Goal: Transaction & Acquisition: Book appointment/travel/reservation

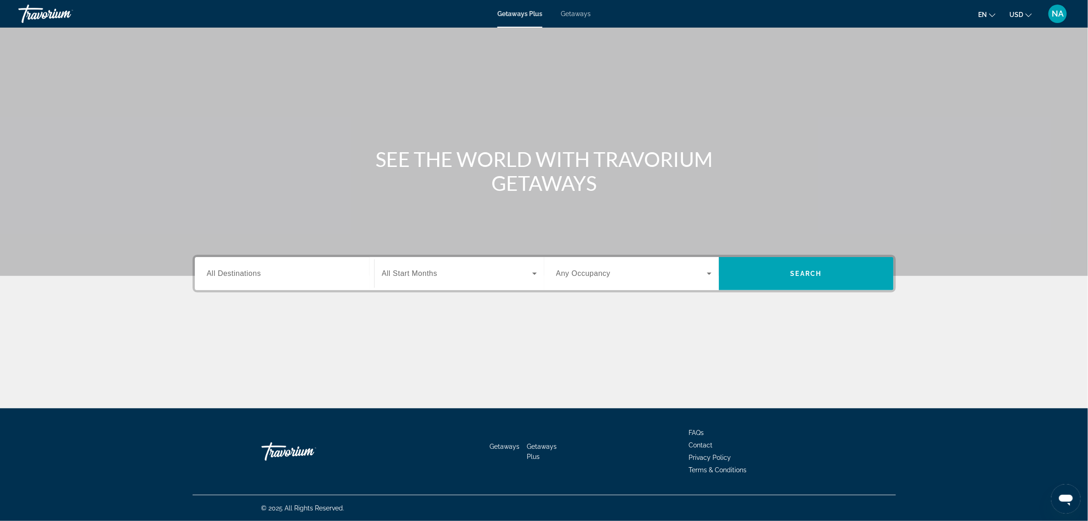
click at [247, 276] on span "All Destinations" at bounding box center [234, 273] width 54 height 8
click at [247, 276] on input "Destination All Destinations" at bounding box center [284, 273] width 155 height 11
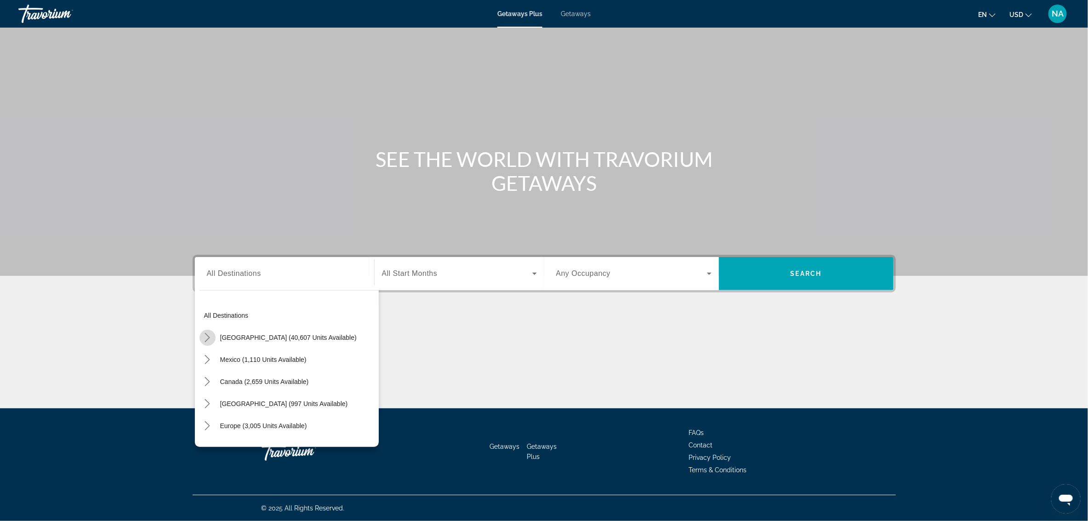
click at [208, 336] on icon "Toggle United States (40,607 units available) submenu" at bounding box center [207, 337] width 9 height 9
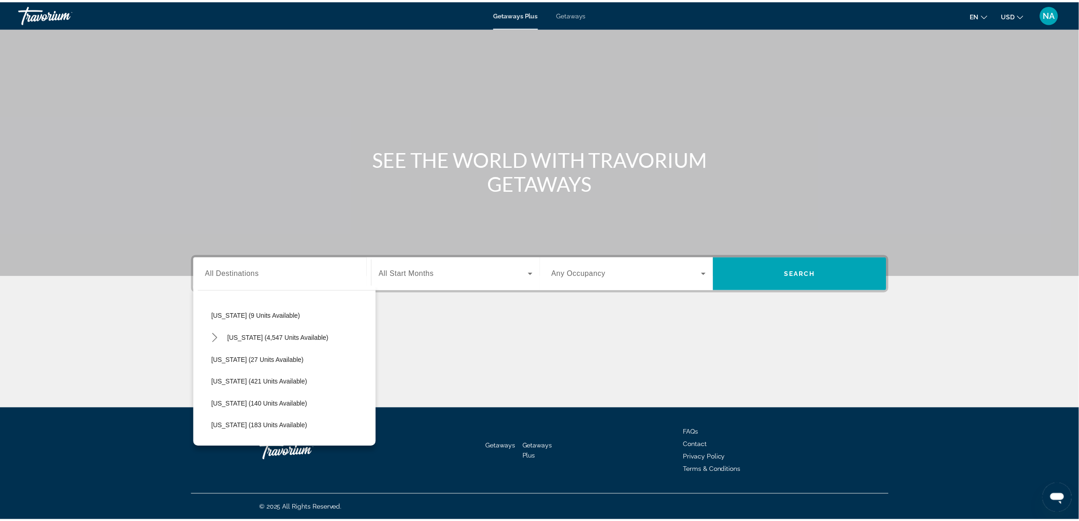
scroll to position [141, 0]
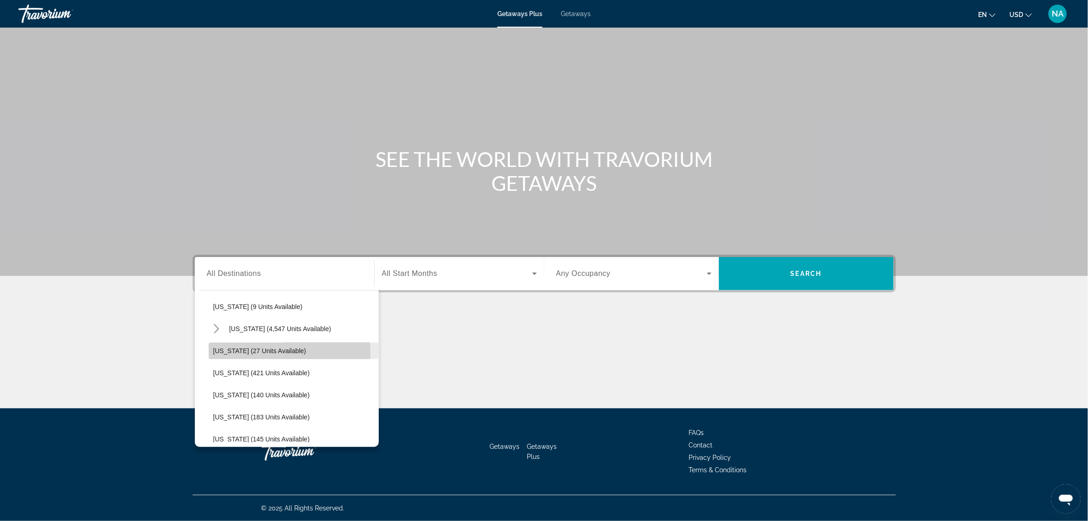
click at [210, 354] on span "Select destination: Georgia (27 units available)" at bounding box center [294, 351] width 170 height 22
type input "**********"
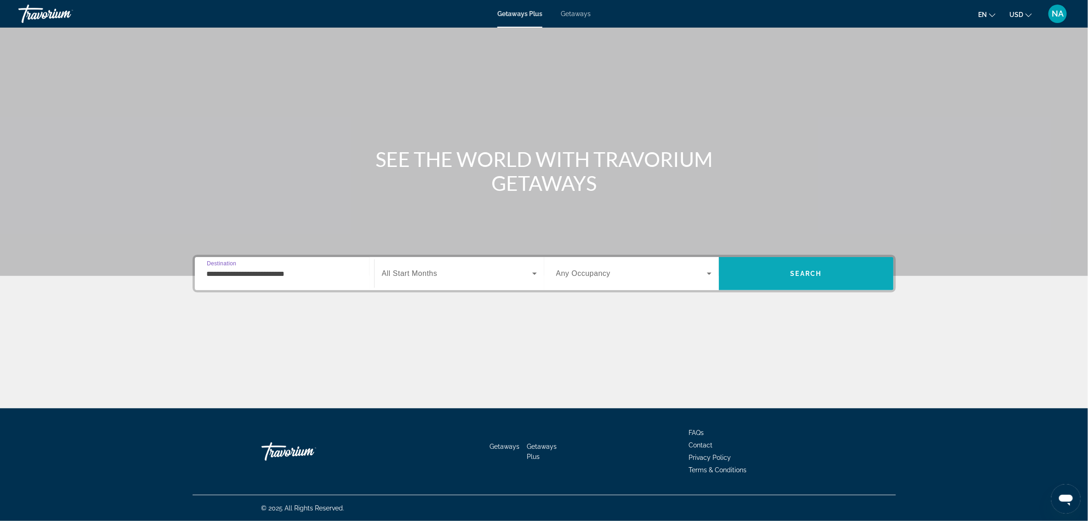
click at [780, 283] on span "Search" at bounding box center [806, 273] width 175 height 22
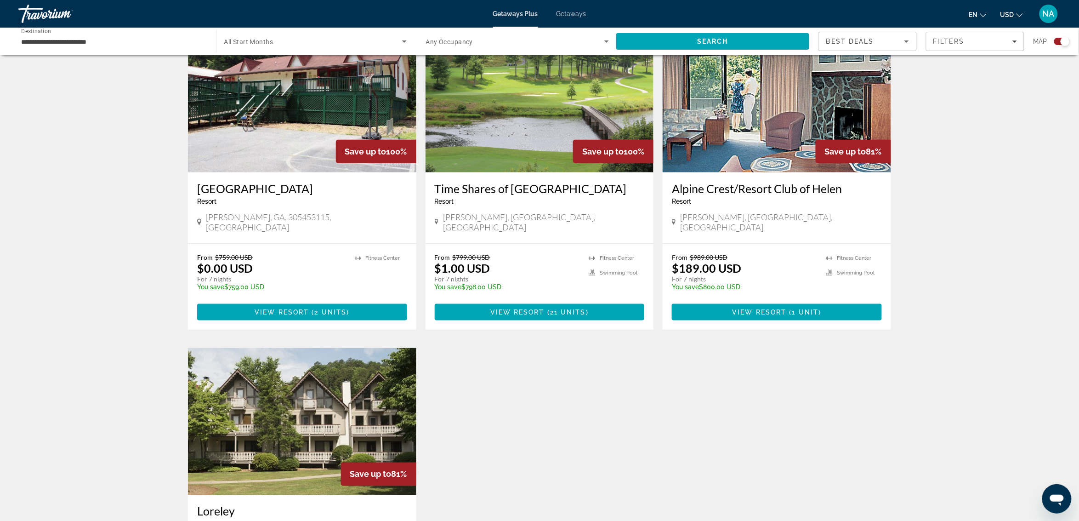
scroll to position [345, 0]
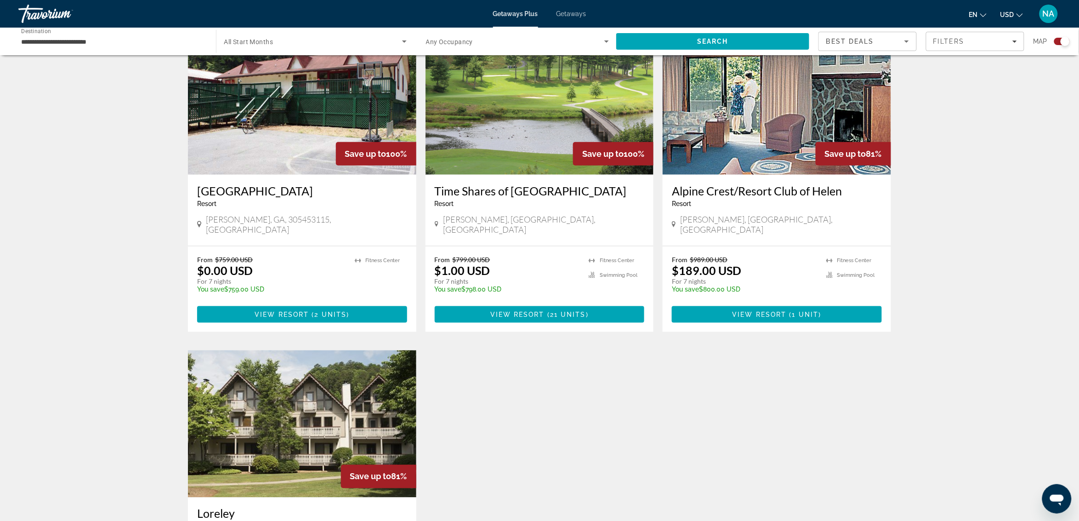
click at [534, 108] on img "Main content" at bounding box center [539, 101] width 228 height 147
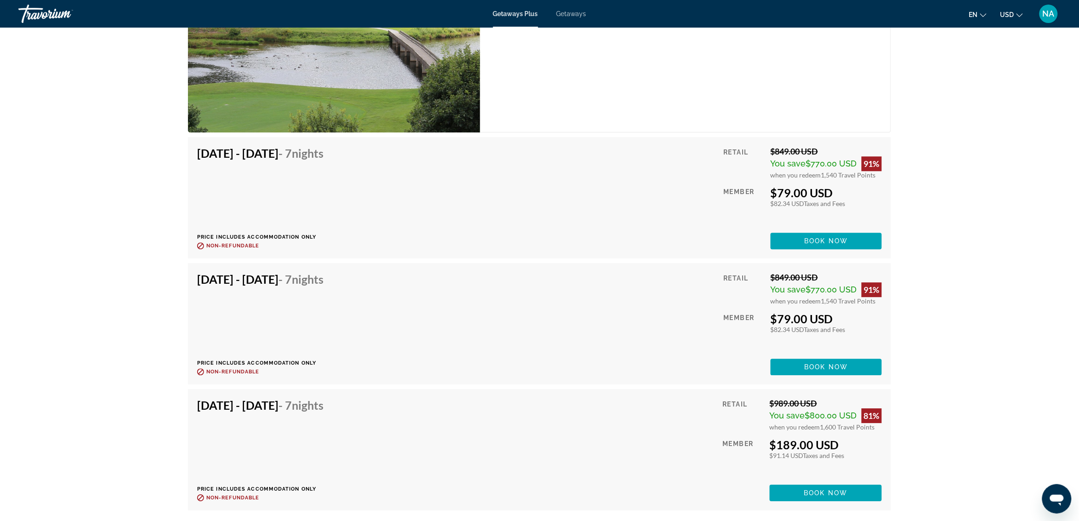
scroll to position [5334, 0]
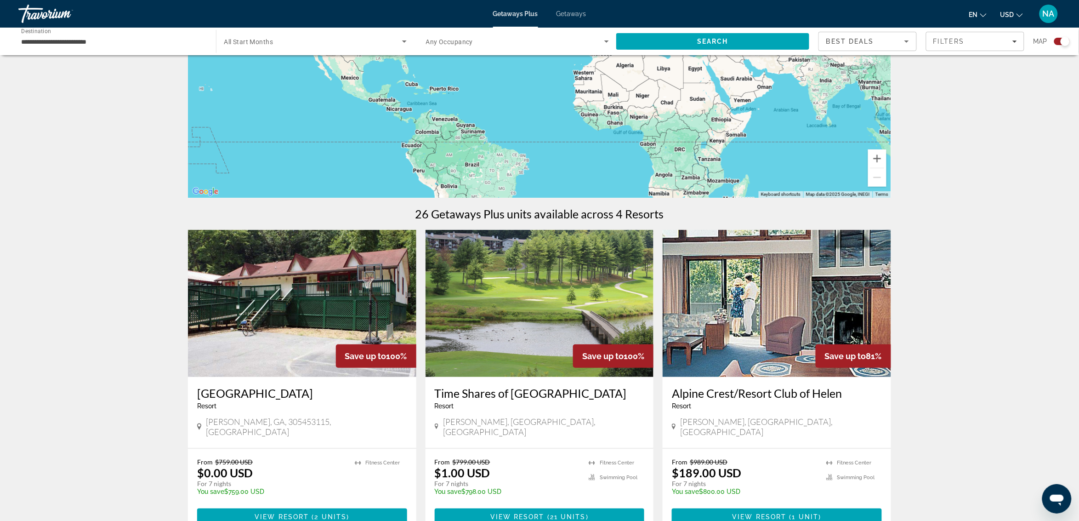
scroll to position [345, 0]
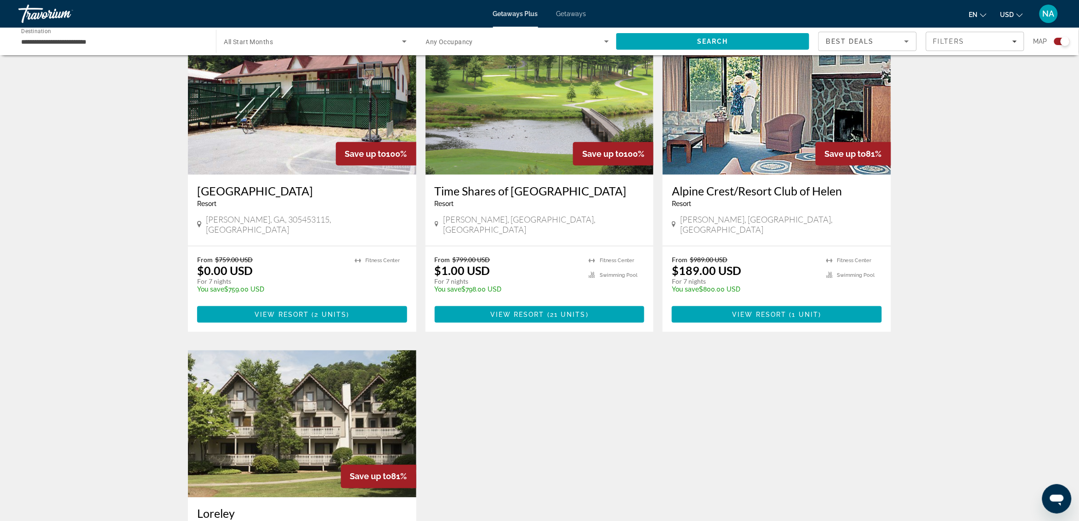
click at [331, 125] on img "Main content" at bounding box center [302, 101] width 228 height 147
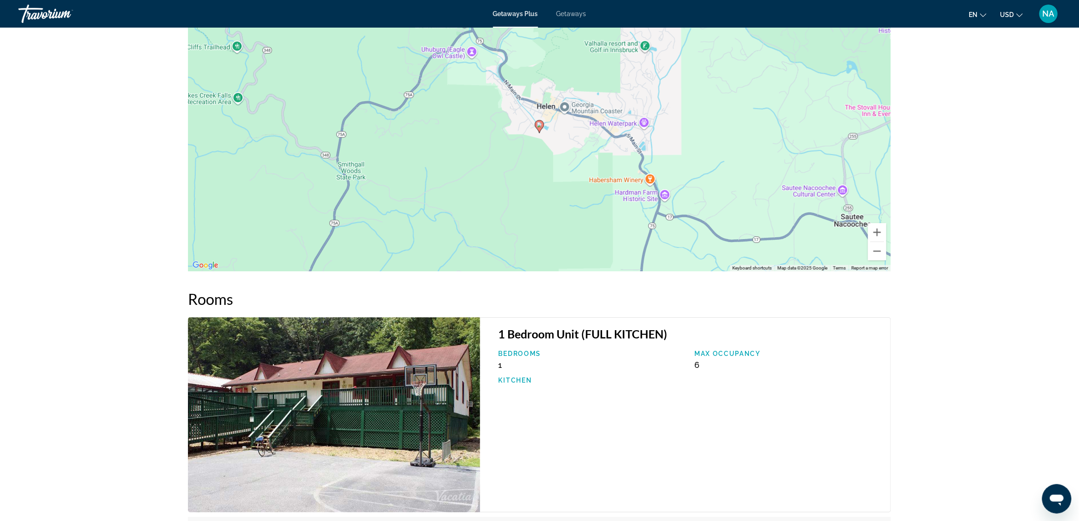
scroll to position [1206, 0]
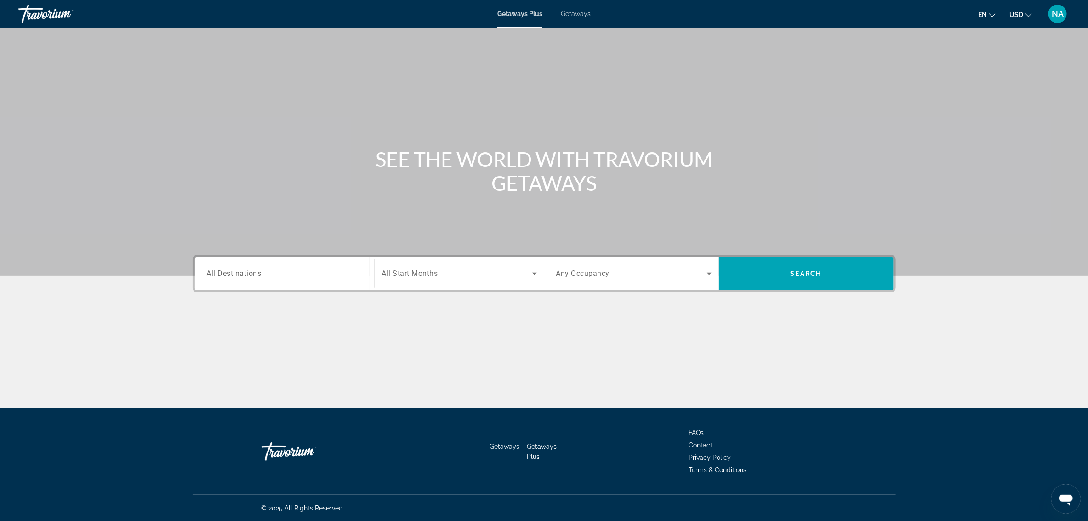
click at [222, 270] on span "All Destinations" at bounding box center [234, 273] width 55 height 9
click at [222, 270] on input "Destination All Destinations" at bounding box center [284, 273] width 155 height 11
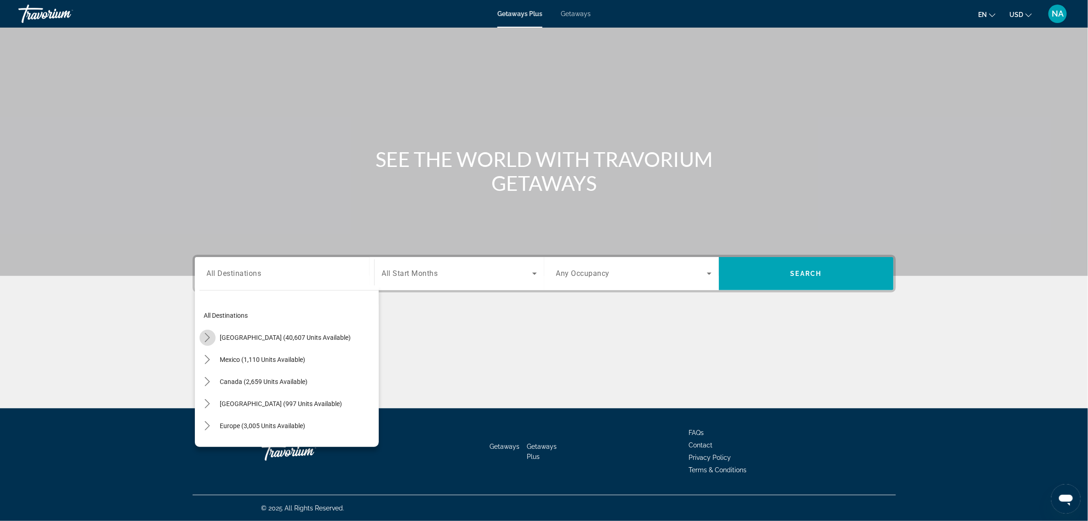
click at [205, 340] on icon "Toggle United States (40,607 units available) submenu" at bounding box center [207, 337] width 9 height 9
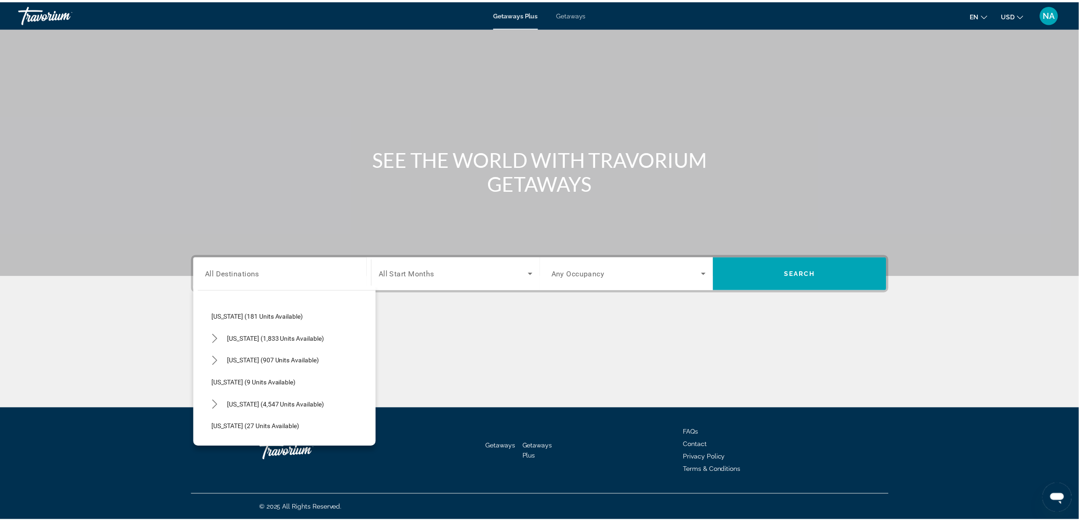
scroll to position [84, 0]
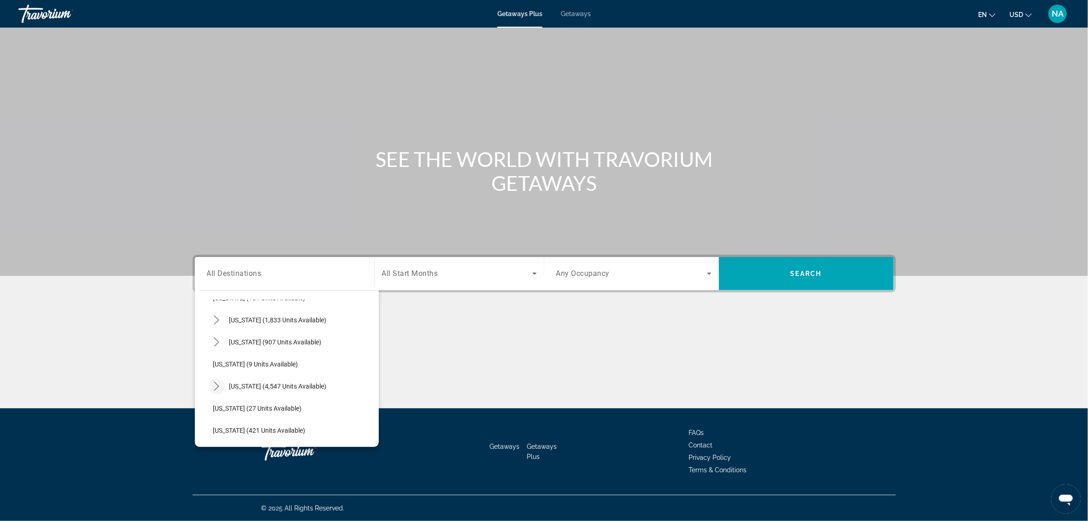
click at [215, 384] on icon "Toggle Florida (4,547 units available) submenu" at bounding box center [216, 385] width 9 height 9
click at [233, 404] on span "[GEOGRAPHIC_DATA] (6,619 units available)" at bounding box center [285, 407] width 127 height 7
type input "**********"
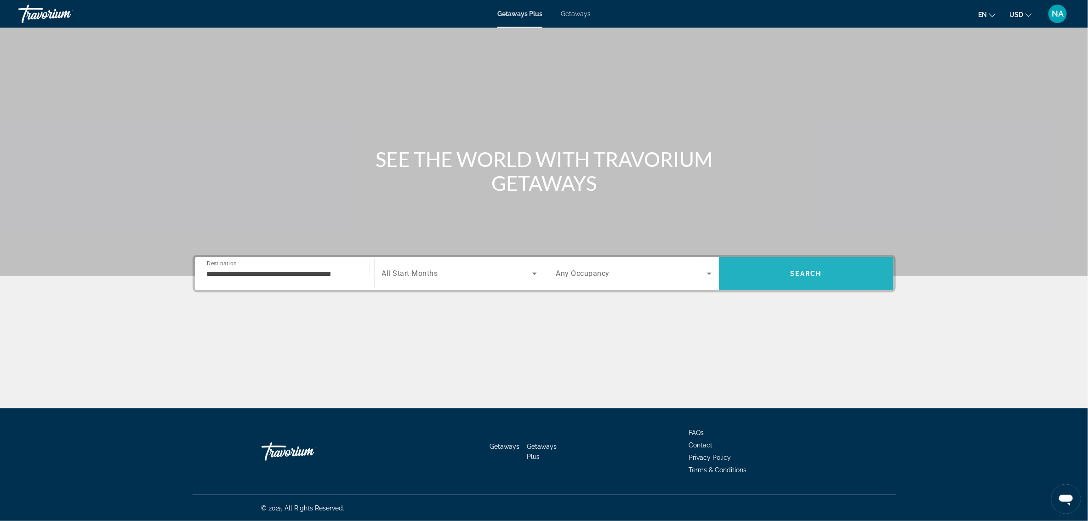
click at [778, 275] on span "Search" at bounding box center [806, 273] width 175 height 22
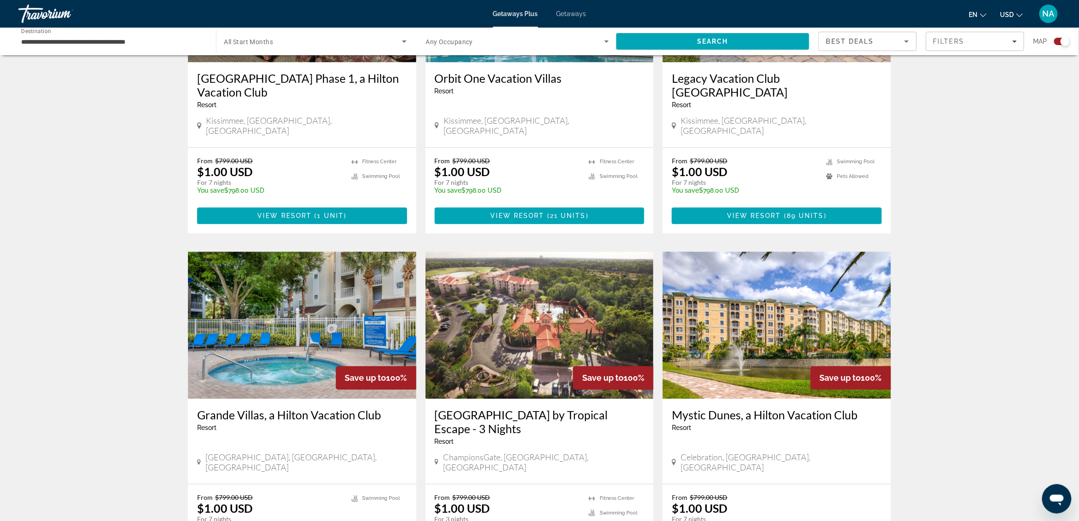
scroll to position [804, 0]
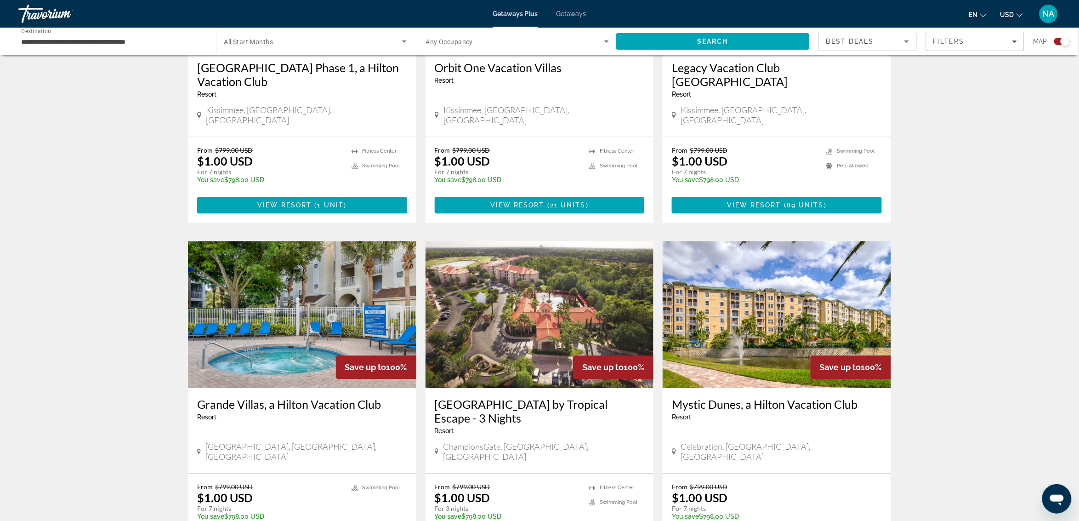
click at [319, 274] on img "Main content" at bounding box center [302, 314] width 228 height 147
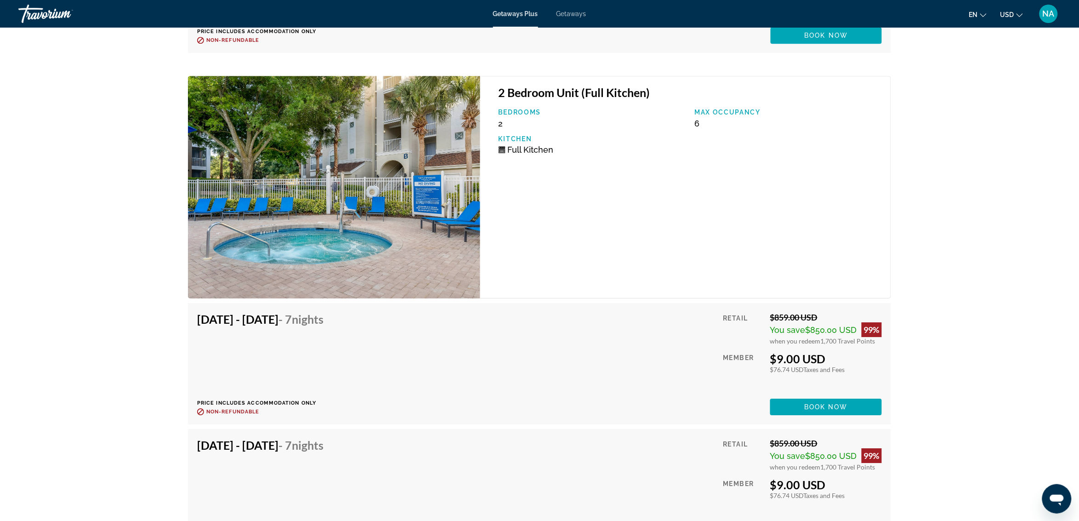
scroll to position [5379, 0]
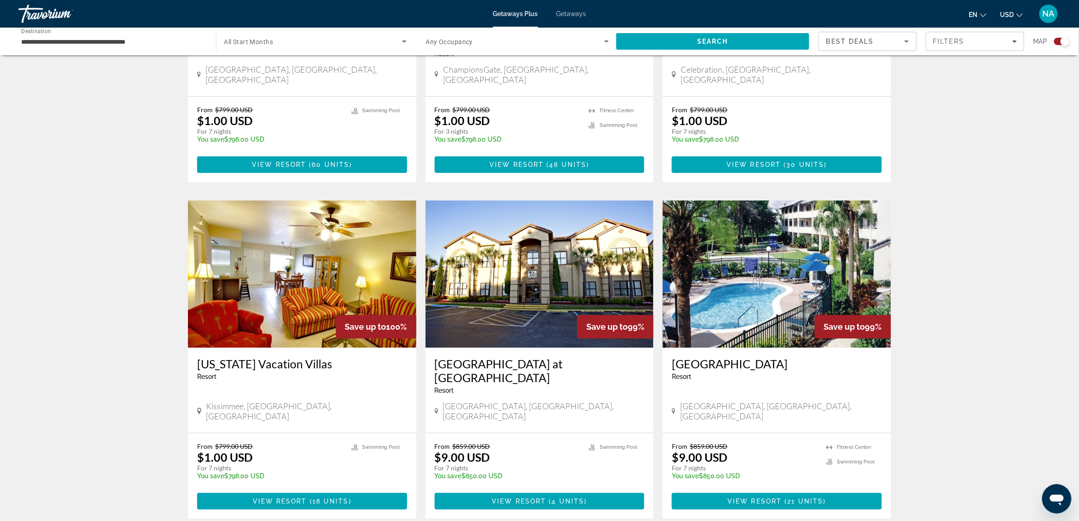
scroll to position [1206, 0]
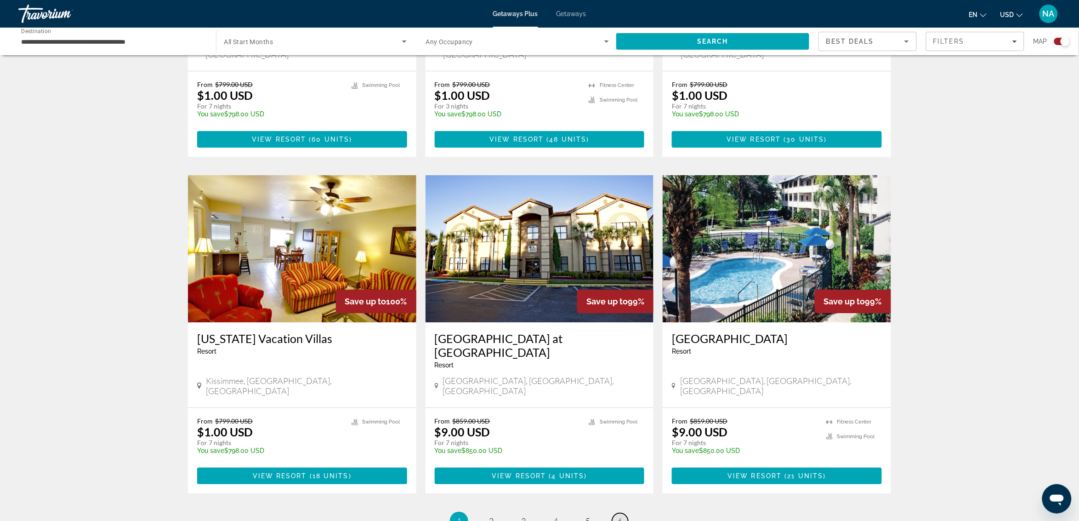
click at [623, 513] on link "page 6" at bounding box center [620, 521] width 16 height 16
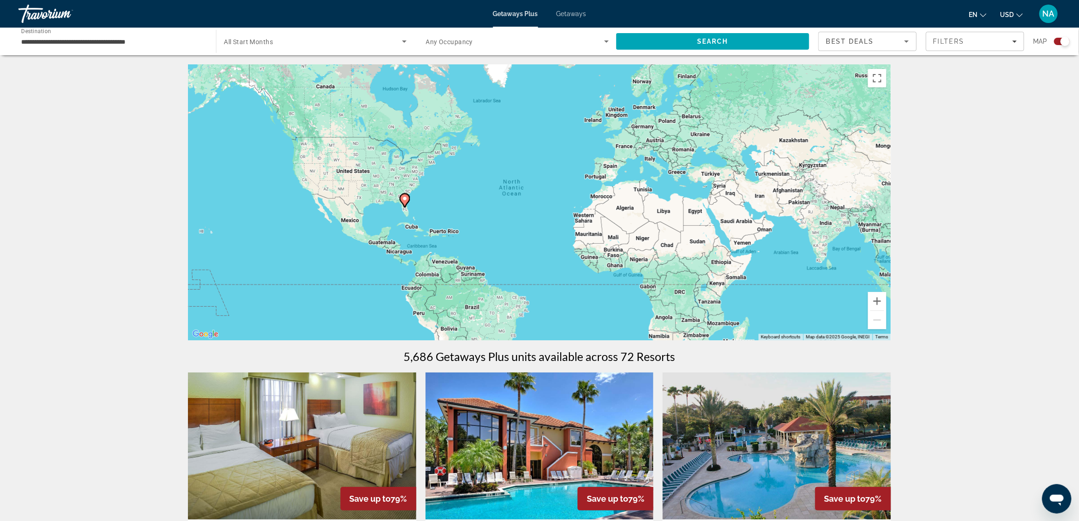
scroll to position [172, 0]
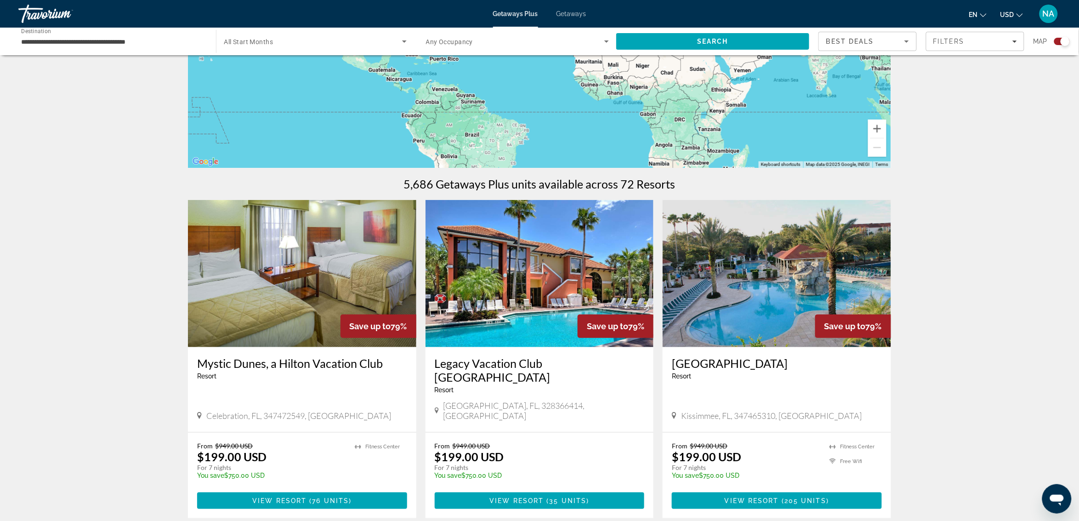
click at [491, 274] on img "Main content" at bounding box center [539, 273] width 228 height 147
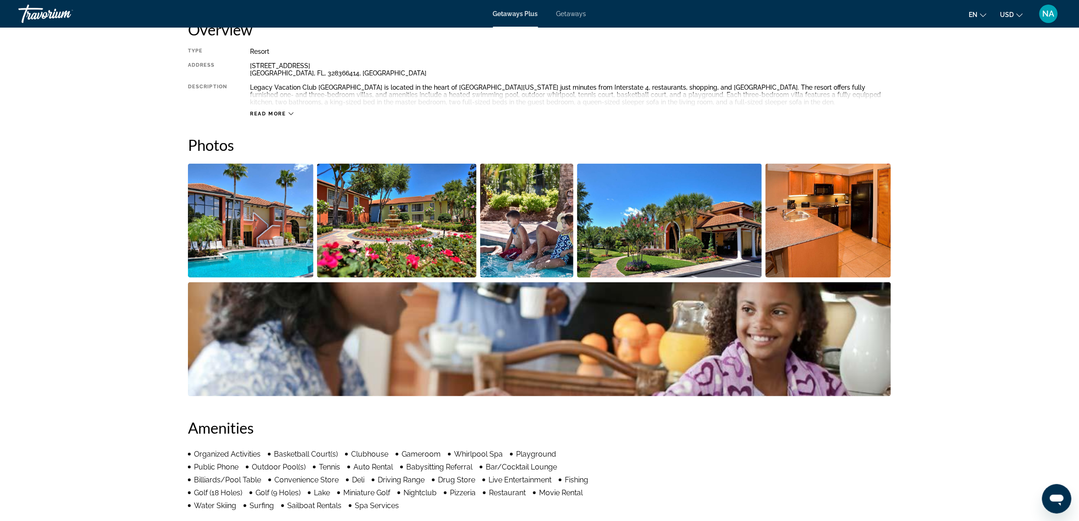
scroll to position [335, 0]
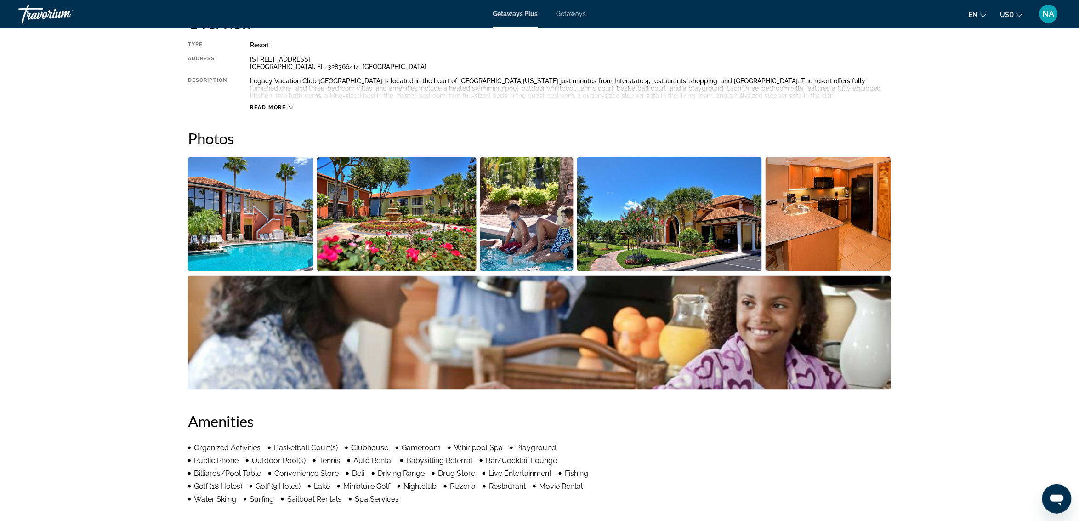
click at [428, 224] on img "Open full-screen image slider" at bounding box center [397, 214] width 160 height 114
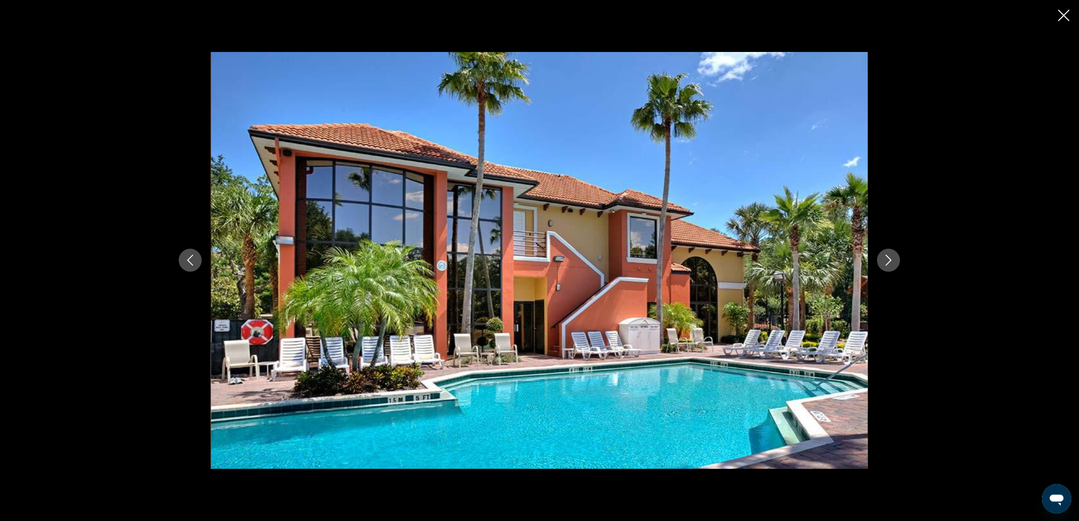
click at [890, 263] on icon "Next image" at bounding box center [888, 260] width 11 height 11
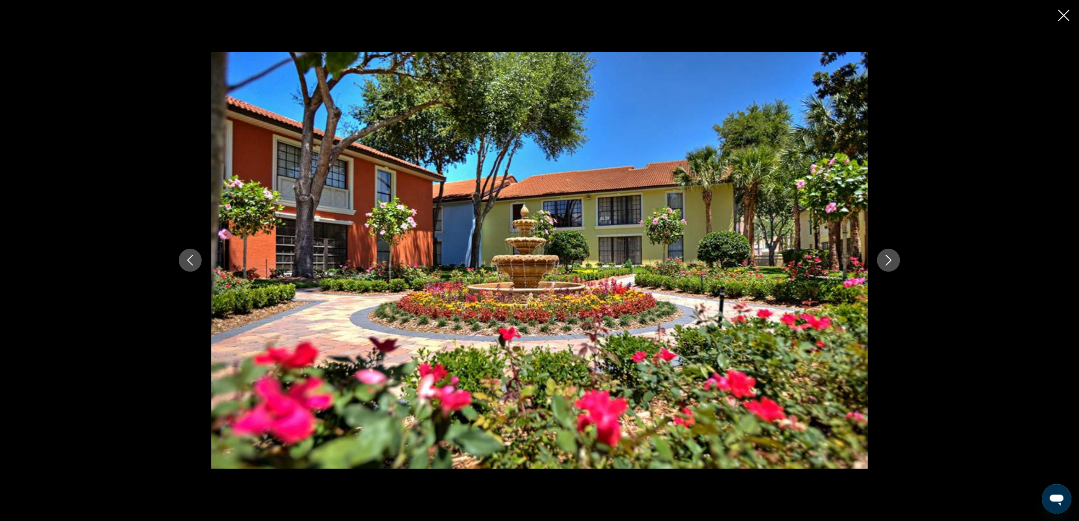
click at [890, 263] on icon "Next image" at bounding box center [888, 260] width 11 height 11
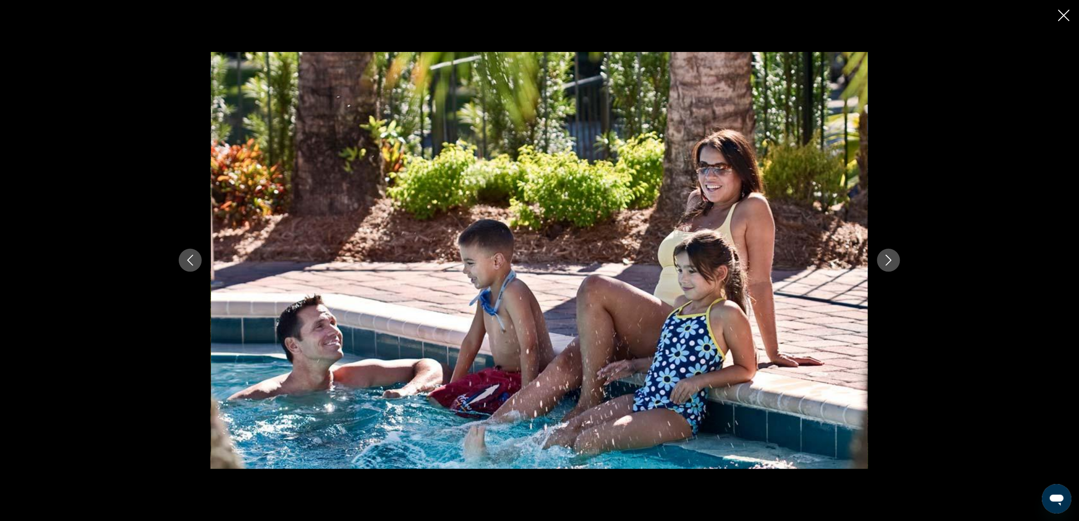
click at [890, 263] on icon "Next image" at bounding box center [888, 260] width 11 height 11
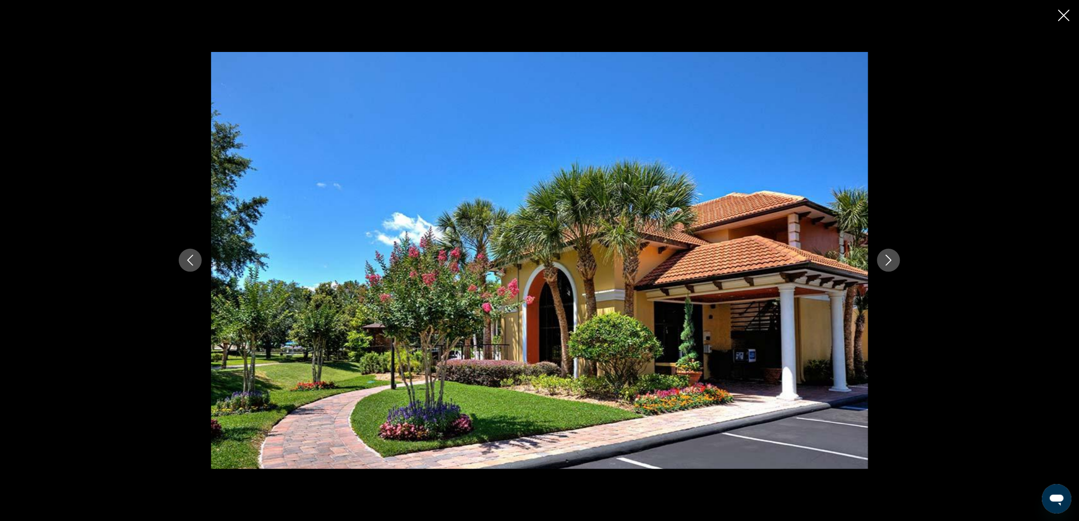
click at [890, 263] on icon "Next image" at bounding box center [888, 260] width 11 height 11
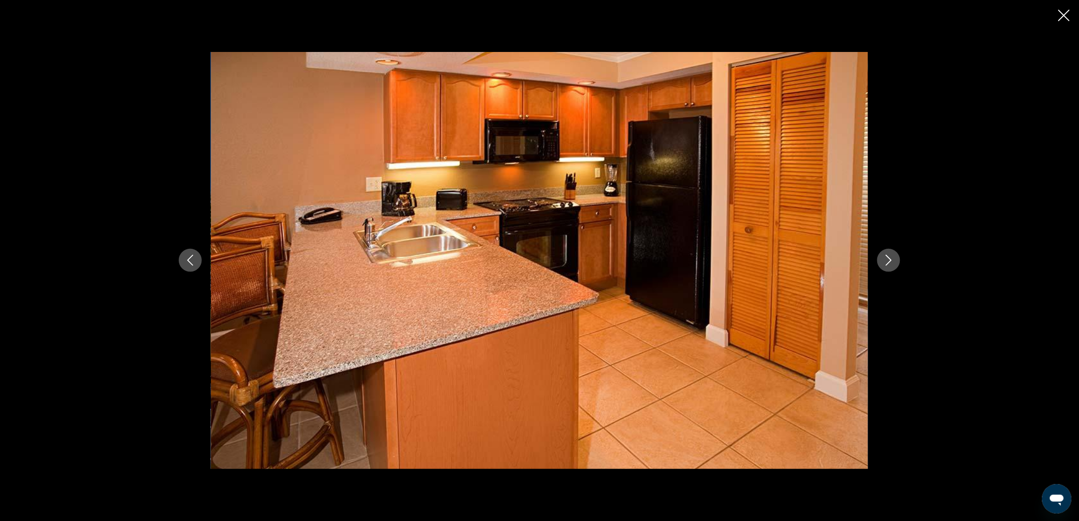
click at [890, 263] on icon "Next image" at bounding box center [888, 260] width 11 height 11
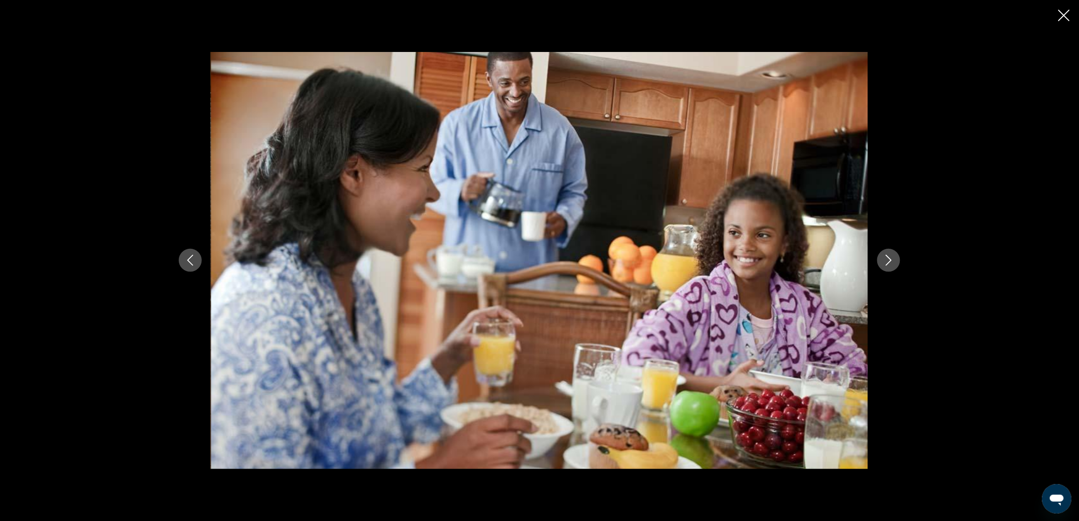
click at [890, 263] on icon "Next image" at bounding box center [888, 260] width 11 height 11
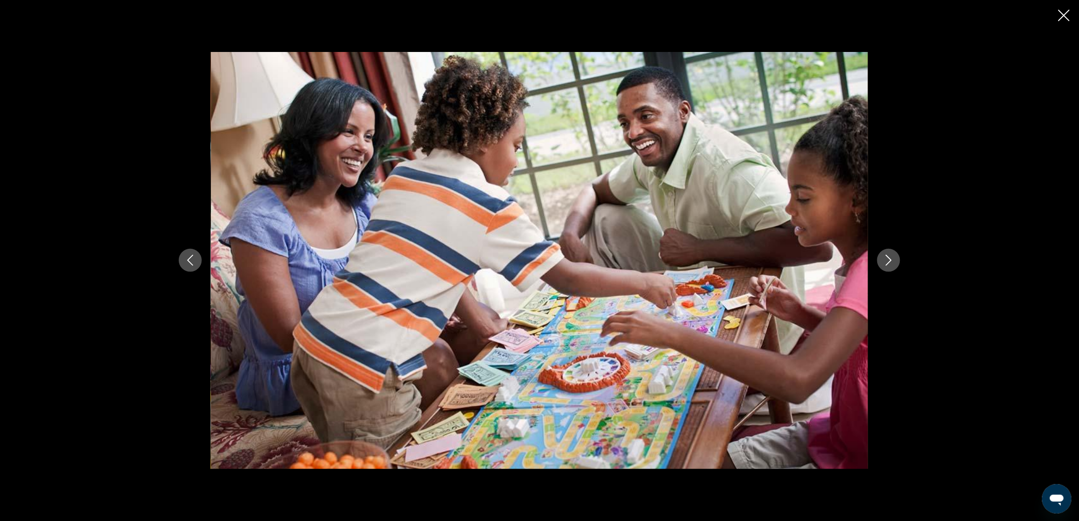
click at [890, 263] on icon "Next image" at bounding box center [888, 260] width 11 height 11
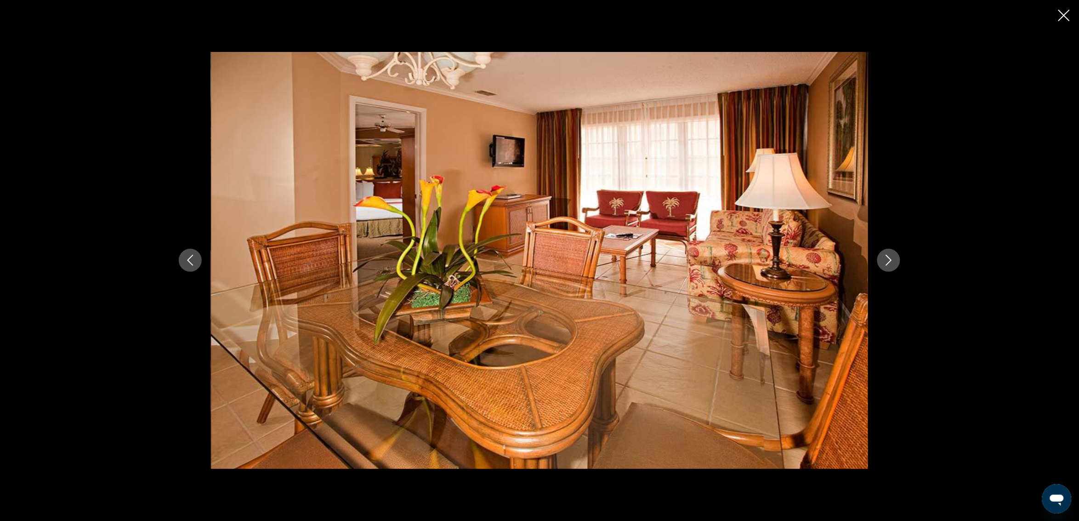
click at [890, 263] on icon "Next image" at bounding box center [888, 260] width 11 height 11
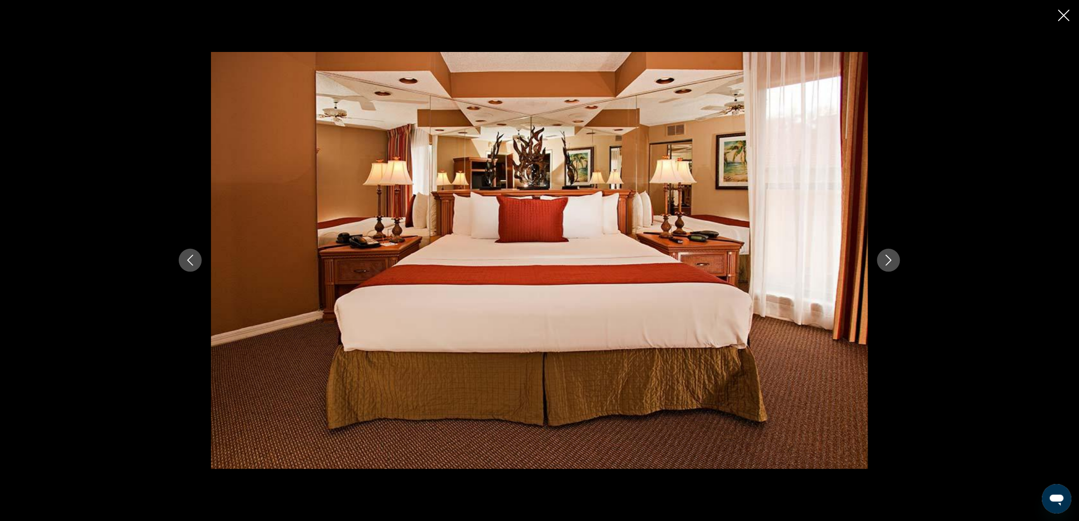
click at [890, 263] on icon "Next image" at bounding box center [888, 260] width 11 height 11
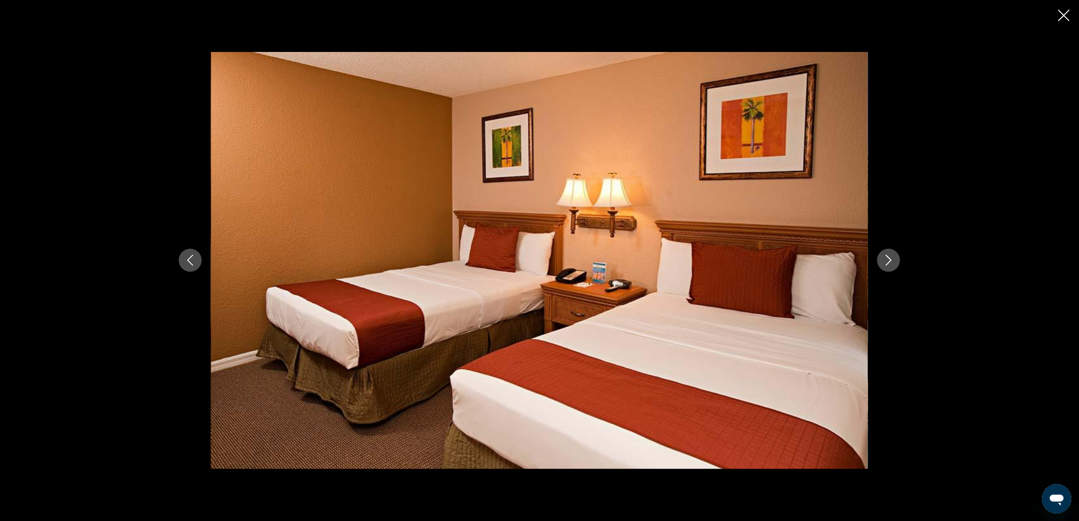
click at [890, 263] on icon "Next image" at bounding box center [888, 260] width 11 height 11
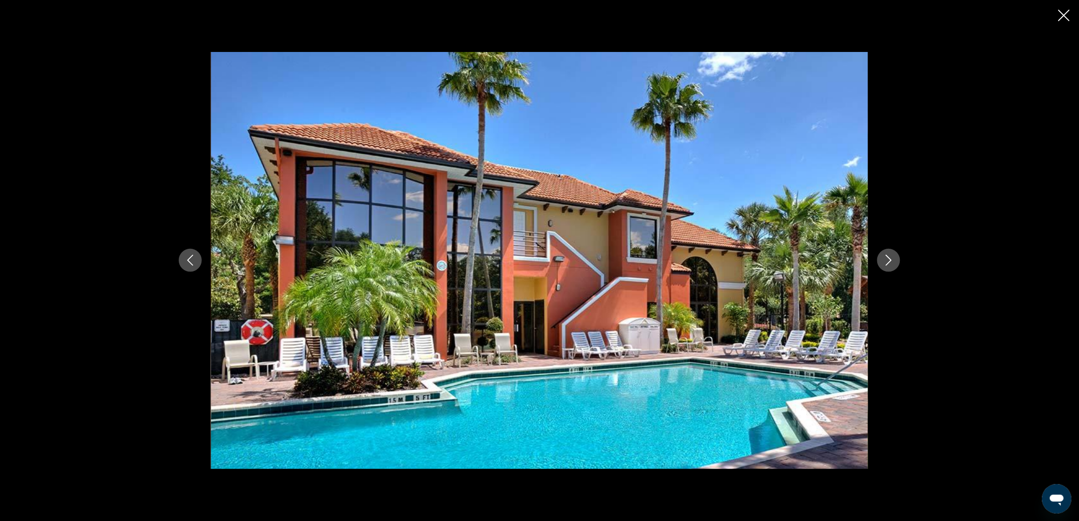
click at [890, 263] on icon "Next image" at bounding box center [888, 260] width 11 height 11
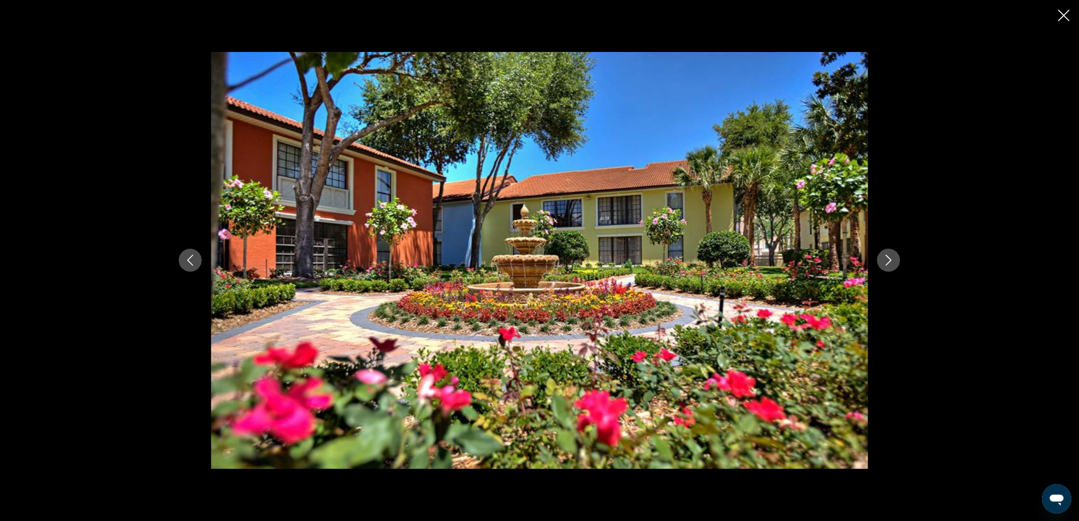
click at [1073, 14] on div "prev next" at bounding box center [539, 260] width 1079 height 521
click at [1067, 15] on icon "Close slideshow" at bounding box center [1063, 15] width 11 height 11
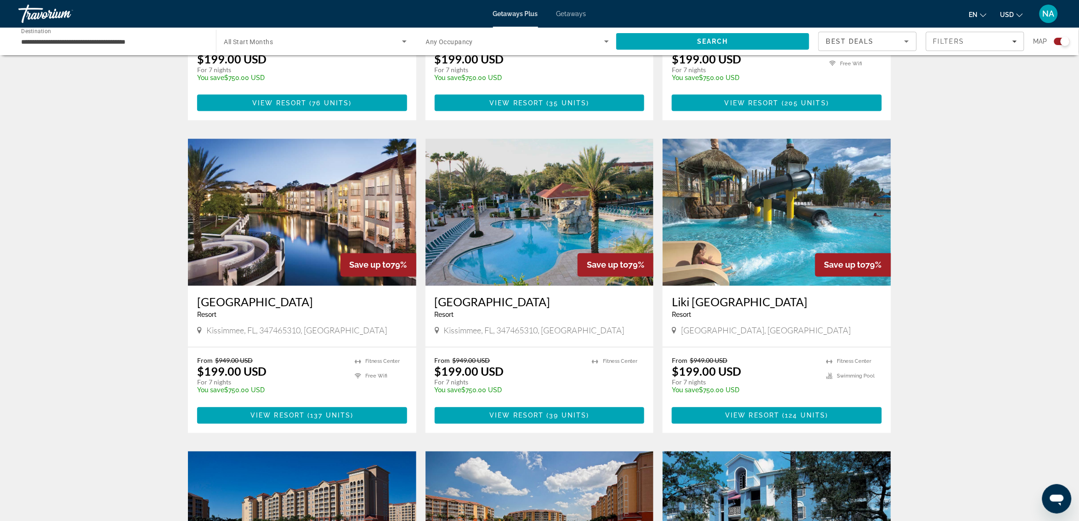
scroll to position [574, 0]
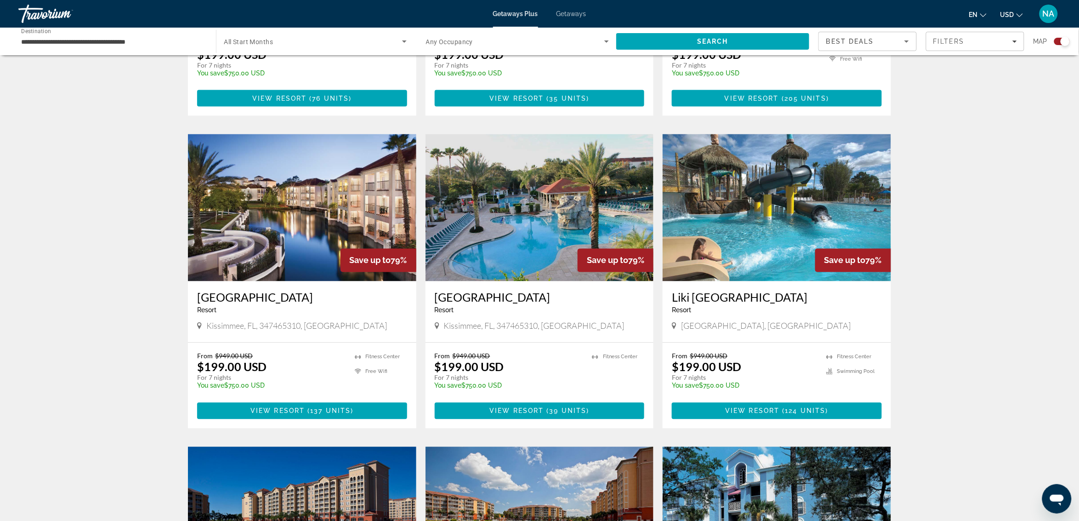
click at [356, 164] on img "Main content" at bounding box center [302, 207] width 228 height 147
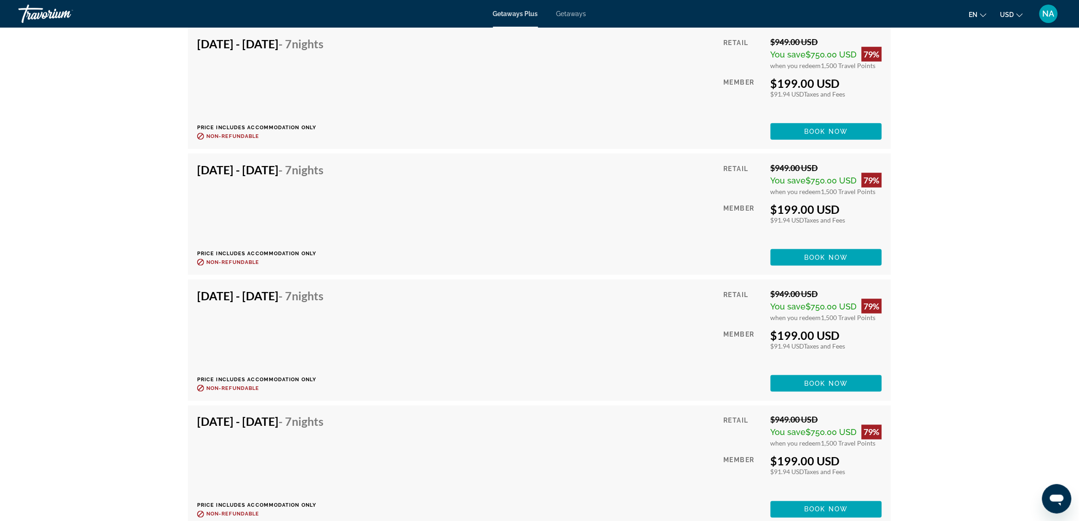
scroll to position [6203, 0]
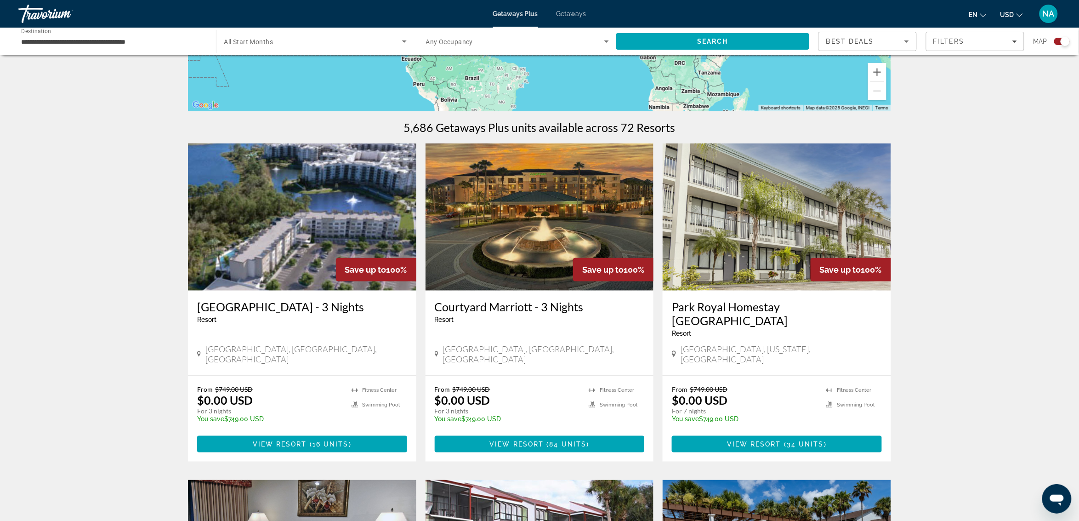
scroll to position [230, 0]
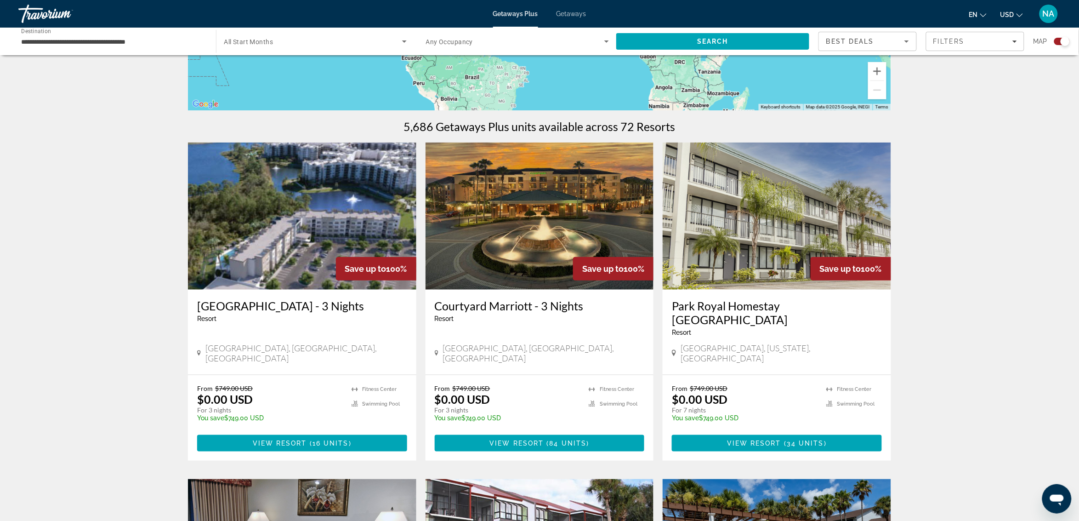
click at [325, 217] on img "Main content" at bounding box center [302, 215] width 228 height 147
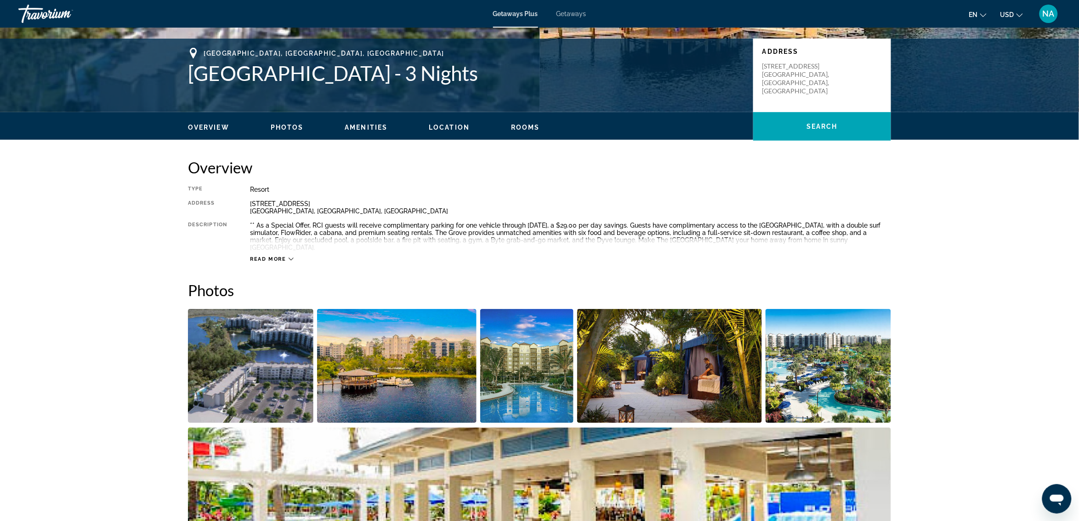
scroll to position [230, 0]
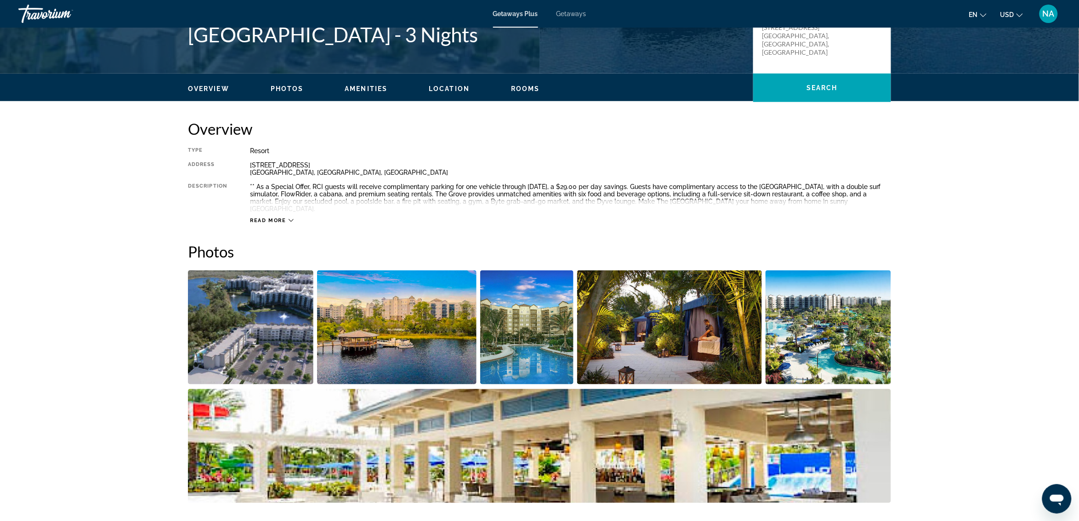
click at [650, 327] on img "Open full-screen image slider" at bounding box center [669, 327] width 185 height 114
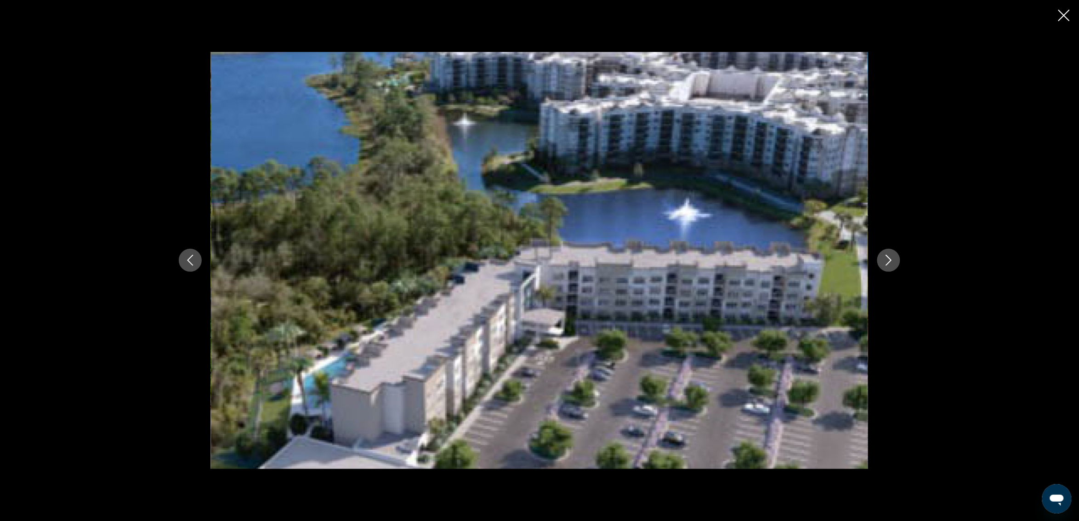
click at [896, 263] on button "Next image" at bounding box center [888, 260] width 23 height 23
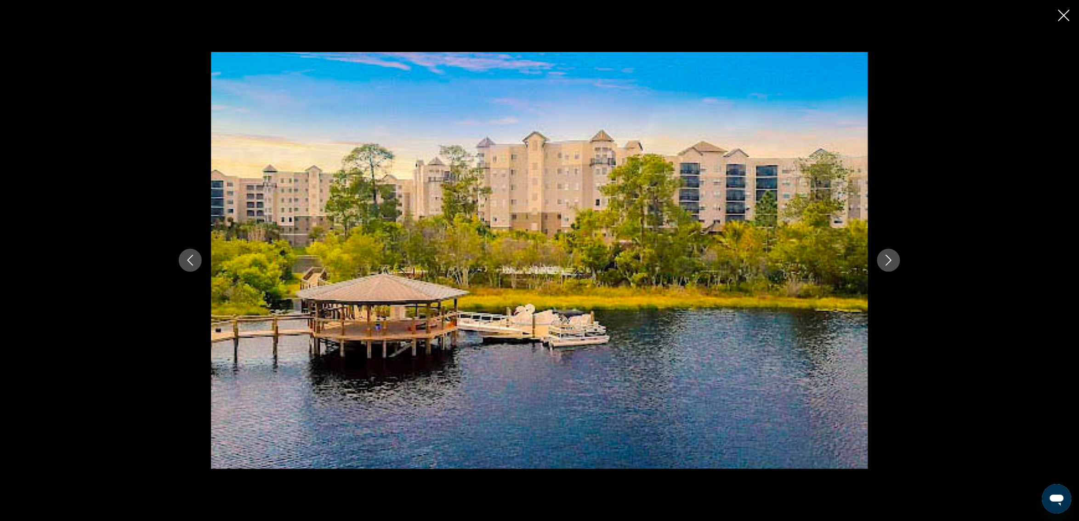
click at [896, 263] on button "Next image" at bounding box center [888, 260] width 23 height 23
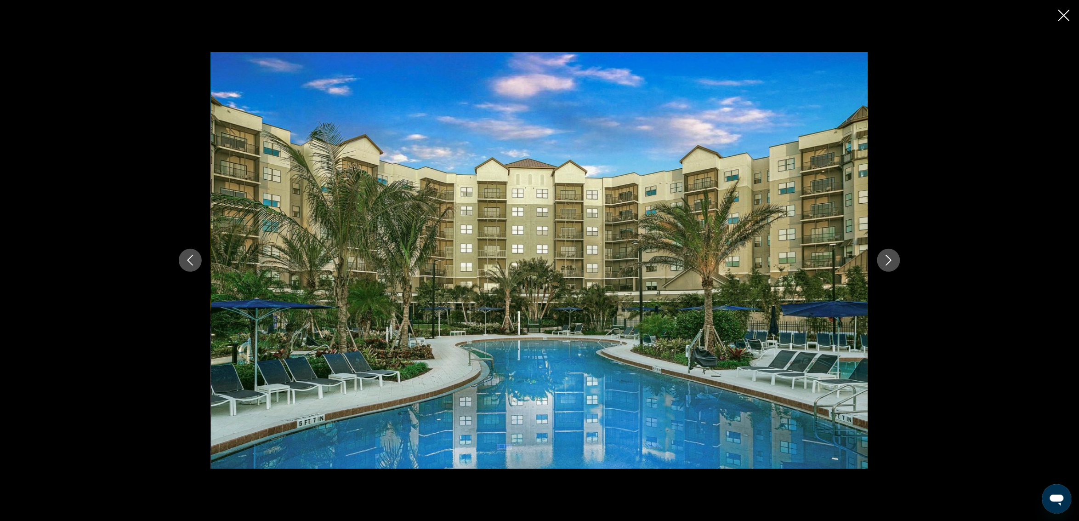
click at [896, 263] on button "Next image" at bounding box center [888, 260] width 23 height 23
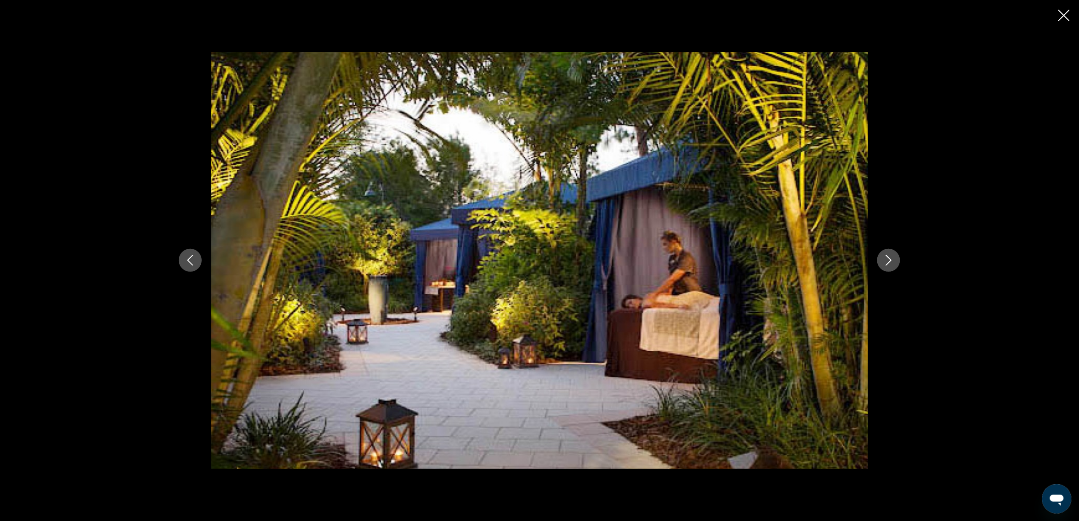
click at [896, 263] on button "Next image" at bounding box center [888, 260] width 23 height 23
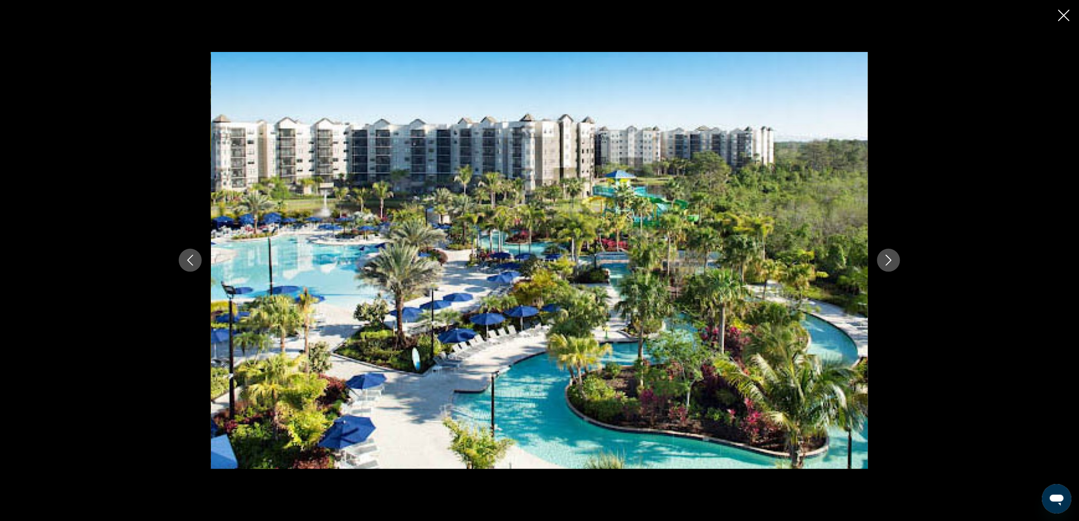
click at [896, 263] on button "Next image" at bounding box center [888, 260] width 23 height 23
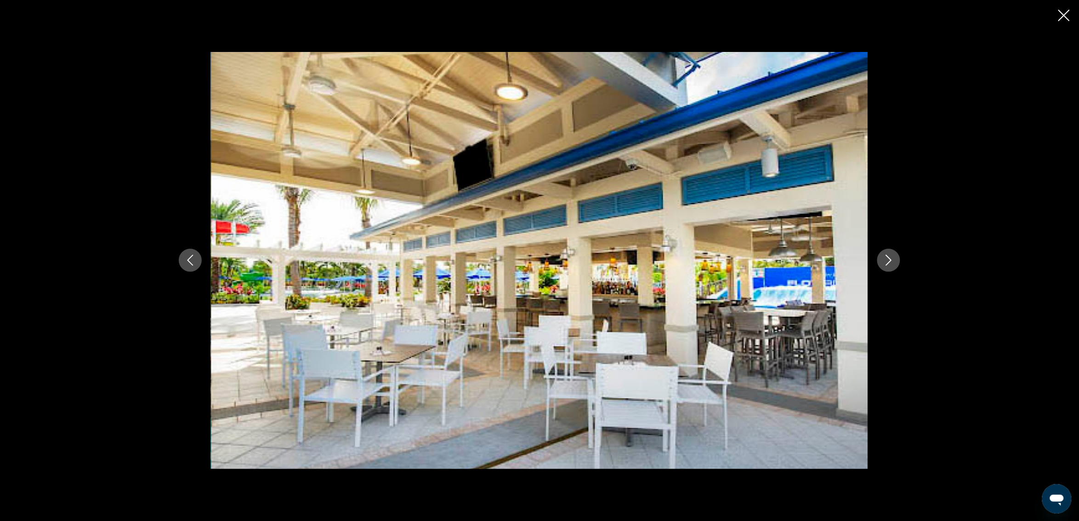
click at [896, 263] on button "Next image" at bounding box center [888, 260] width 23 height 23
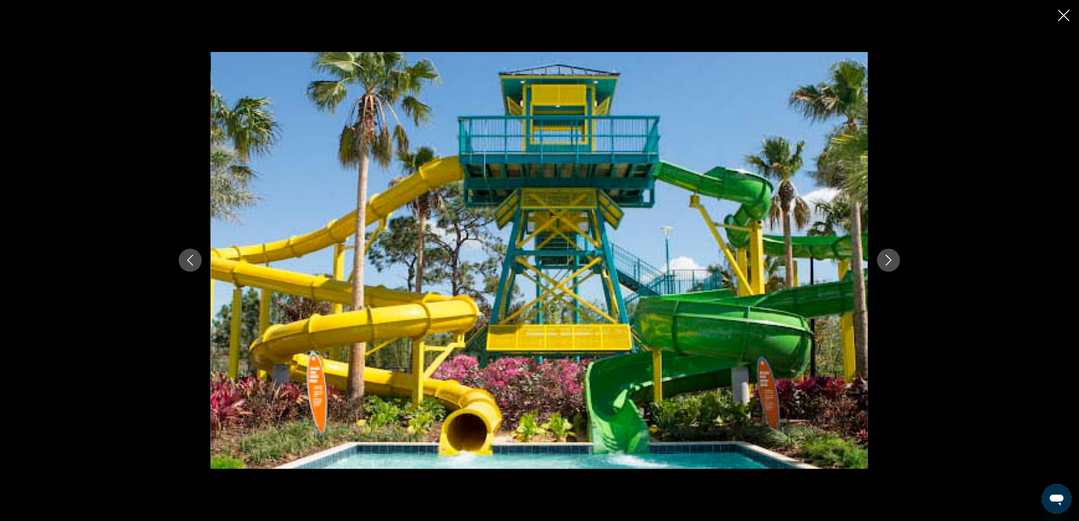
click at [896, 263] on button "Next image" at bounding box center [888, 260] width 23 height 23
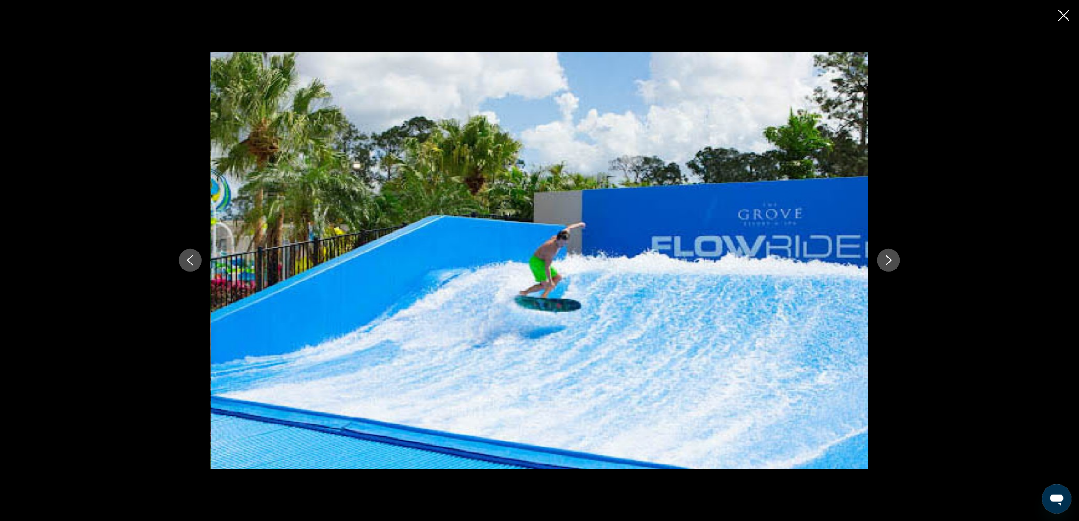
click at [896, 263] on button "Next image" at bounding box center [888, 260] width 23 height 23
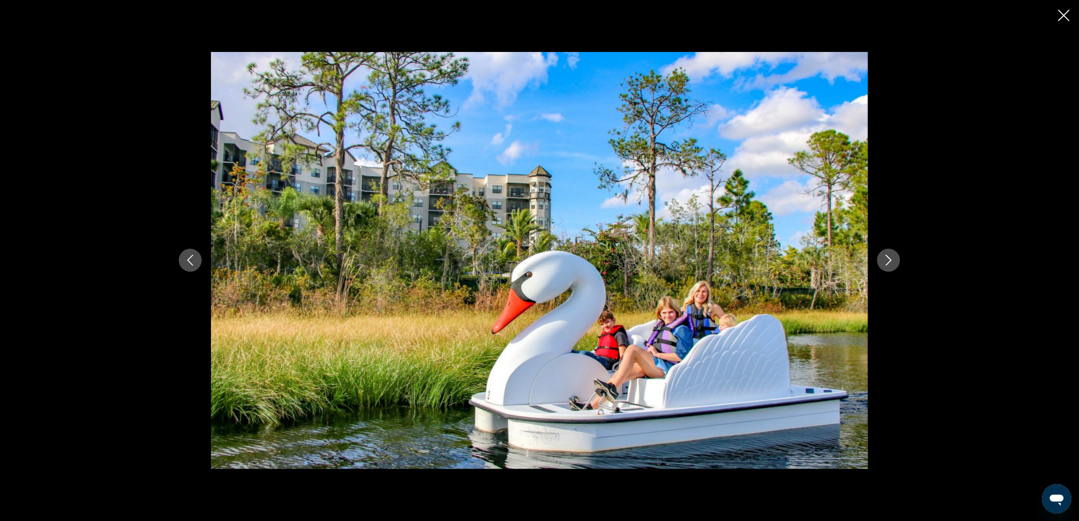
click at [896, 263] on button "Next image" at bounding box center [888, 260] width 23 height 23
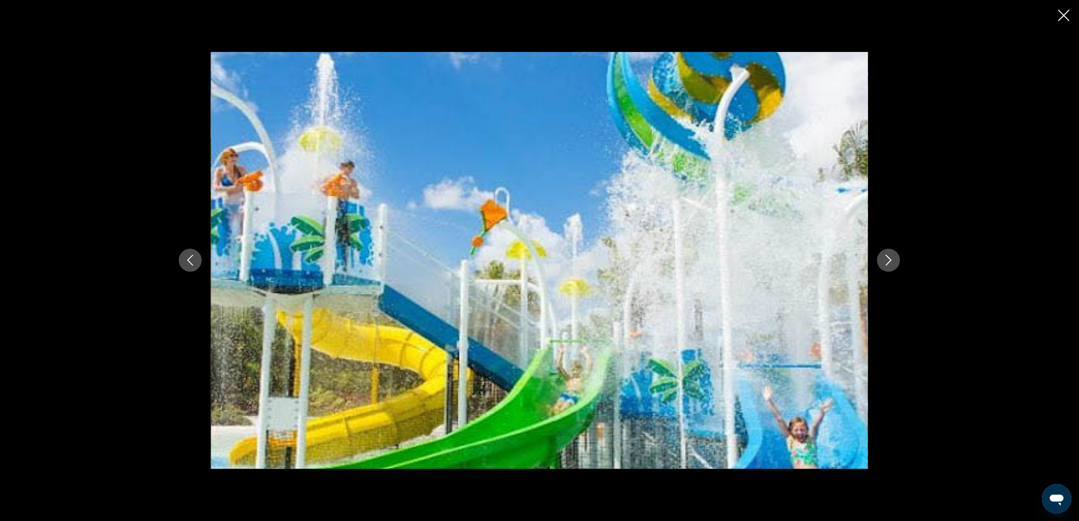
click at [896, 263] on button "Next image" at bounding box center [888, 260] width 23 height 23
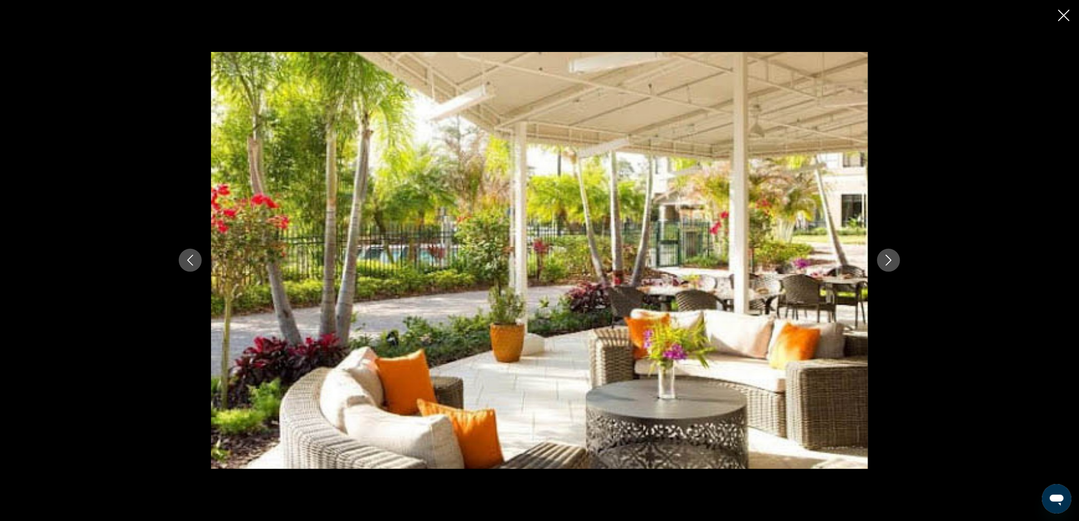
click at [896, 263] on button "Next image" at bounding box center [888, 260] width 23 height 23
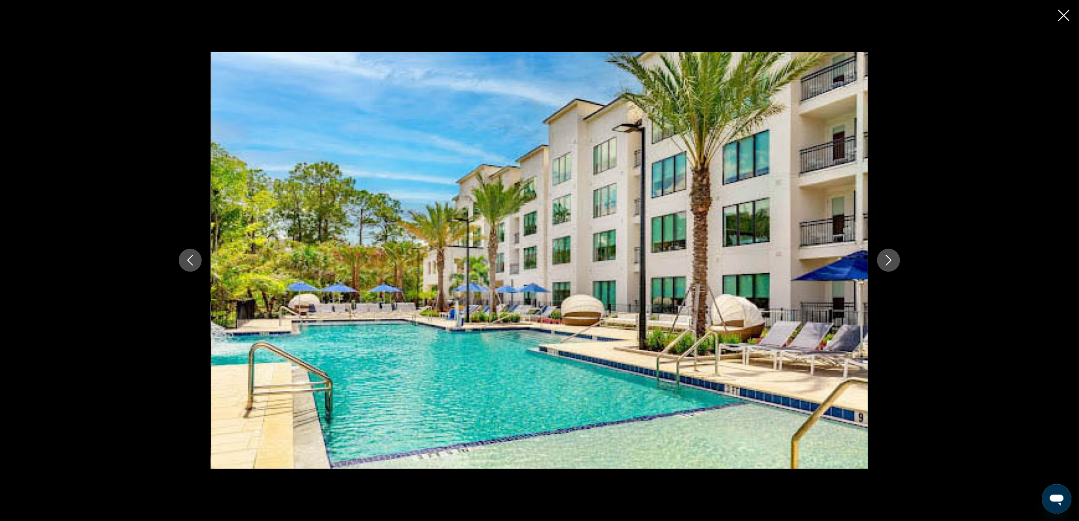
click at [896, 263] on button "Next image" at bounding box center [888, 260] width 23 height 23
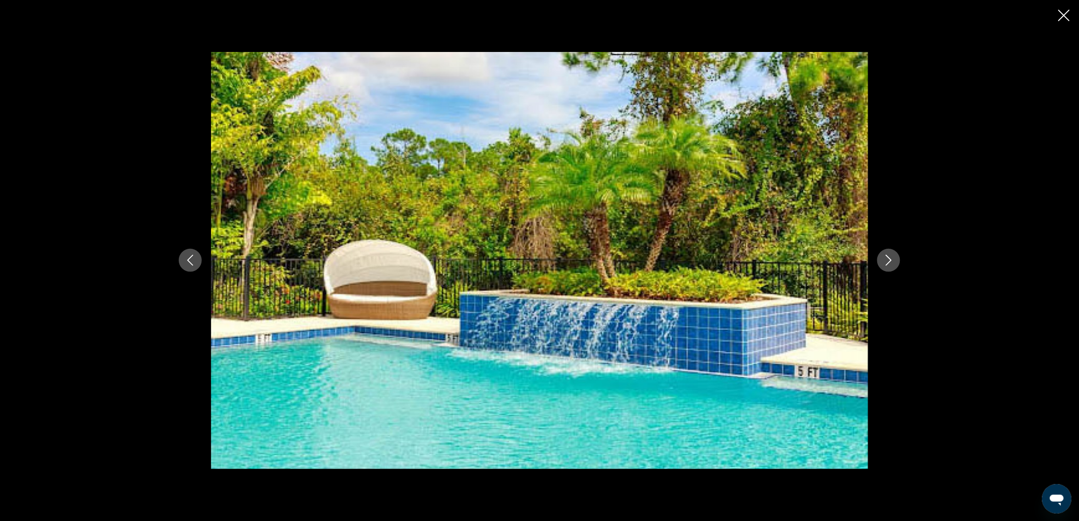
click at [896, 263] on button "Next image" at bounding box center [888, 260] width 23 height 23
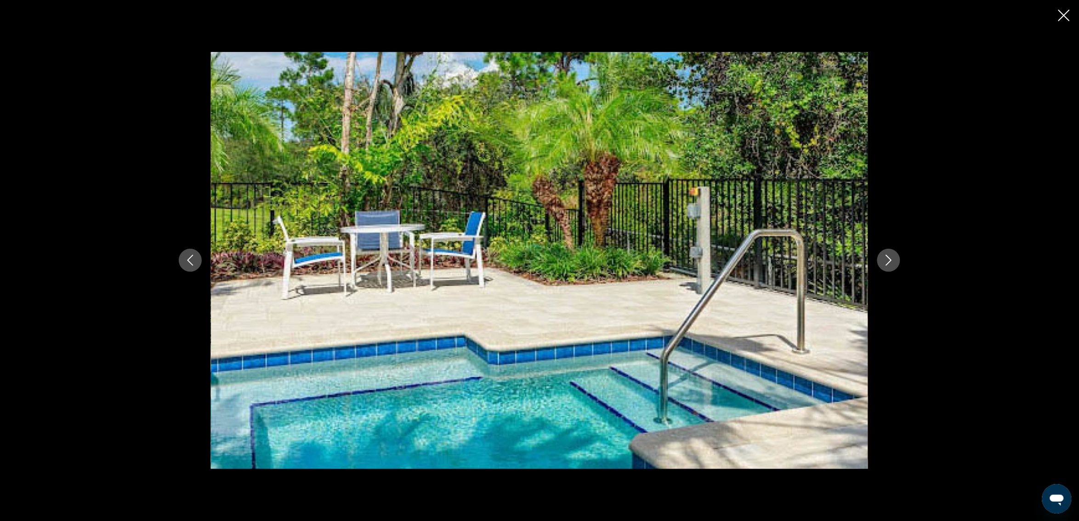
click at [896, 263] on button "Next image" at bounding box center [888, 260] width 23 height 23
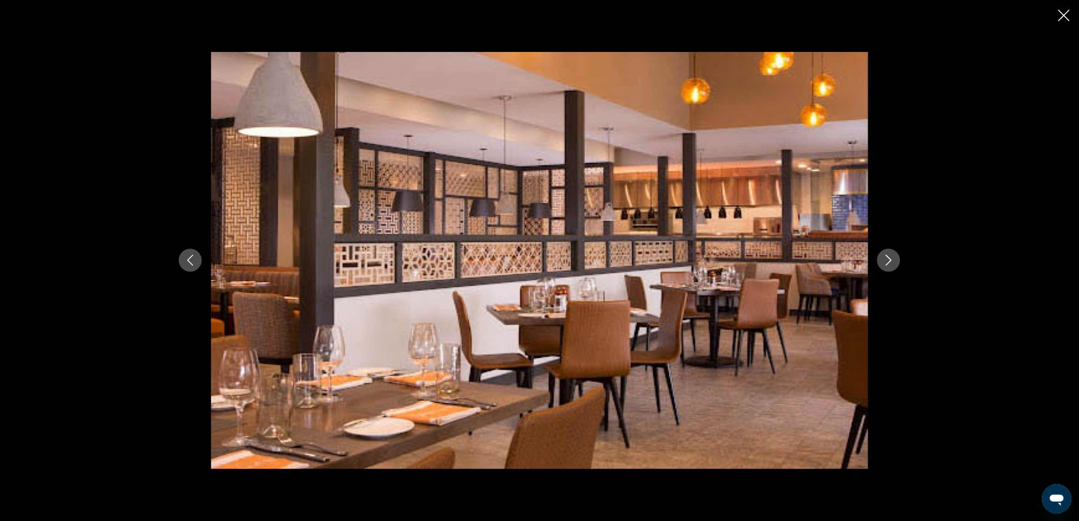
click at [1064, 18] on icon "Close slideshow" at bounding box center [1063, 15] width 11 height 11
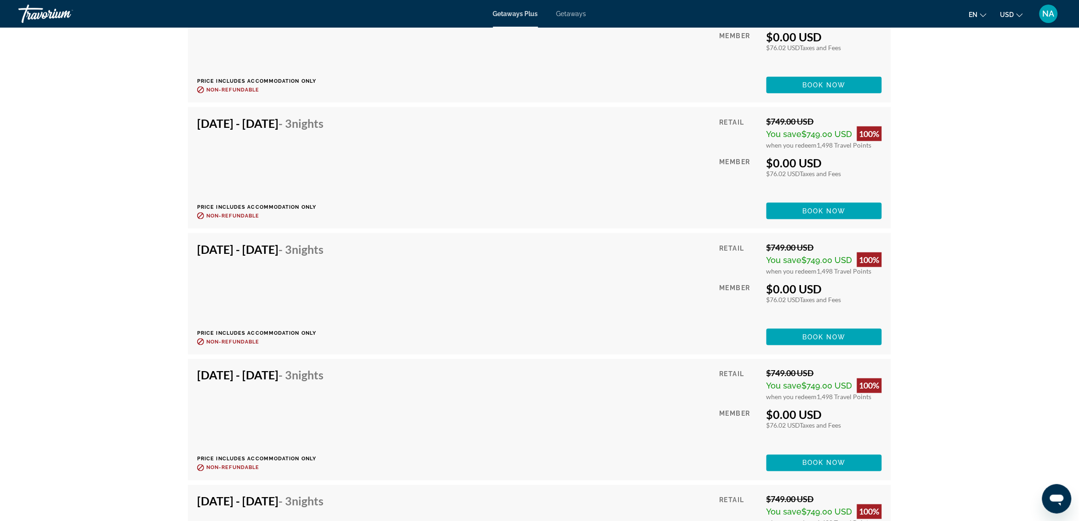
scroll to position [1802, 0]
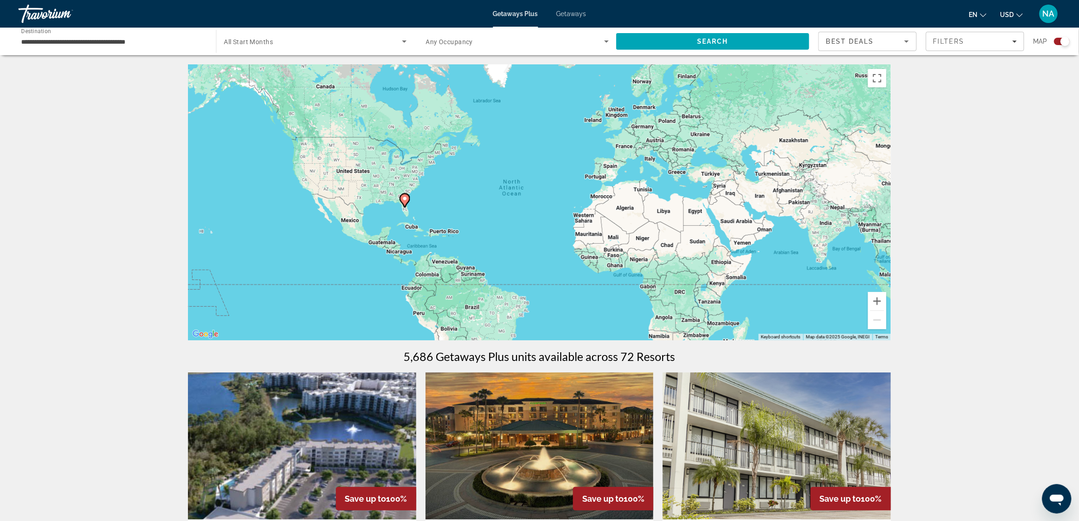
scroll to position [287, 0]
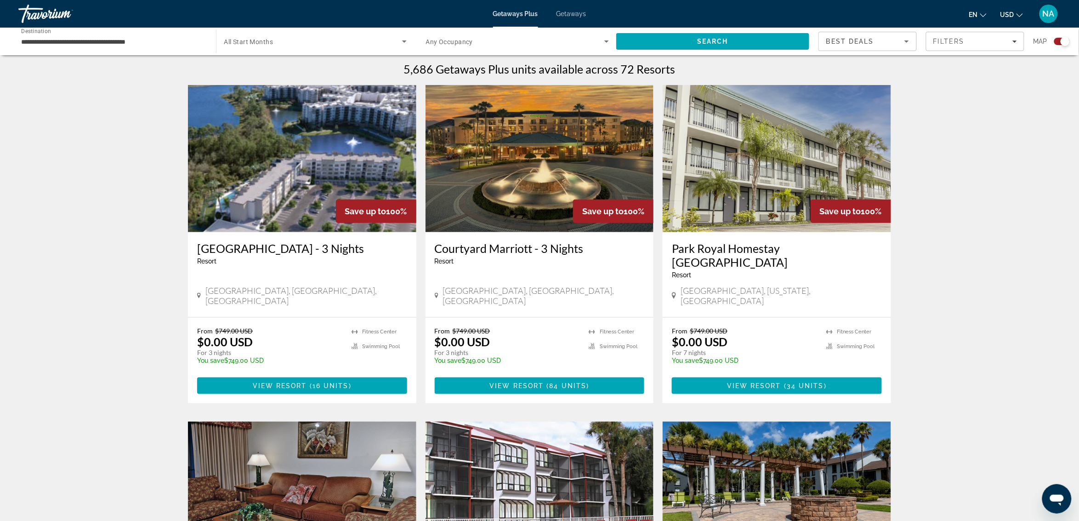
click at [613, 154] on img "Main content" at bounding box center [539, 158] width 228 height 147
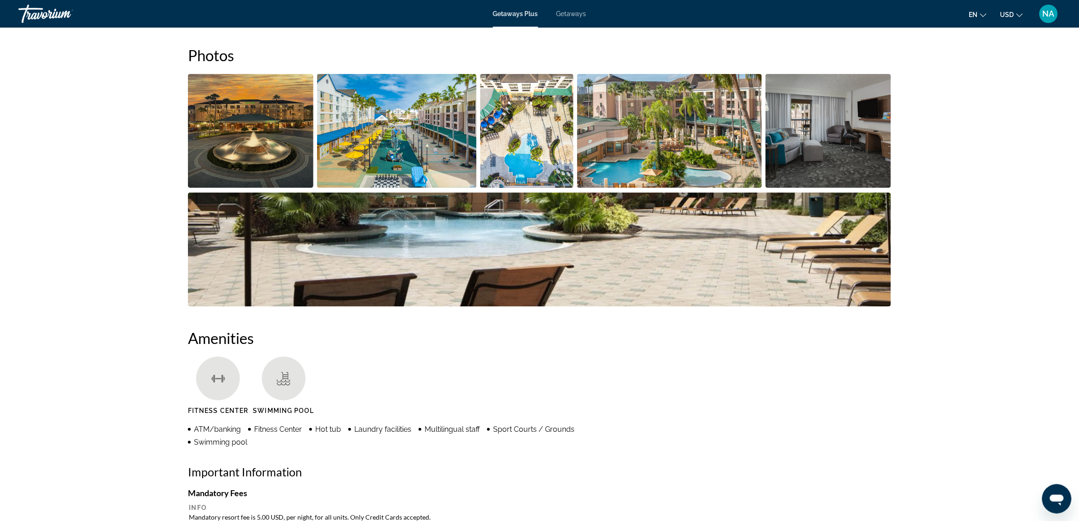
scroll to position [287, 0]
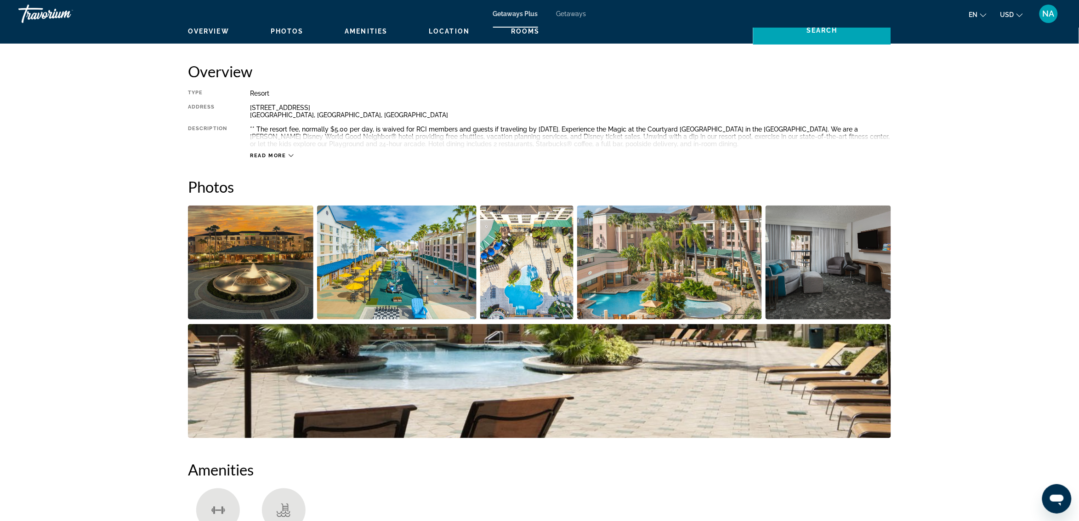
click at [243, 272] on img "Open full-screen image slider" at bounding box center [250, 262] width 125 height 114
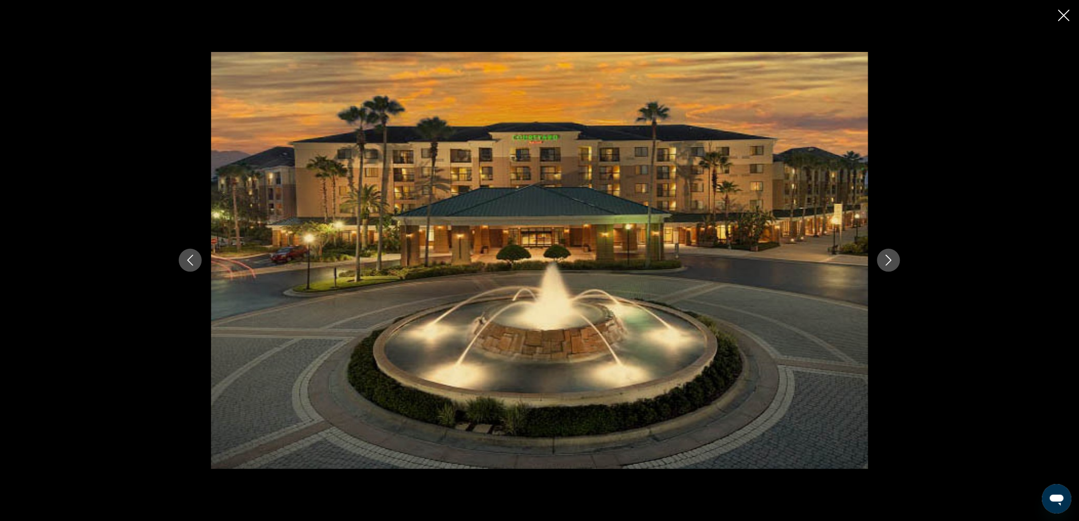
click at [888, 263] on icon "Next image" at bounding box center [888, 260] width 11 height 11
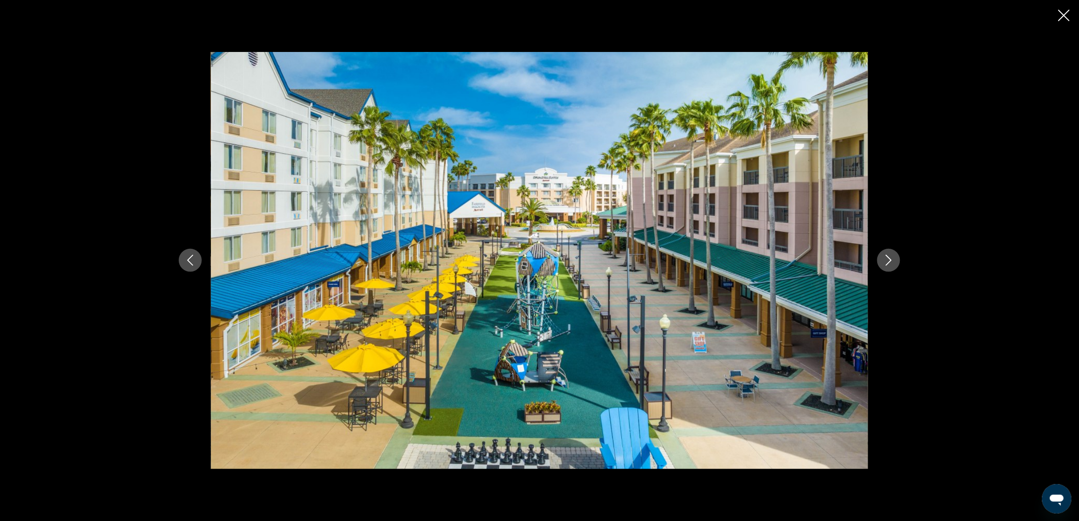
click at [888, 263] on icon "Next image" at bounding box center [888, 260] width 11 height 11
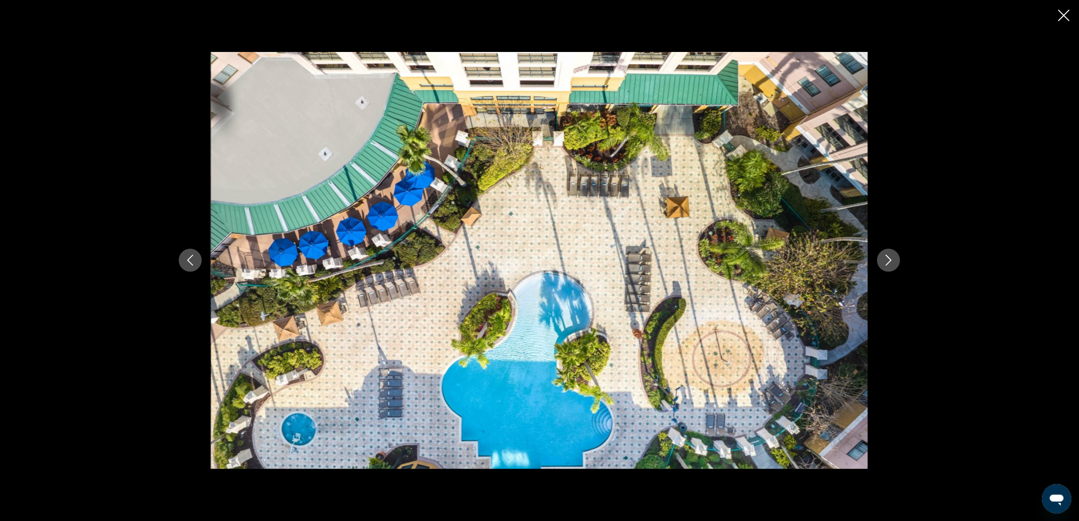
click at [888, 263] on icon "Next image" at bounding box center [888, 260] width 11 height 11
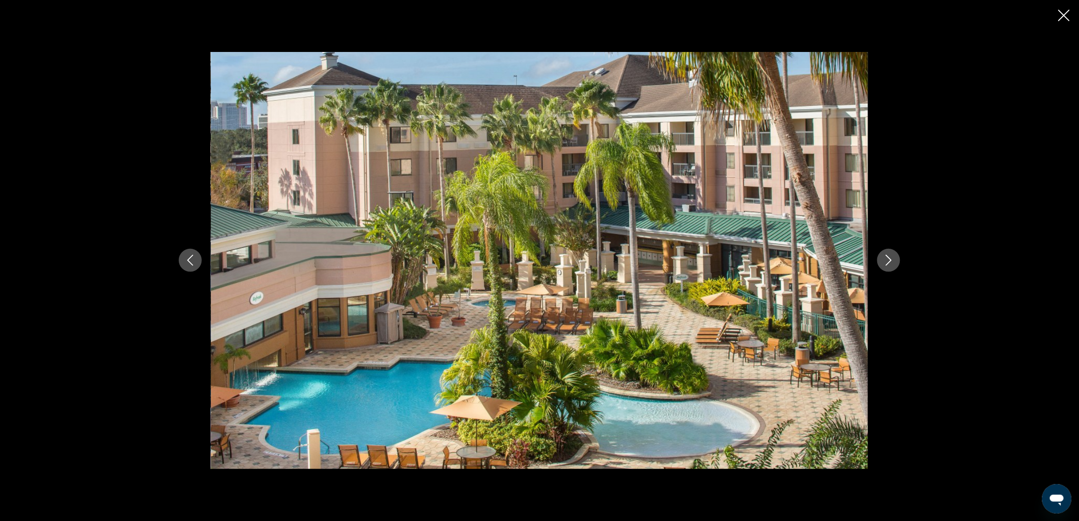
click at [888, 263] on icon "Next image" at bounding box center [888, 260] width 11 height 11
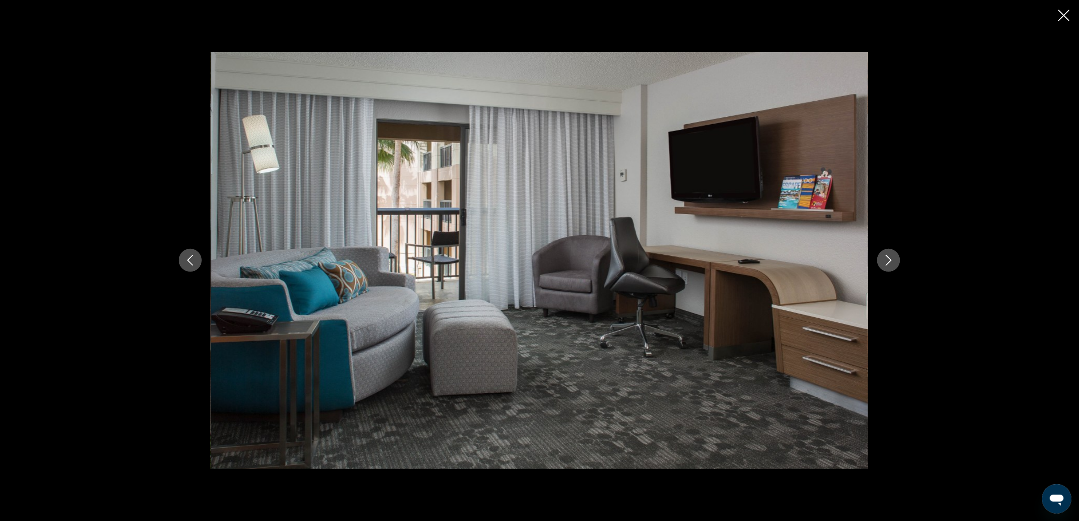
click at [888, 263] on icon "Next image" at bounding box center [888, 260] width 11 height 11
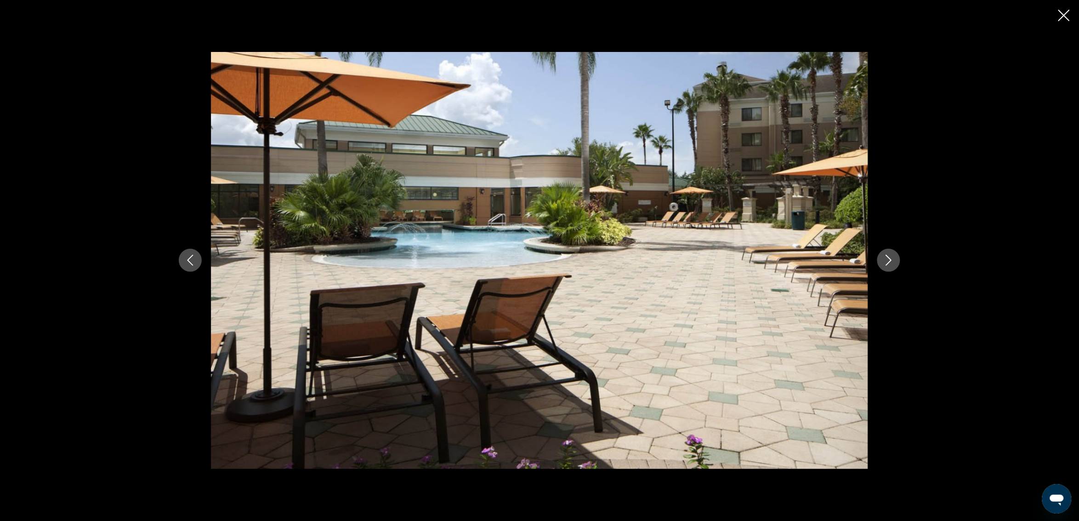
click at [888, 263] on icon "Next image" at bounding box center [888, 260] width 11 height 11
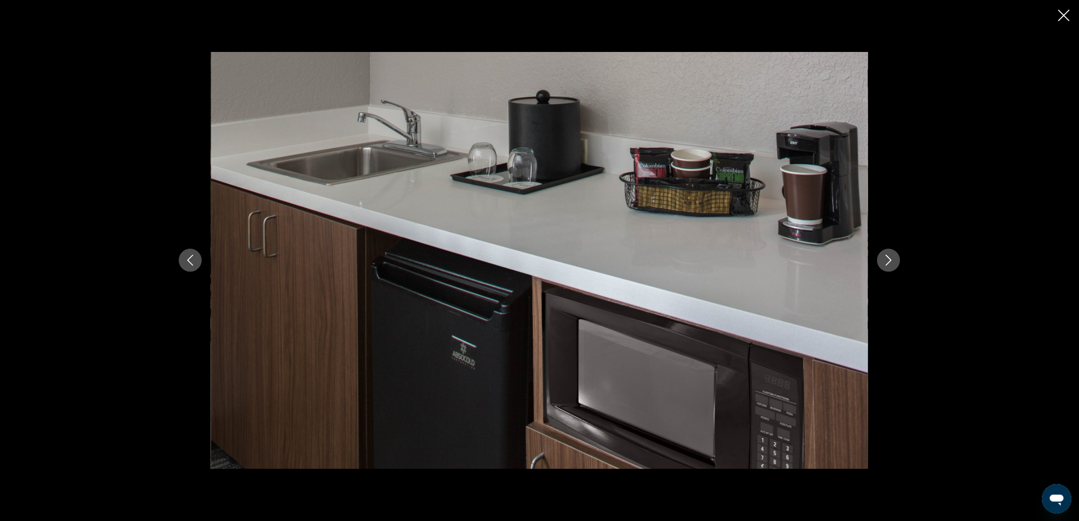
click at [888, 263] on icon "Next image" at bounding box center [888, 260] width 11 height 11
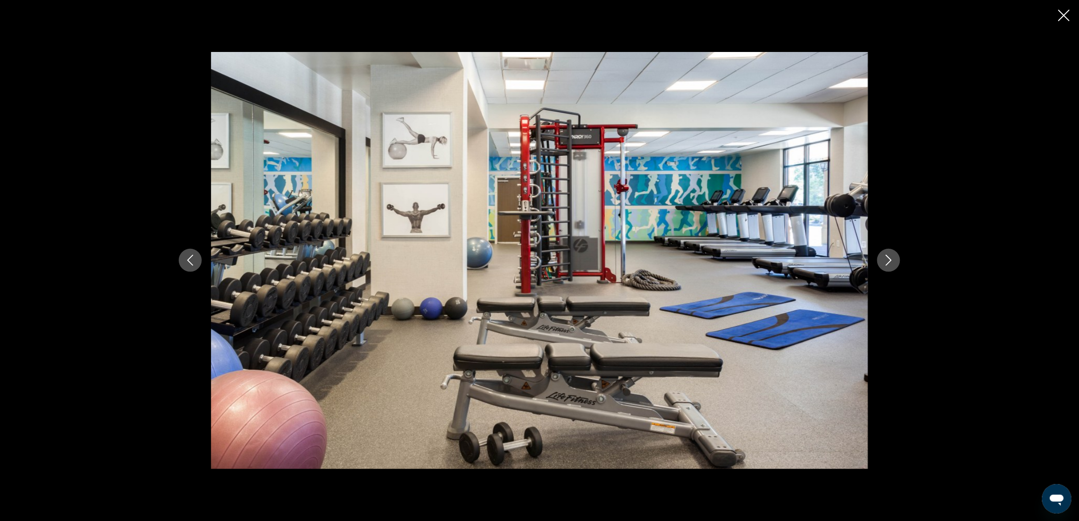
click at [888, 263] on icon "Next image" at bounding box center [888, 260] width 11 height 11
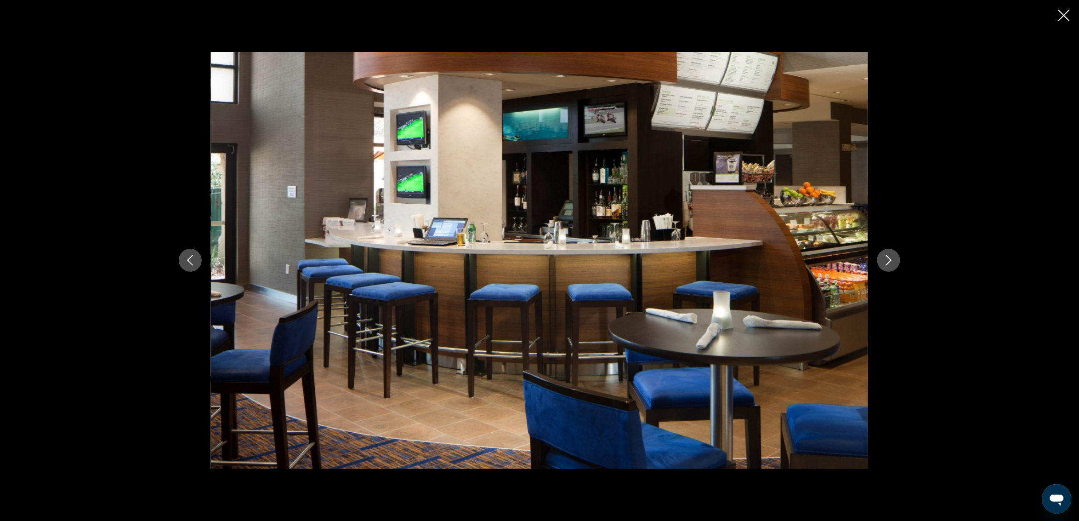
click at [888, 263] on icon "Next image" at bounding box center [888, 260] width 11 height 11
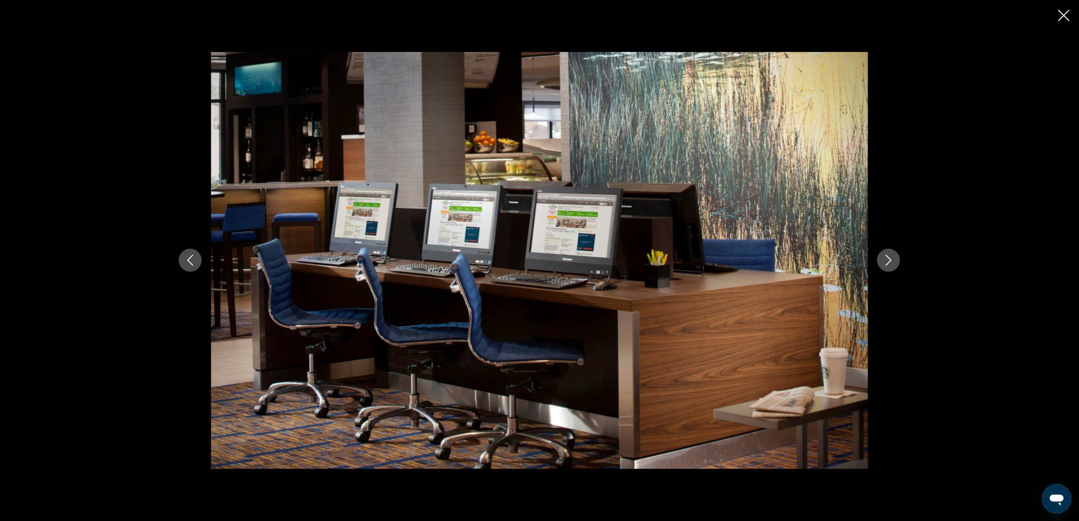
click at [888, 263] on icon "Next image" at bounding box center [888, 260] width 11 height 11
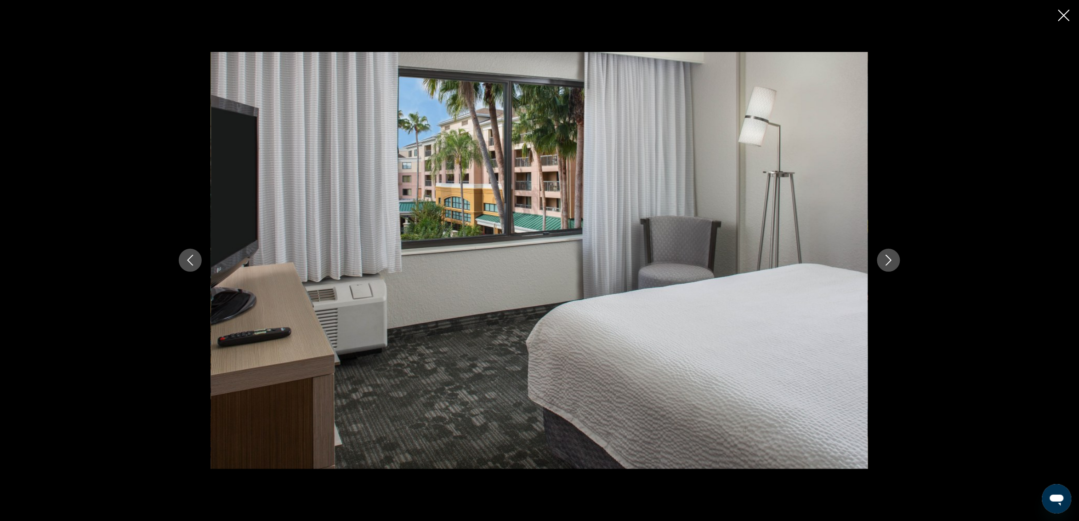
click at [888, 263] on icon "Next image" at bounding box center [888, 260] width 11 height 11
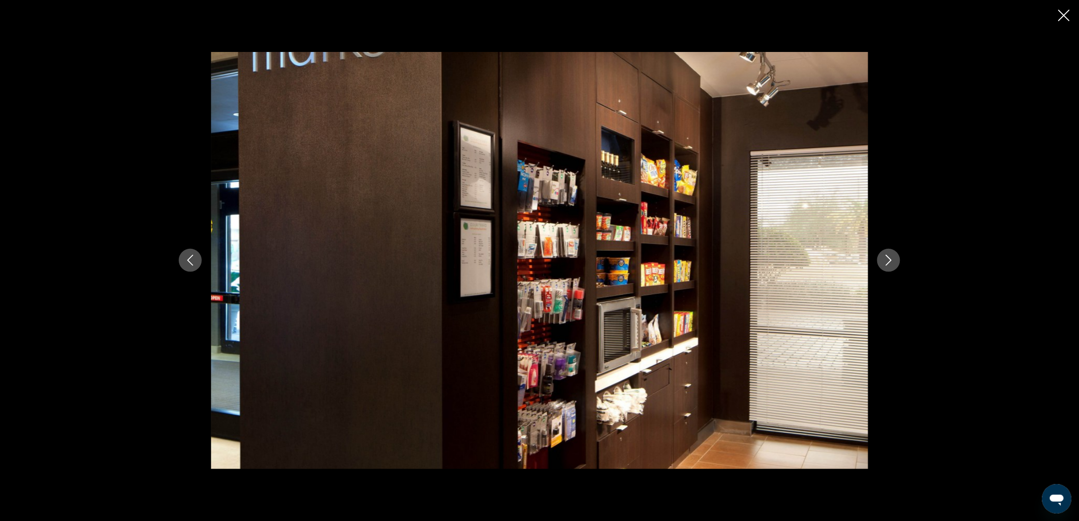
click at [888, 263] on icon "Next image" at bounding box center [888, 260] width 11 height 11
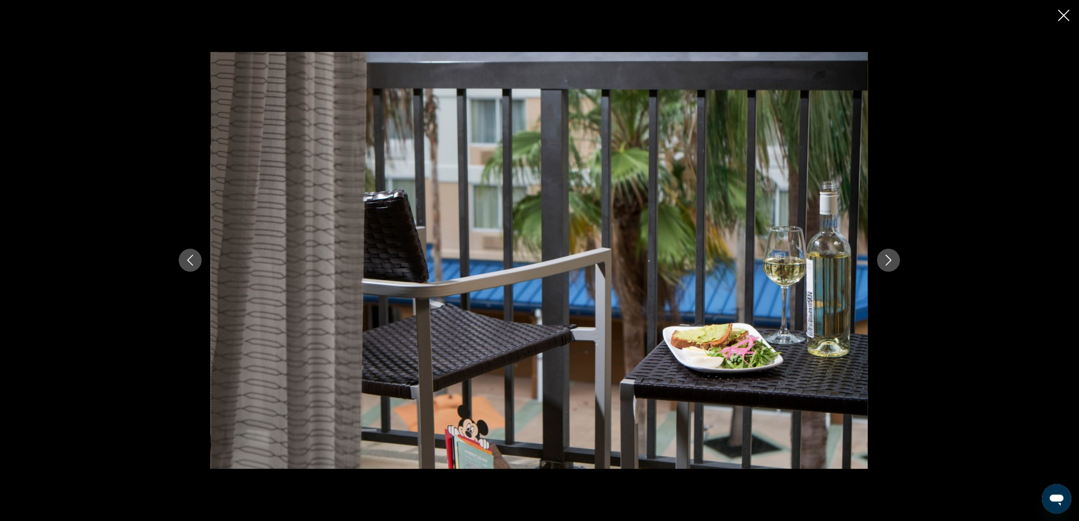
click at [888, 263] on icon "Next image" at bounding box center [888, 260] width 11 height 11
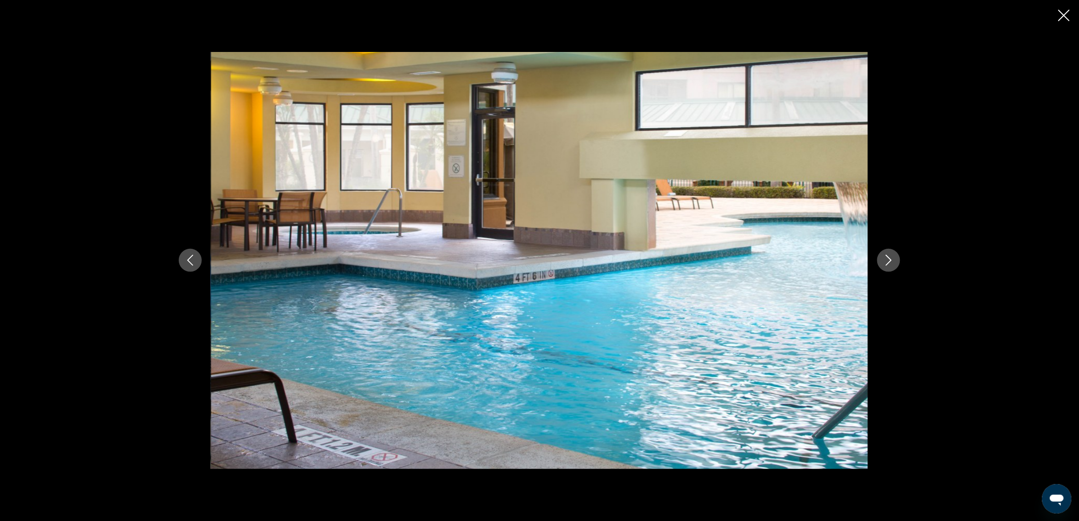
click at [888, 263] on icon "Next image" at bounding box center [888, 260] width 11 height 11
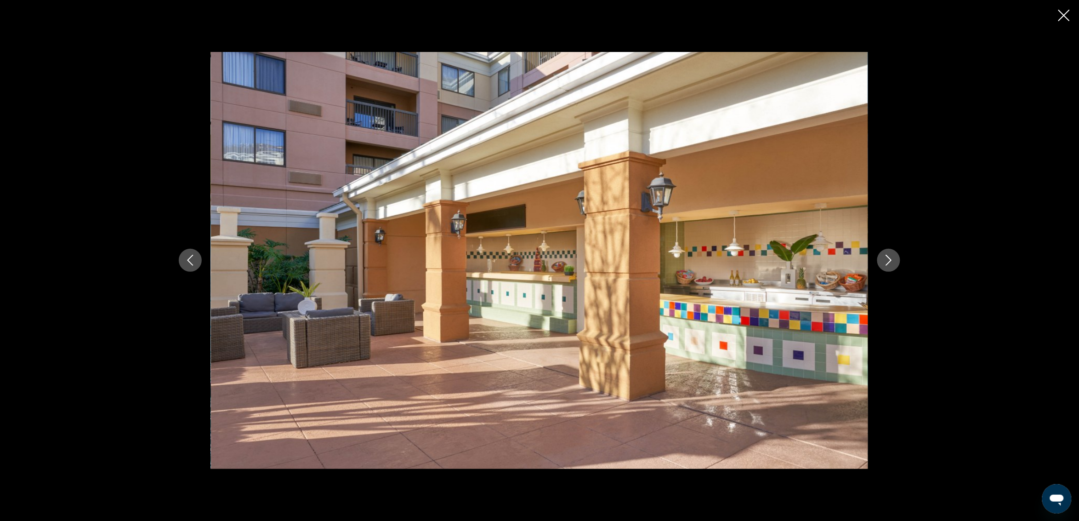
click at [888, 263] on icon "Next image" at bounding box center [888, 260] width 11 height 11
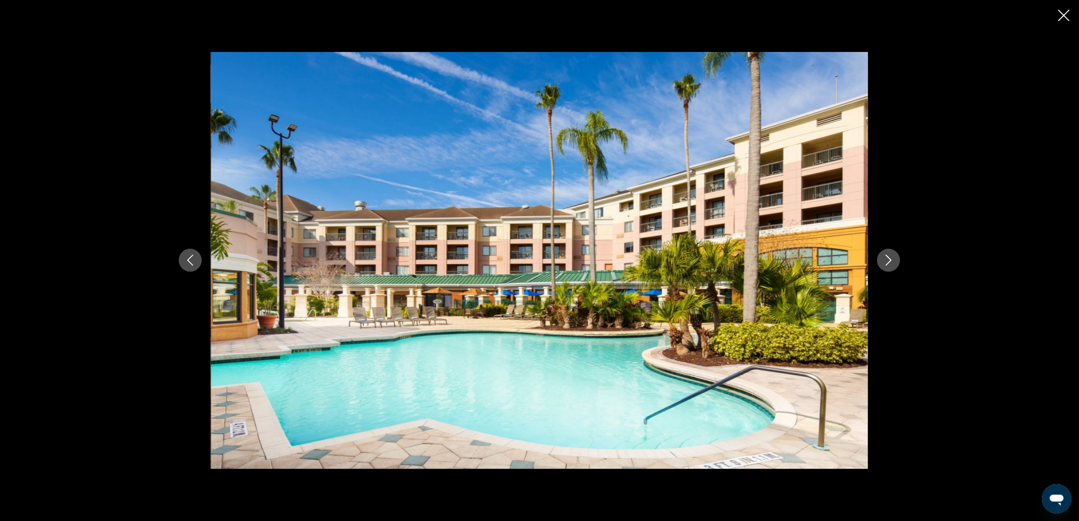
click at [888, 263] on icon "Next image" at bounding box center [888, 260] width 11 height 11
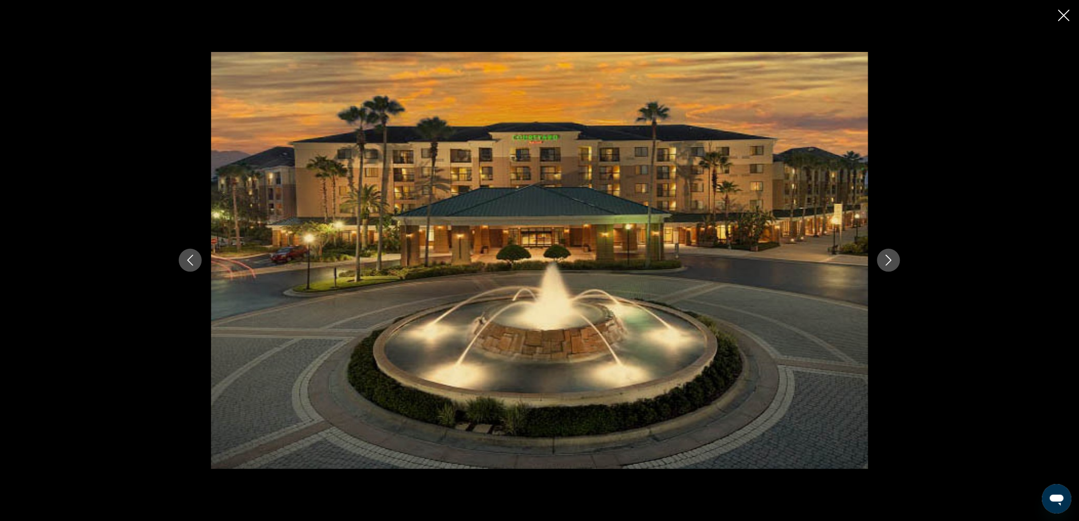
click at [888, 263] on icon "Next image" at bounding box center [888, 260] width 11 height 11
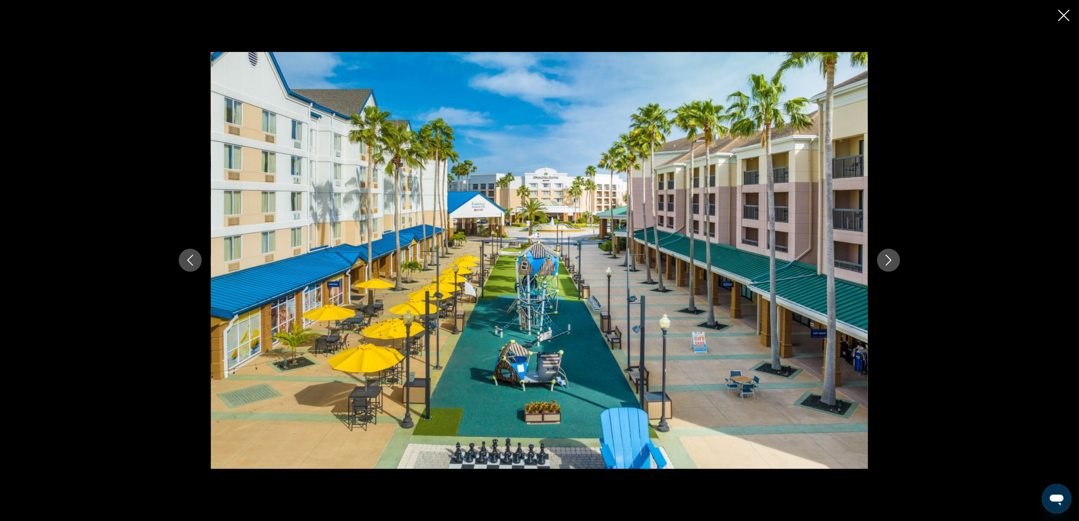
click at [1064, 15] on icon "Close slideshow" at bounding box center [1063, 15] width 11 height 11
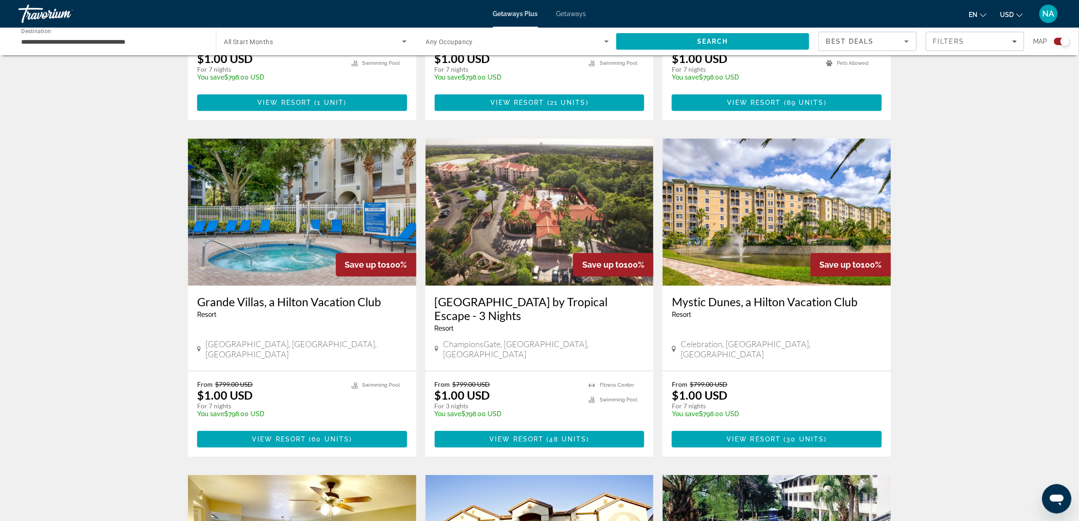
scroll to position [919, 0]
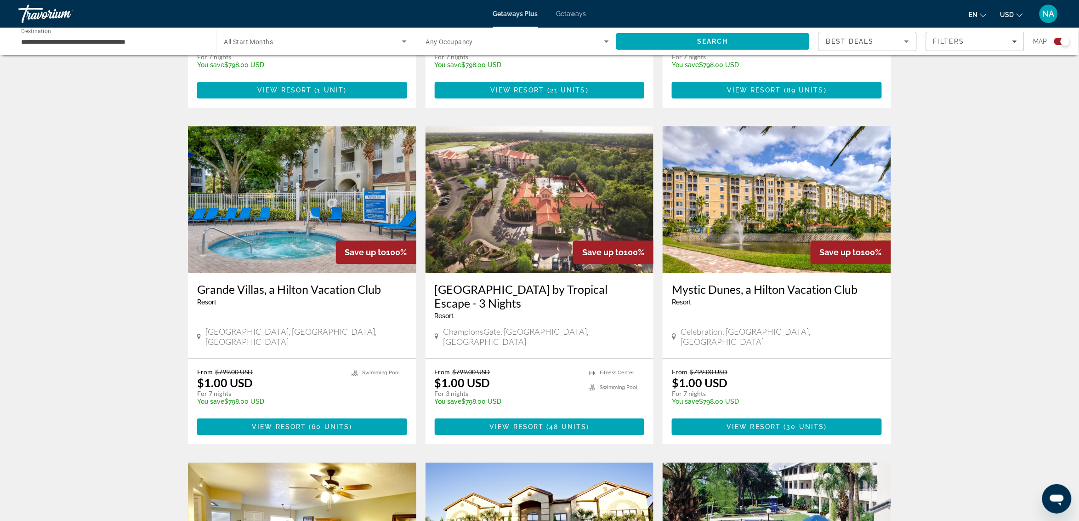
click at [541, 152] on img "Main content" at bounding box center [539, 199] width 228 height 147
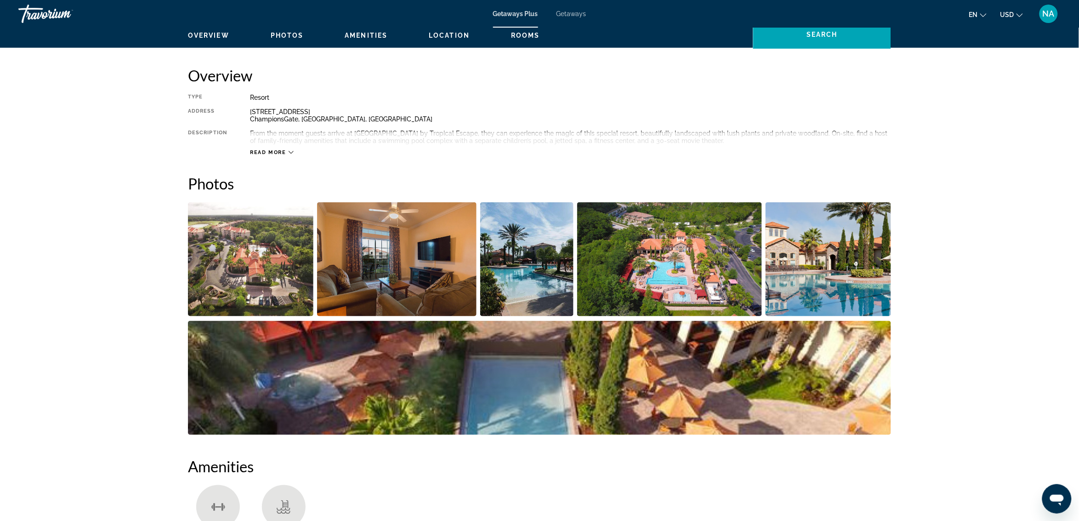
scroll to position [287, 0]
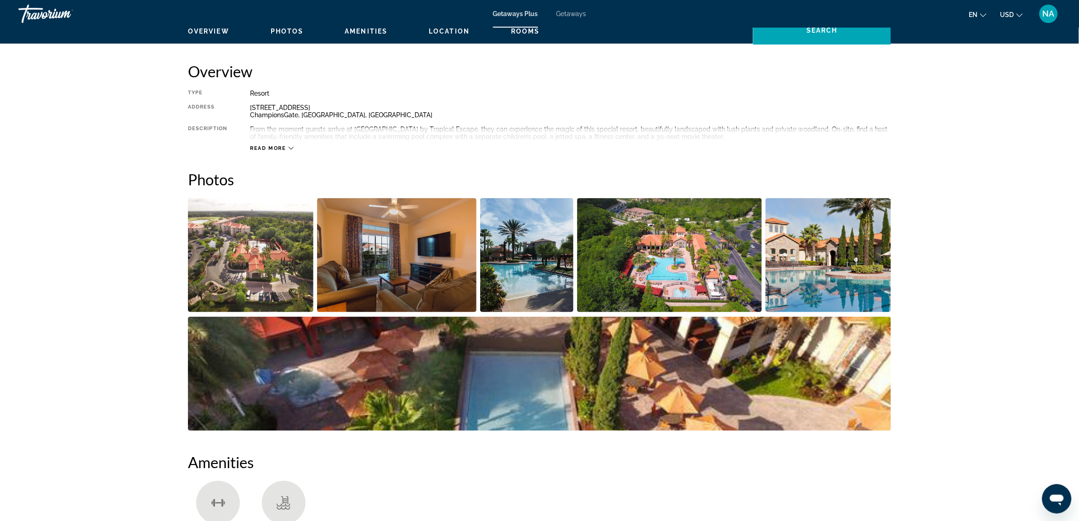
click at [228, 232] on img "Open full-screen image slider" at bounding box center [250, 255] width 125 height 114
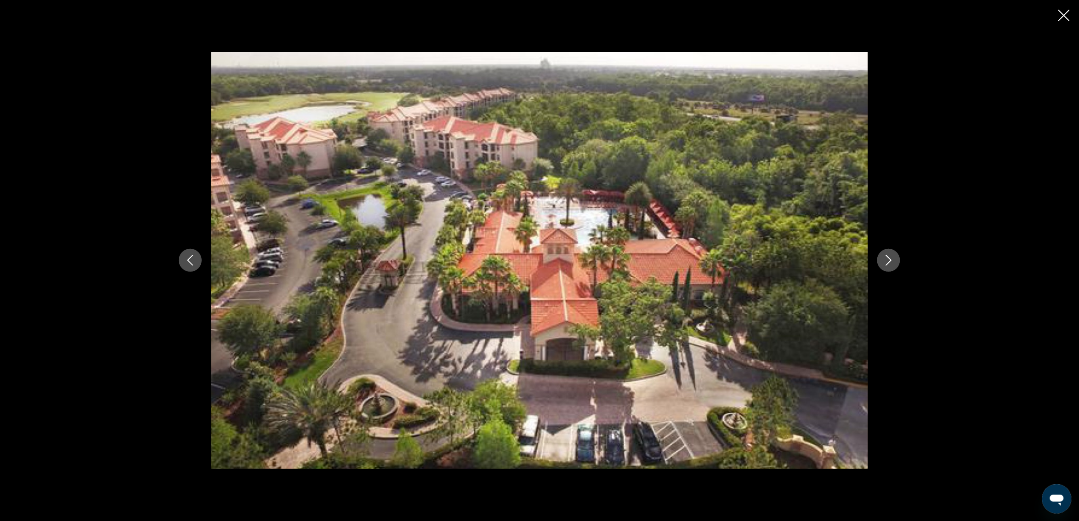
click at [893, 267] on button "Next image" at bounding box center [888, 260] width 23 height 23
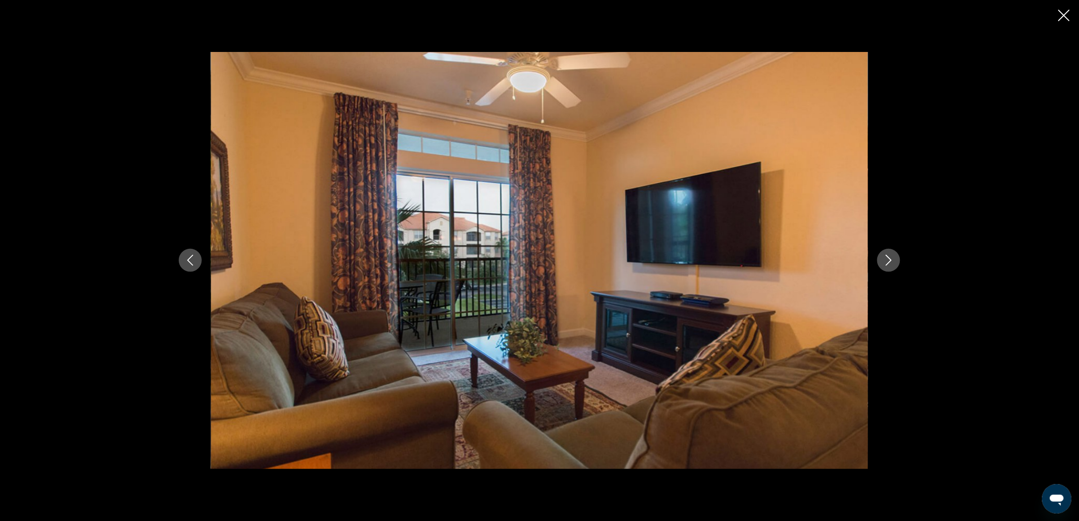
click at [893, 267] on button "Next image" at bounding box center [888, 260] width 23 height 23
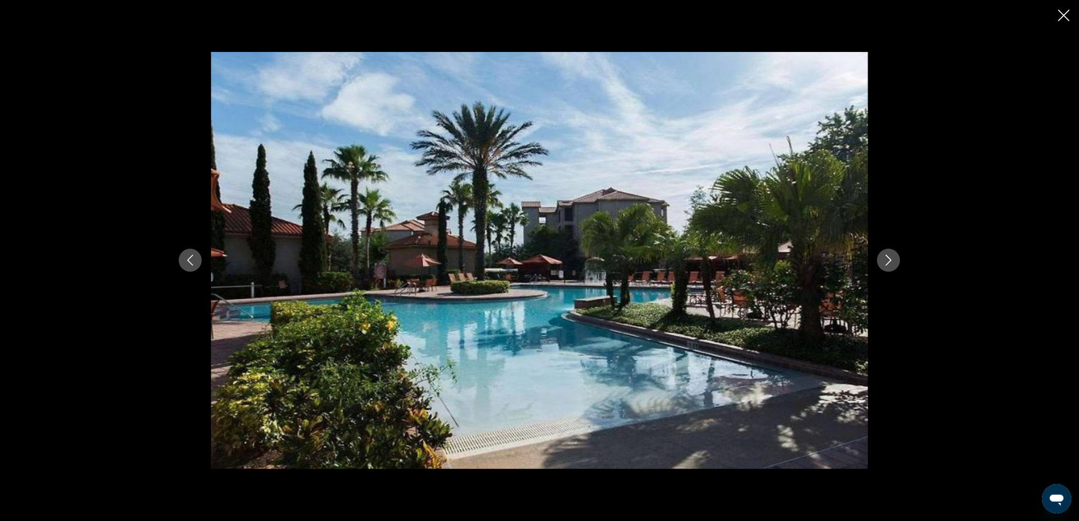
click at [893, 267] on button "Next image" at bounding box center [888, 260] width 23 height 23
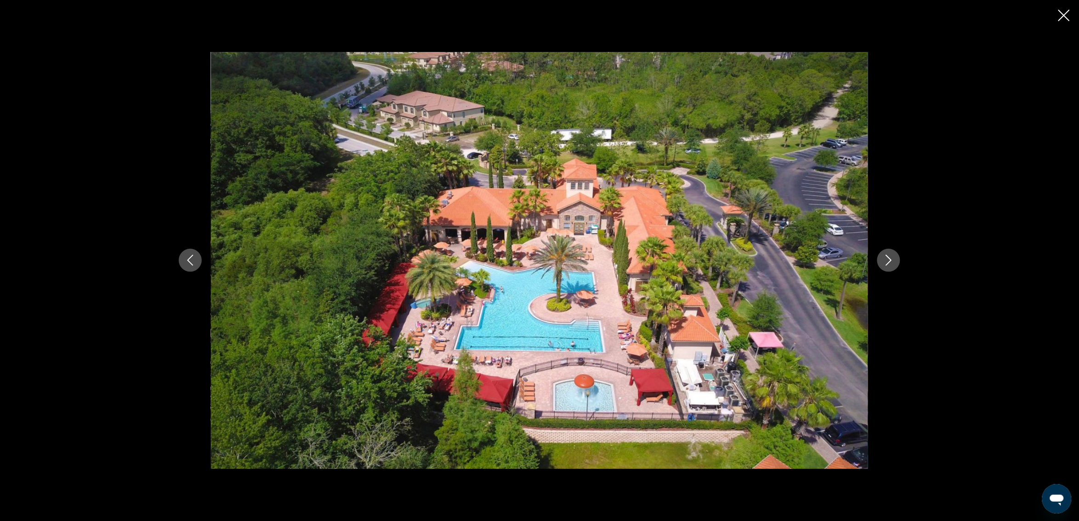
click at [892, 265] on icon "Next image" at bounding box center [888, 260] width 11 height 11
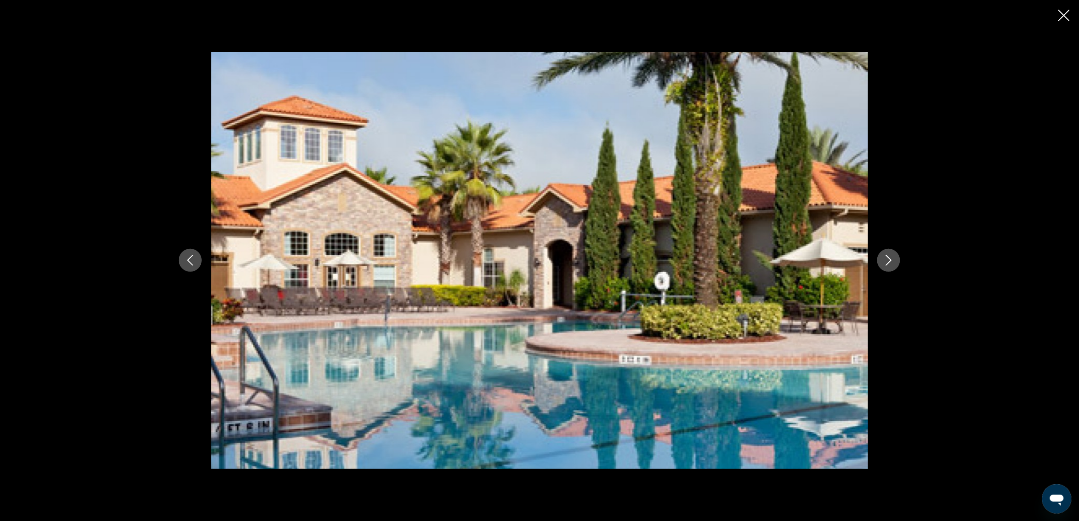
click at [892, 265] on icon "Next image" at bounding box center [888, 260] width 11 height 11
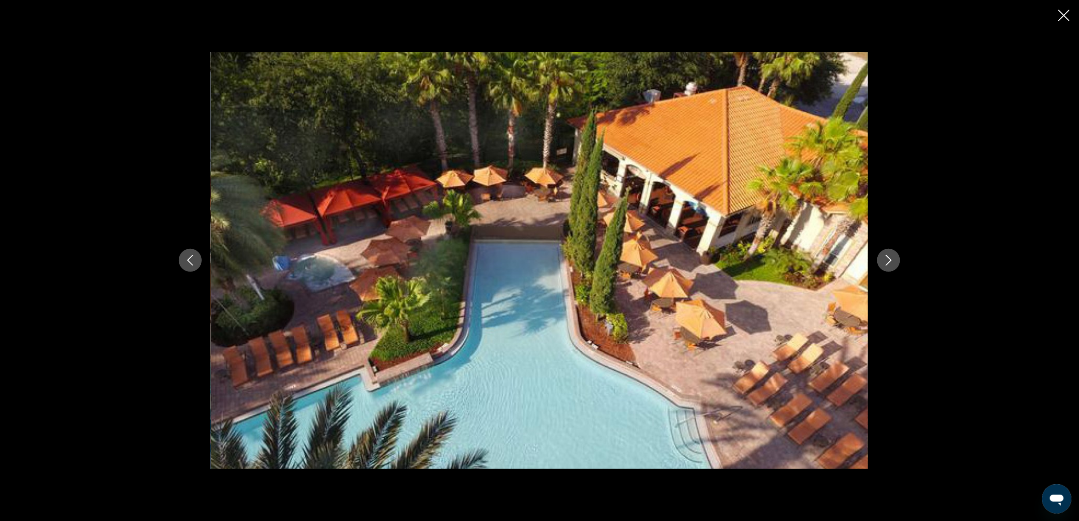
click at [889, 255] on icon "Next image" at bounding box center [888, 260] width 11 height 11
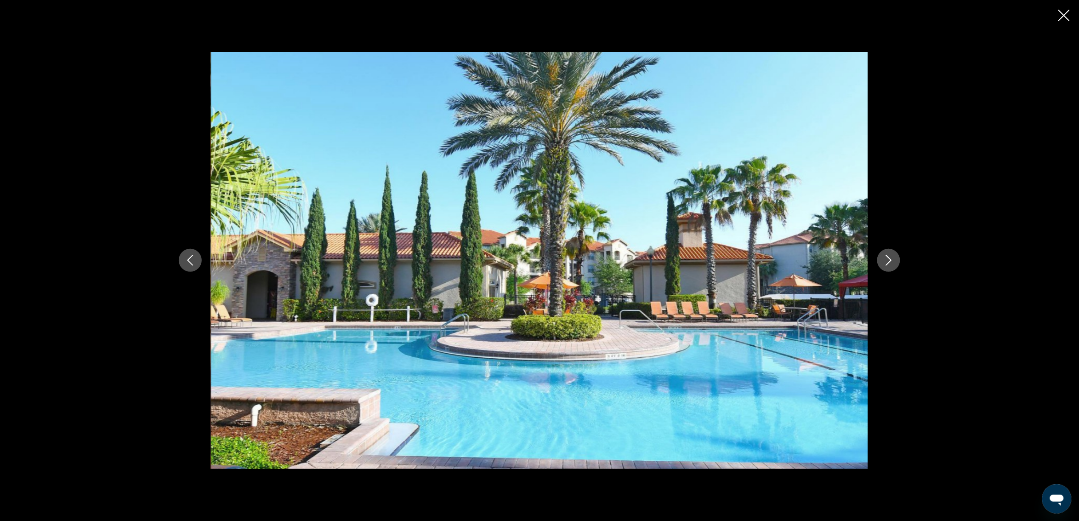
click at [889, 255] on icon "Next image" at bounding box center [888, 260] width 11 height 11
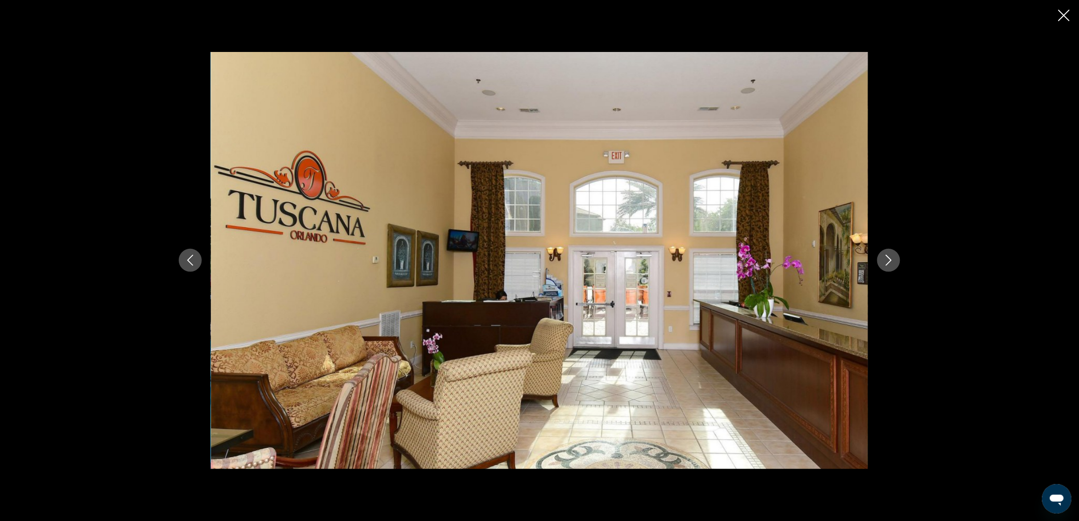
click at [886, 253] on button "Next image" at bounding box center [888, 260] width 23 height 23
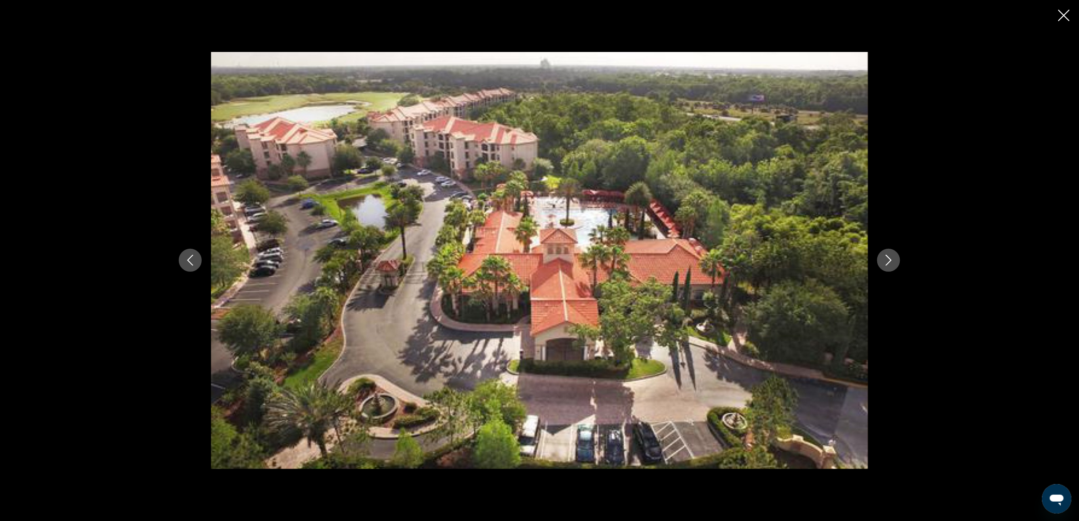
click at [886, 253] on button "Next image" at bounding box center [888, 260] width 23 height 23
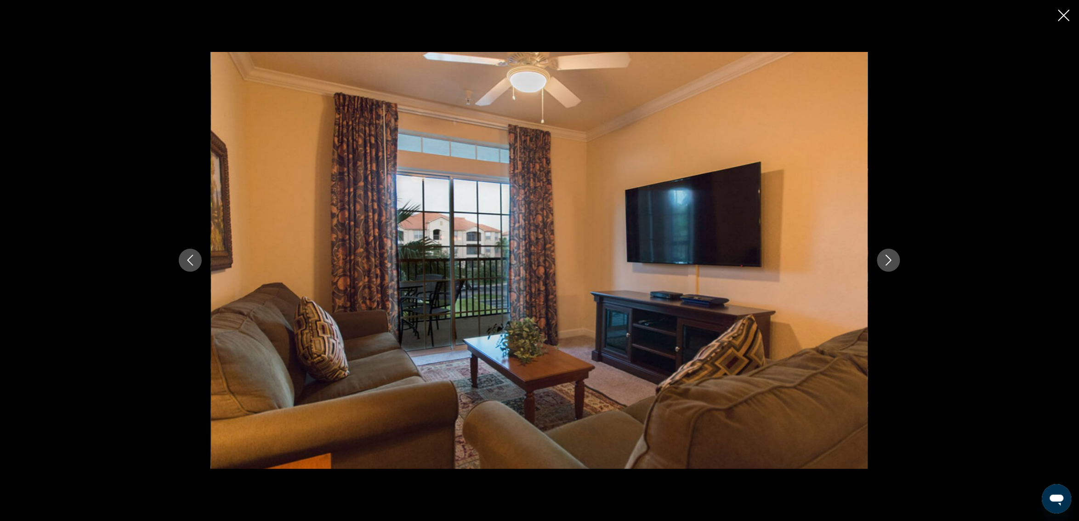
click at [886, 253] on button "Next image" at bounding box center [888, 260] width 23 height 23
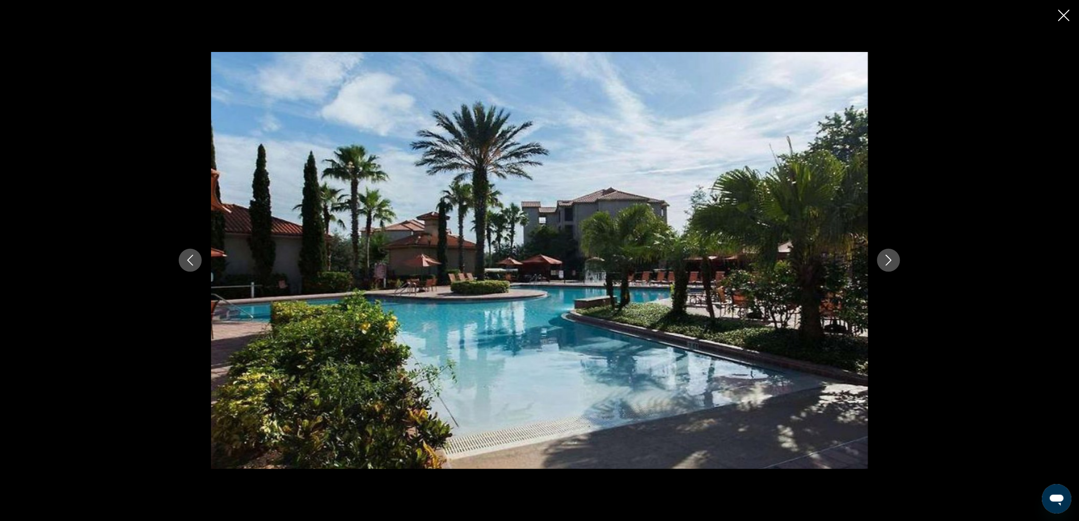
click at [886, 253] on button "Next image" at bounding box center [888, 260] width 23 height 23
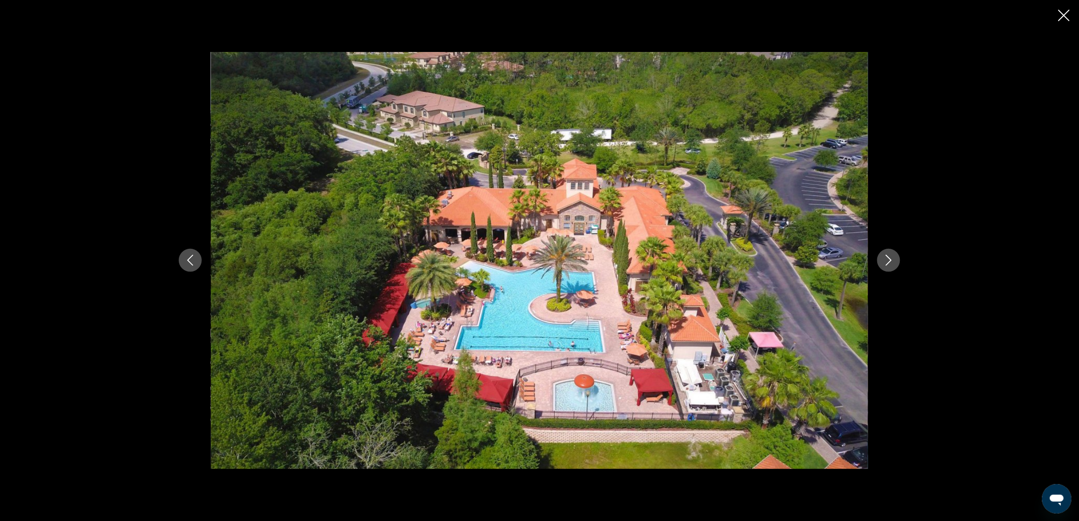
click at [886, 253] on button "Next image" at bounding box center [888, 260] width 23 height 23
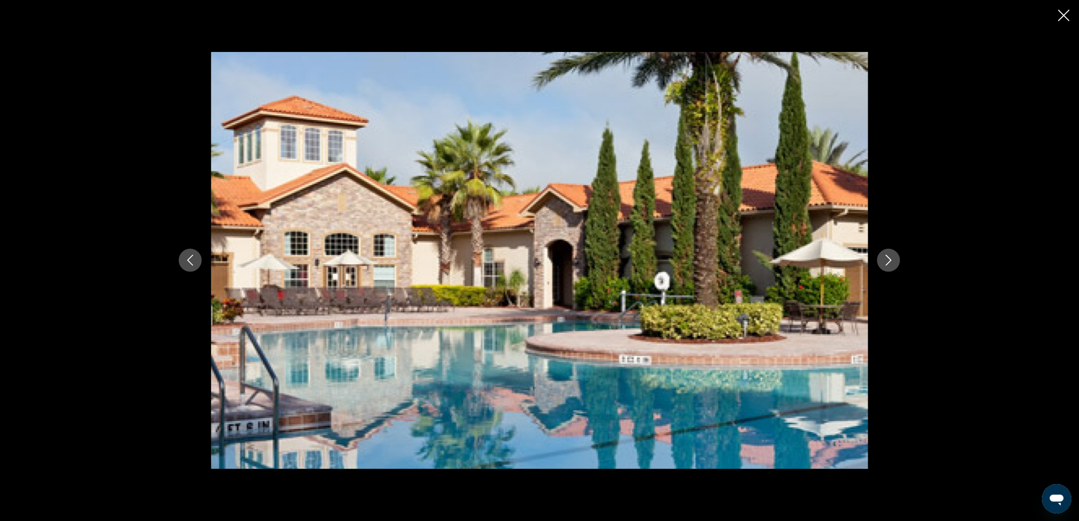
click at [886, 253] on button "Next image" at bounding box center [888, 260] width 23 height 23
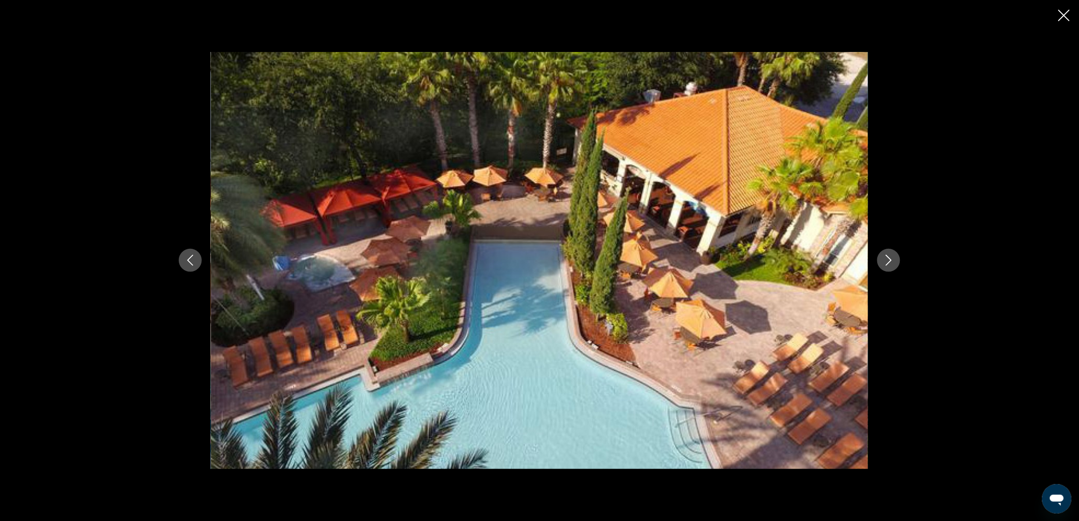
click at [886, 253] on button "Next image" at bounding box center [888, 260] width 23 height 23
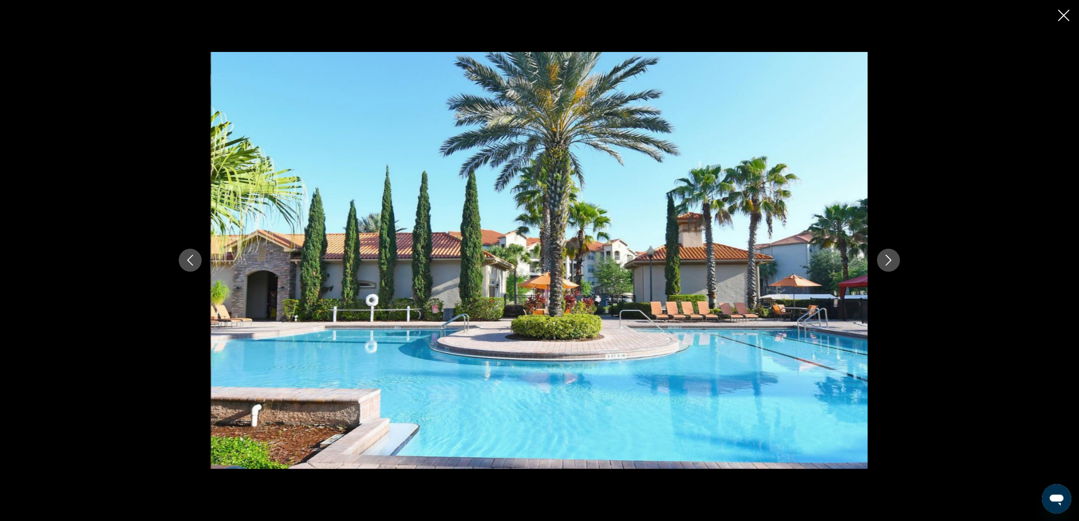
click at [886, 253] on button "Next image" at bounding box center [888, 260] width 23 height 23
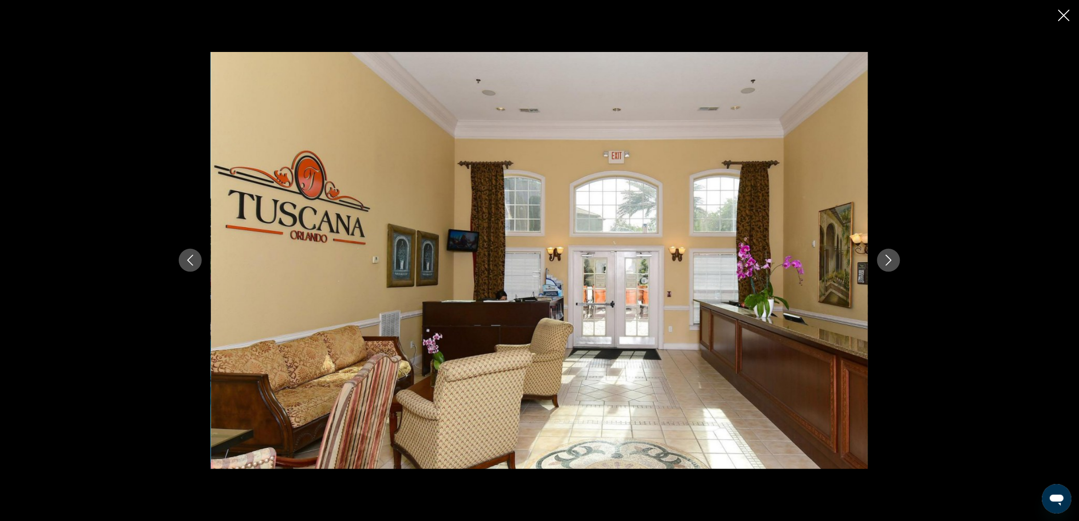
click at [886, 253] on button "Next image" at bounding box center [888, 260] width 23 height 23
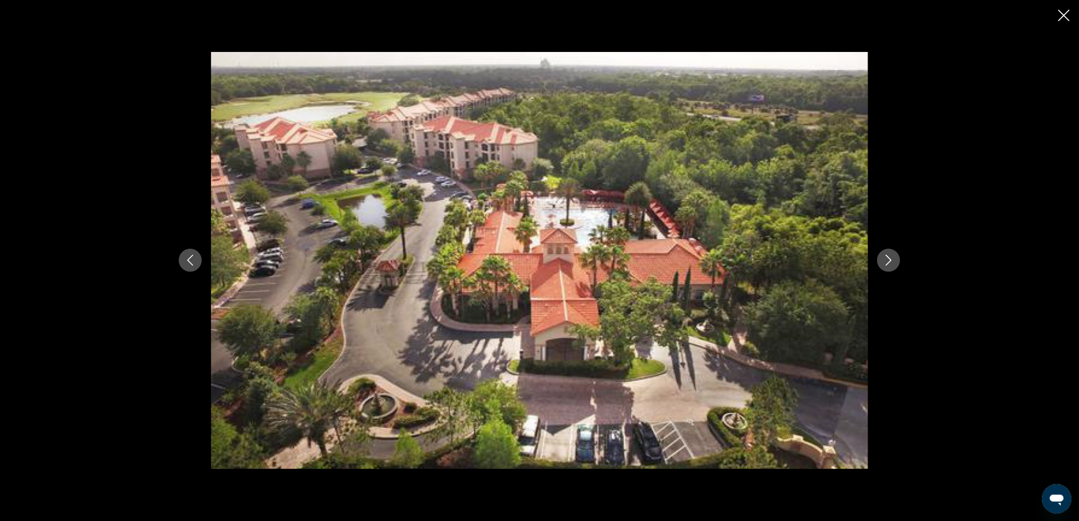
click at [886, 253] on button "Next image" at bounding box center [888, 260] width 23 height 23
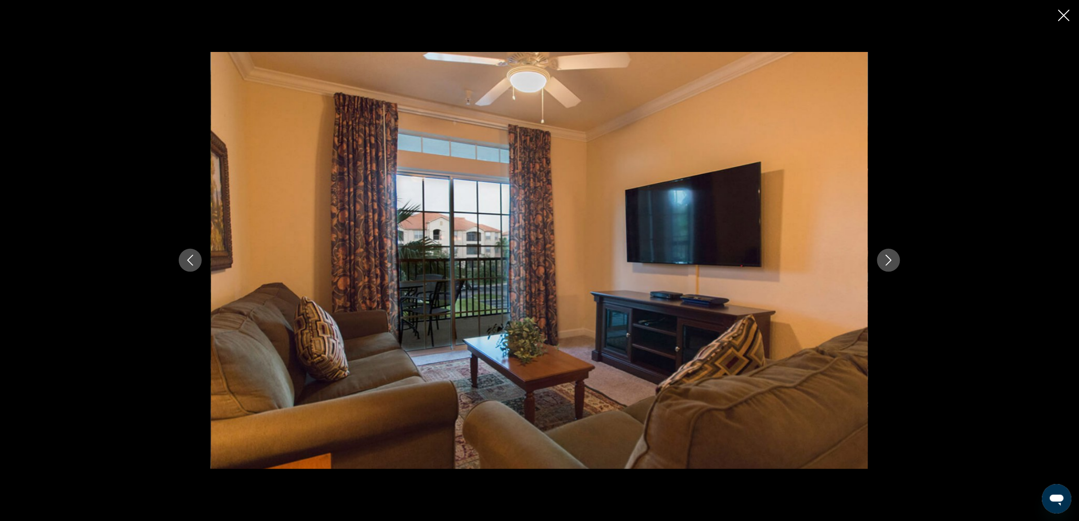
click at [1068, 15] on icon "Close slideshow" at bounding box center [1063, 15] width 11 height 11
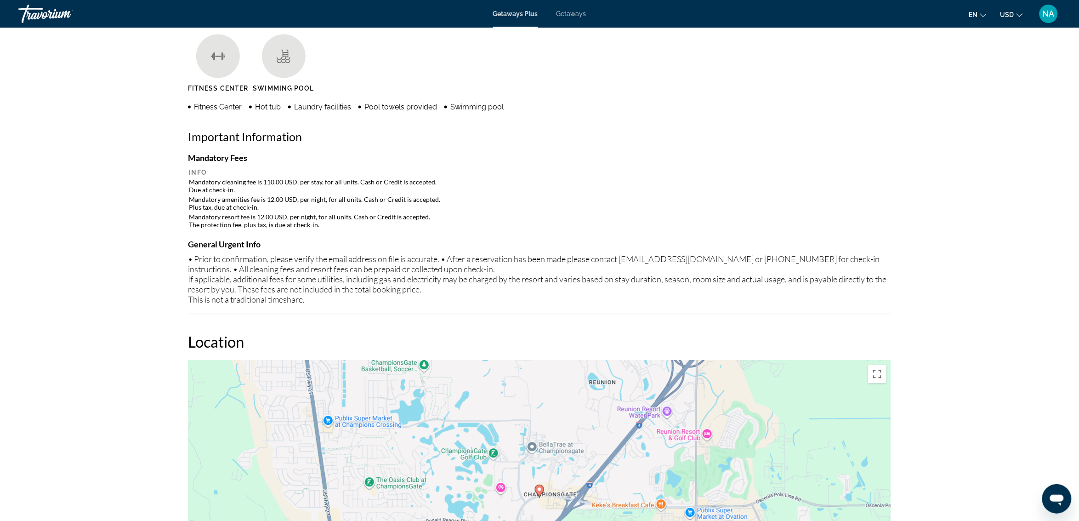
scroll to position [1021, 0]
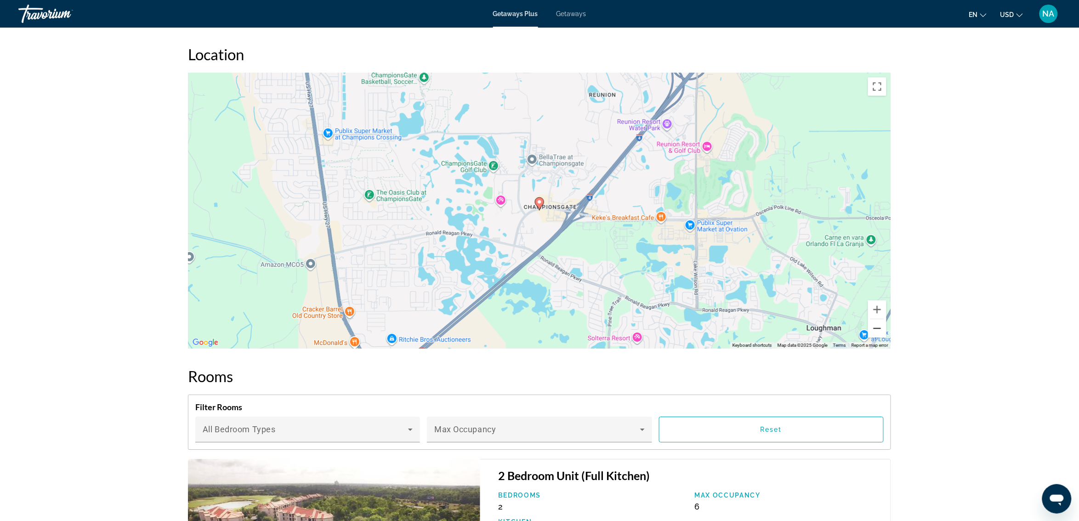
click at [880, 329] on button "Zoom out" at bounding box center [877, 328] width 18 height 18
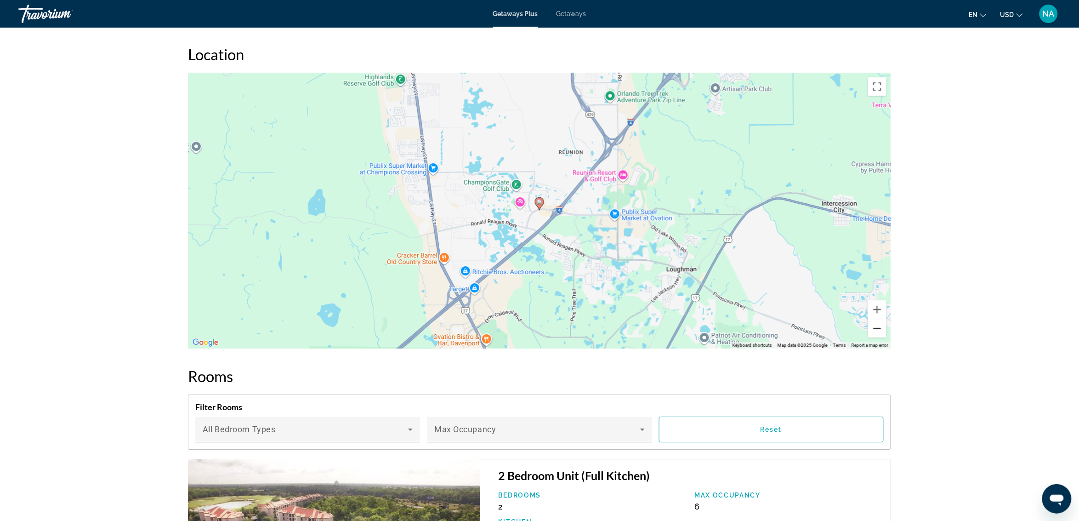
click at [880, 329] on button "Zoom out" at bounding box center [877, 328] width 18 height 18
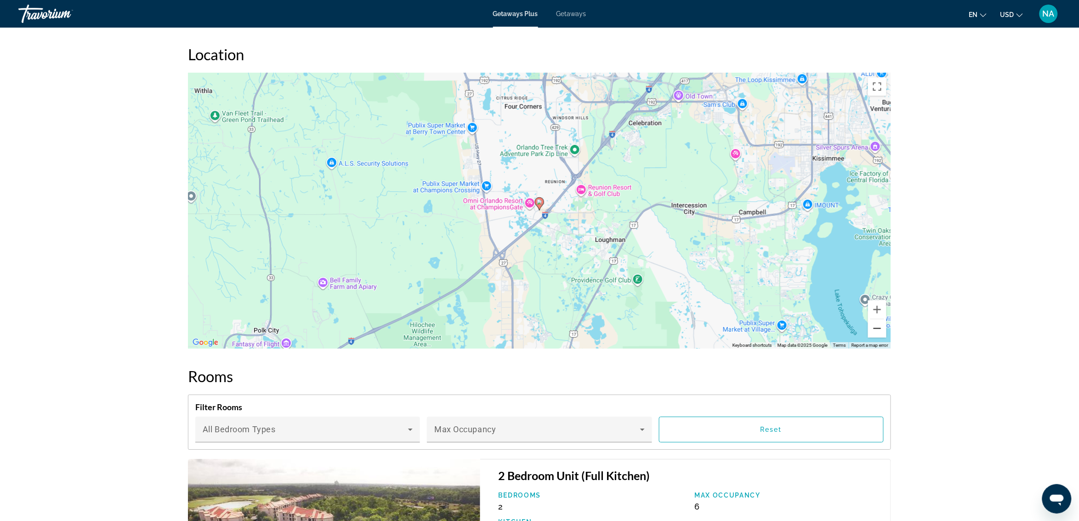
click at [880, 329] on button "Zoom out" at bounding box center [877, 328] width 18 height 18
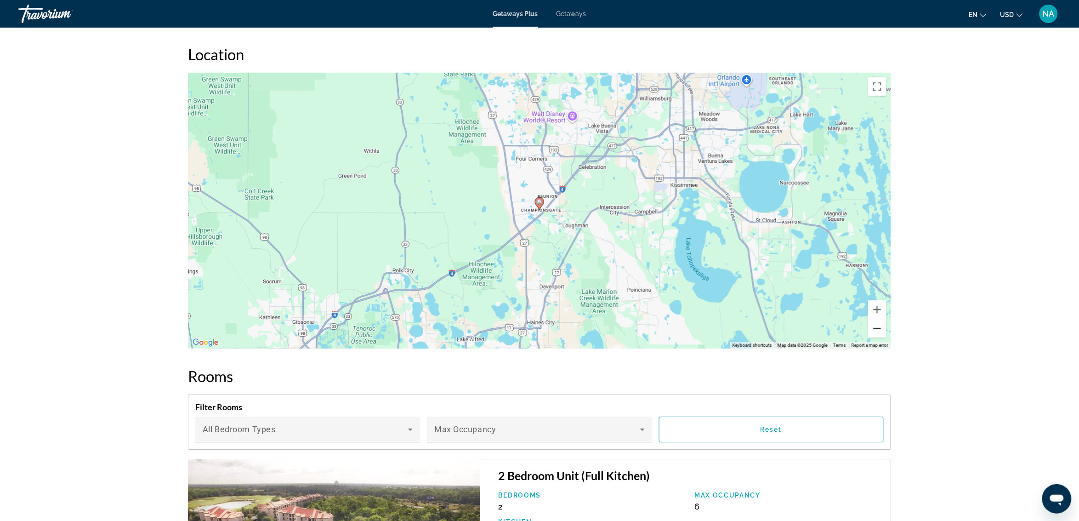
click at [880, 329] on button "Zoom out" at bounding box center [877, 328] width 18 height 18
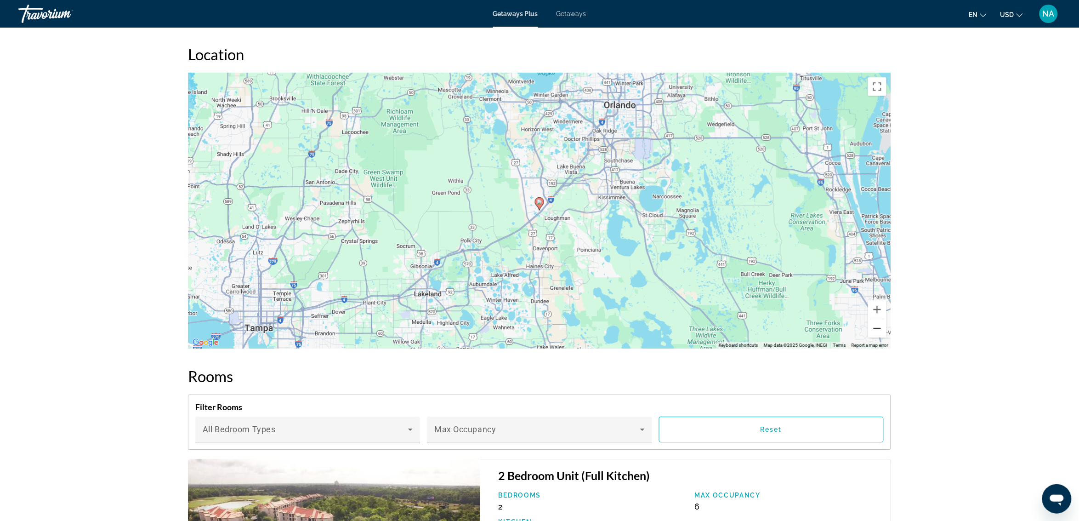
click at [880, 329] on button "Zoom out" at bounding box center [877, 328] width 18 height 18
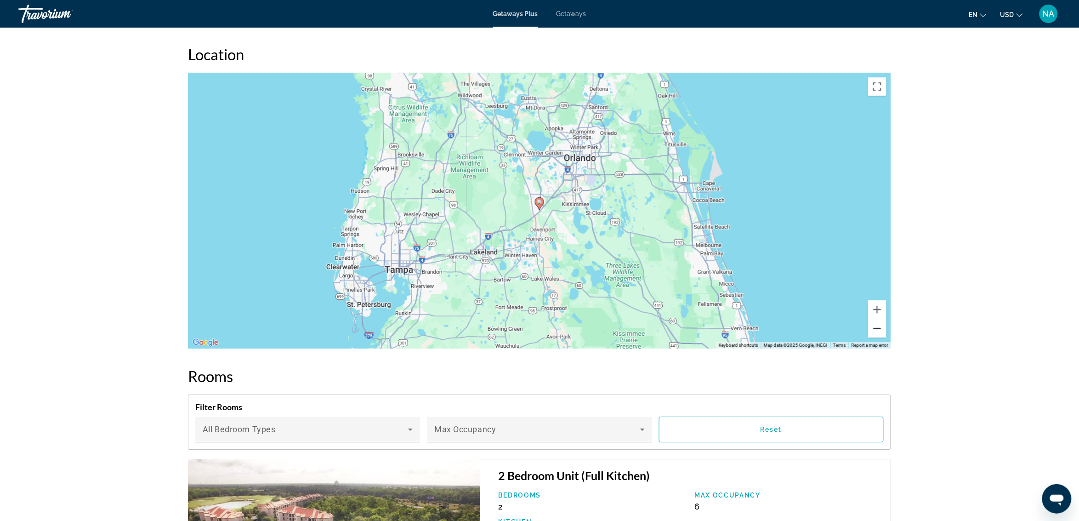
click at [880, 326] on button "Zoom out" at bounding box center [877, 328] width 18 height 18
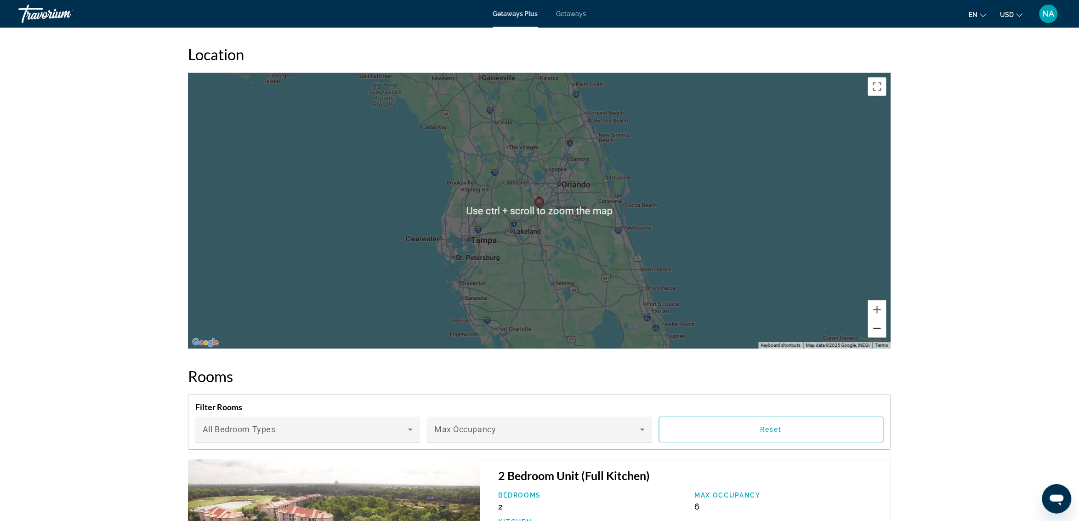
scroll to position [964, 0]
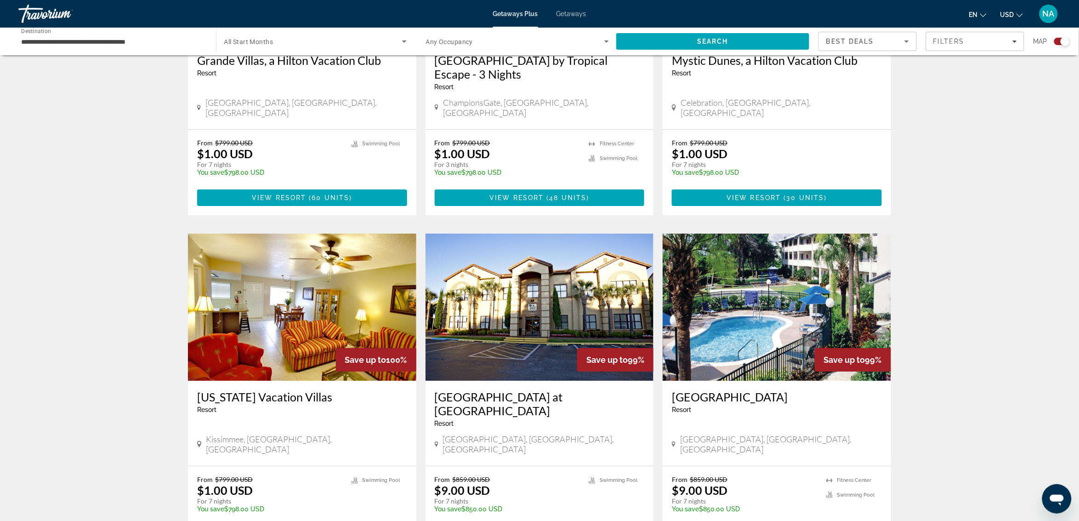
scroll to position [1206, 0]
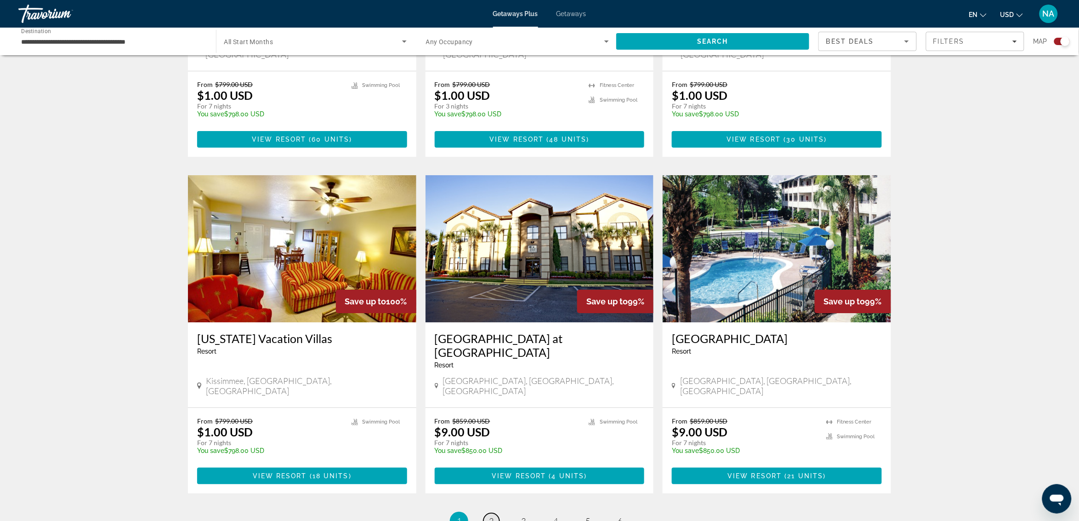
click at [490, 516] on span "2" at bounding box center [491, 521] width 5 height 10
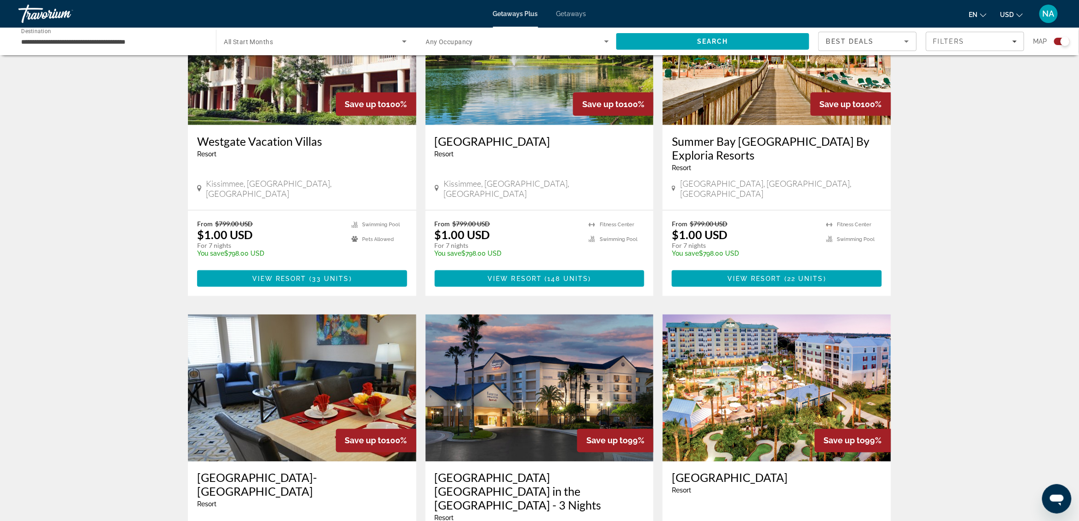
scroll to position [459, 0]
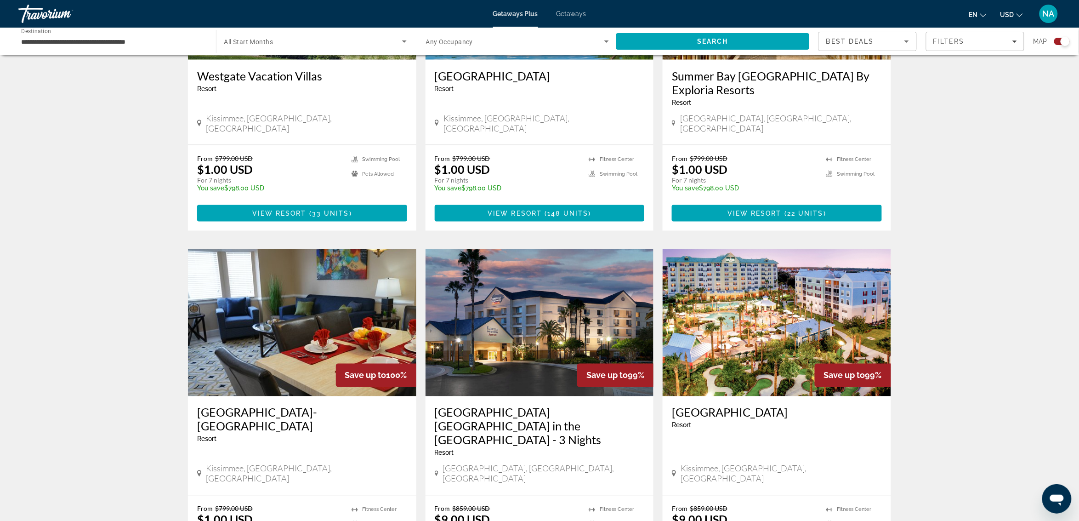
click at [513, 292] on img "Main content" at bounding box center [539, 322] width 228 height 147
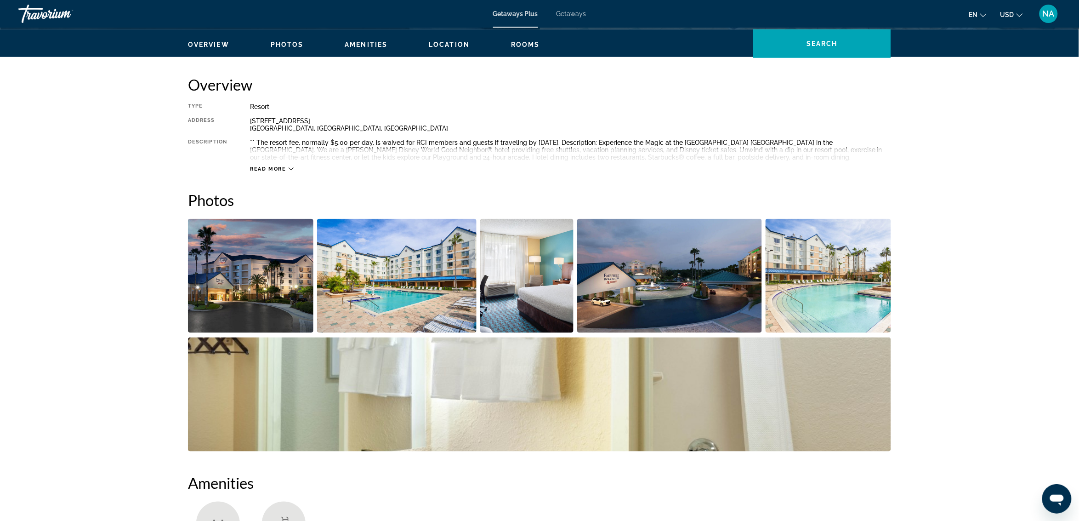
scroll to position [287, 0]
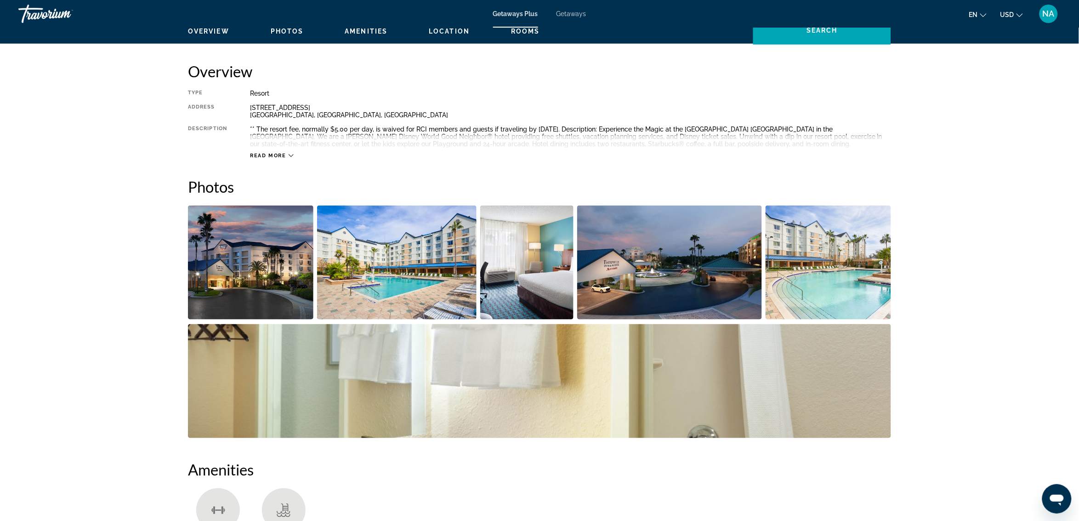
click at [392, 284] on img "Open full-screen image slider" at bounding box center [397, 262] width 160 height 114
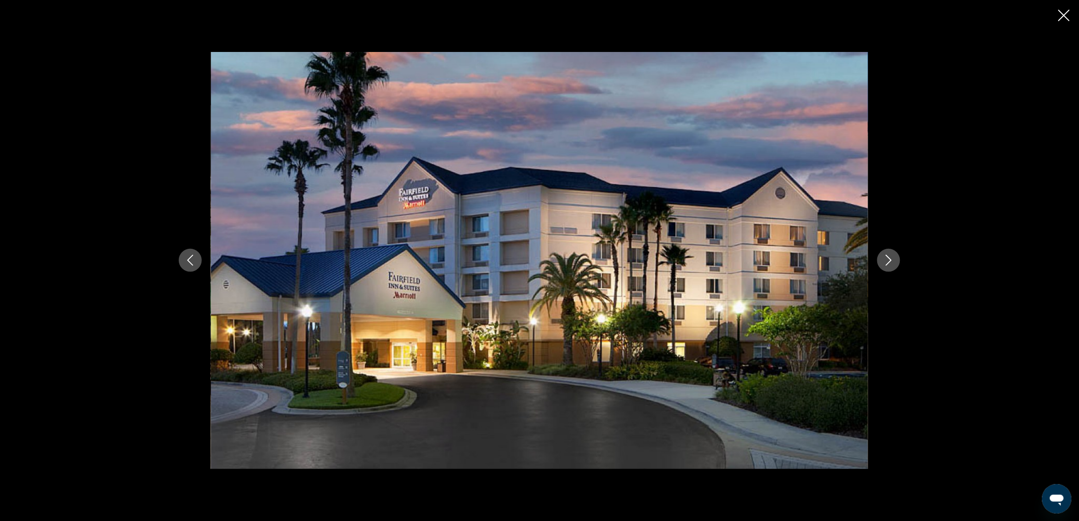
click at [890, 252] on button "Next image" at bounding box center [888, 260] width 23 height 23
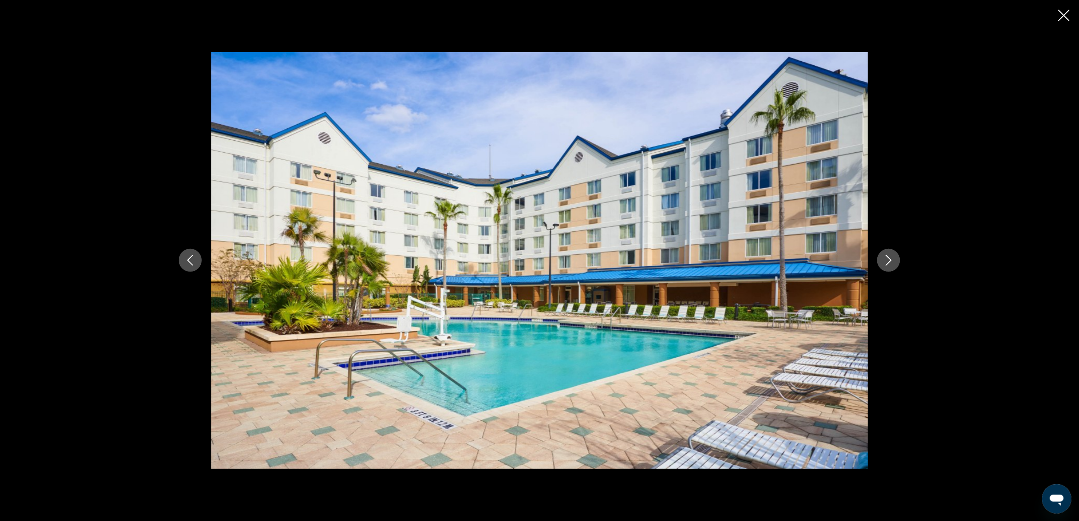
click at [890, 252] on button "Next image" at bounding box center [888, 260] width 23 height 23
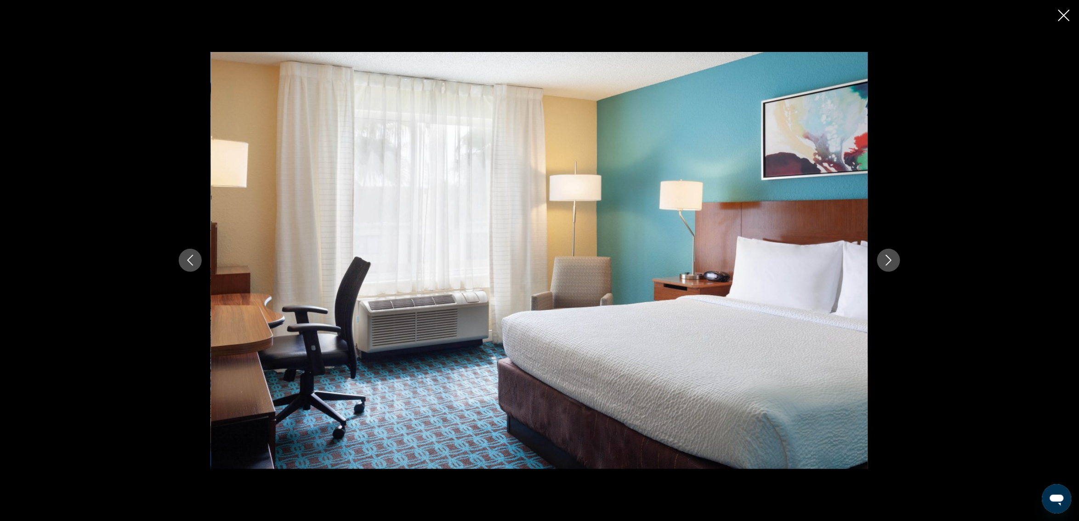
click at [890, 252] on button "Next image" at bounding box center [888, 260] width 23 height 23
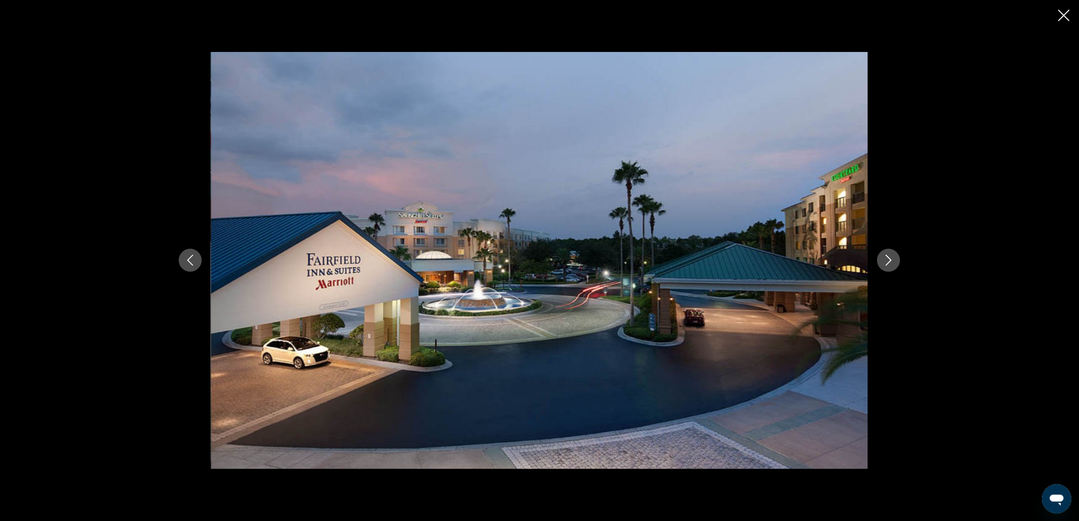
click at [890, 252] on button "Next image" at bounding box center [888, 260] width 23 height 23
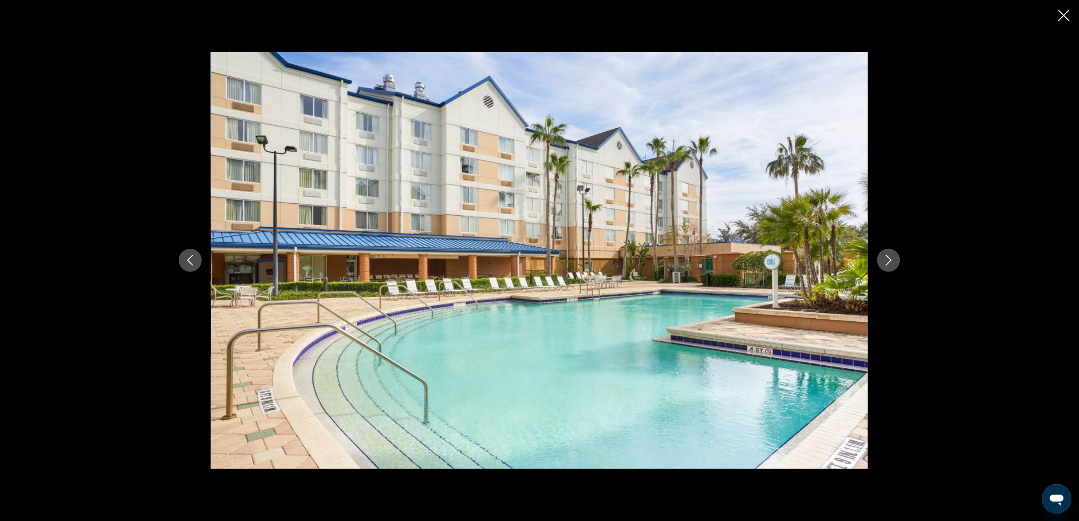
click at [890, 252] on button "Next image" at bounding box center [888, 260] width 23 height 23
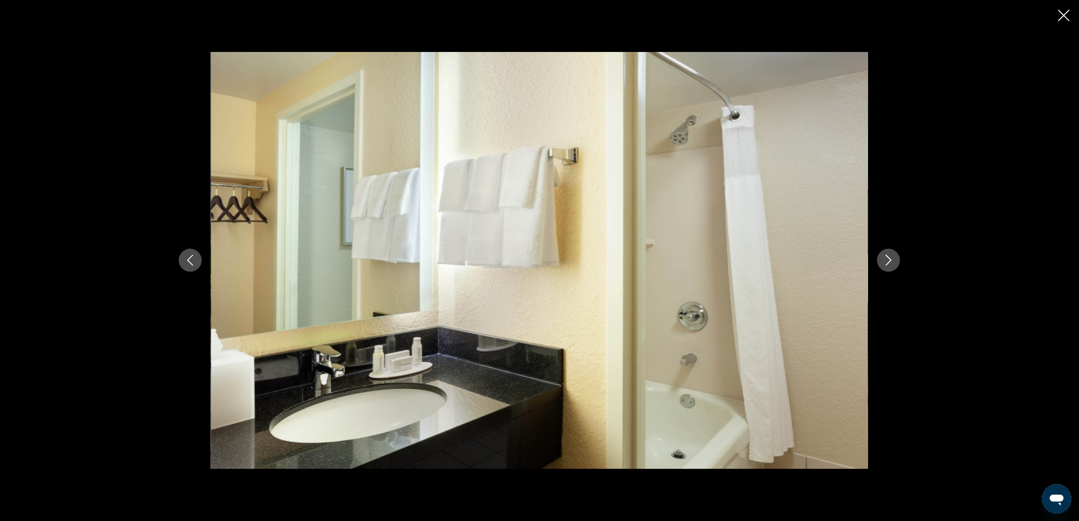
click at [890, 252] on button "Next image" at bounding box center [888, 260] width 23 height 23
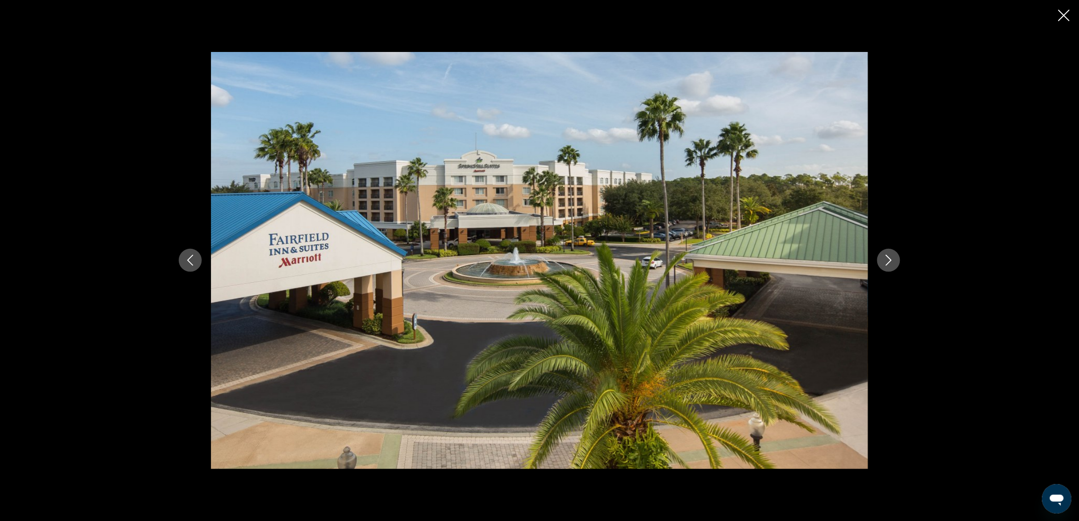
click at [890, 252] on button "Next image" at bounding box center [888, 260] width 23 height 23
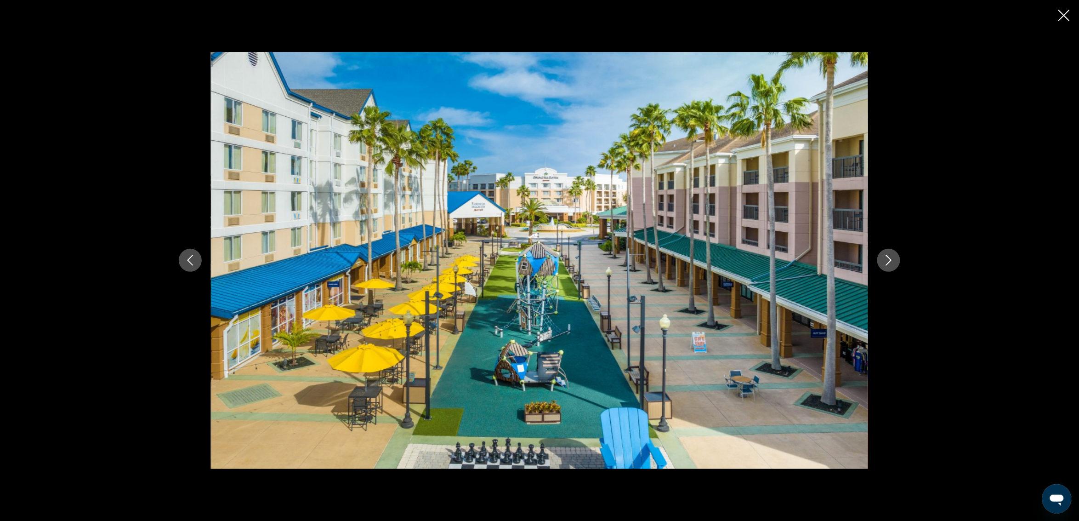
click at [890, 252] on button "Next image" at bounding box center [888, 260] width 23 height 23
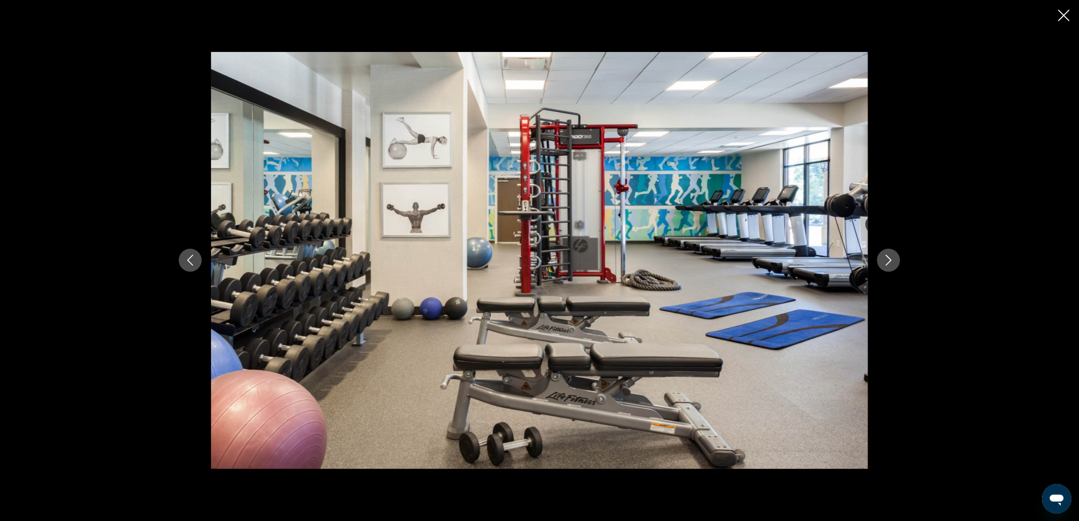
click at [1069, 22] on button "Close slideshow" at bounding box center [1063, 16] width 11 height 14
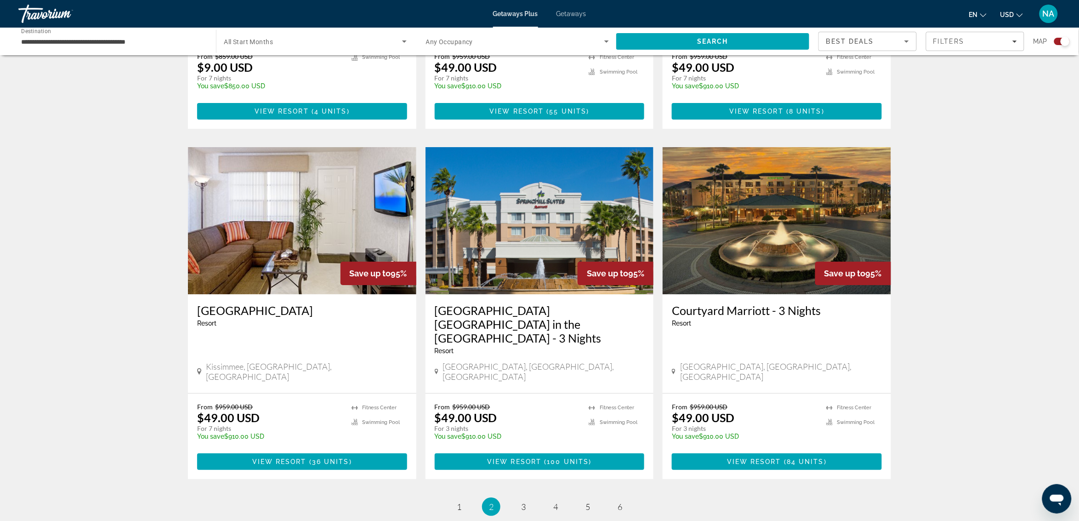
scroll to position [1264, 0]
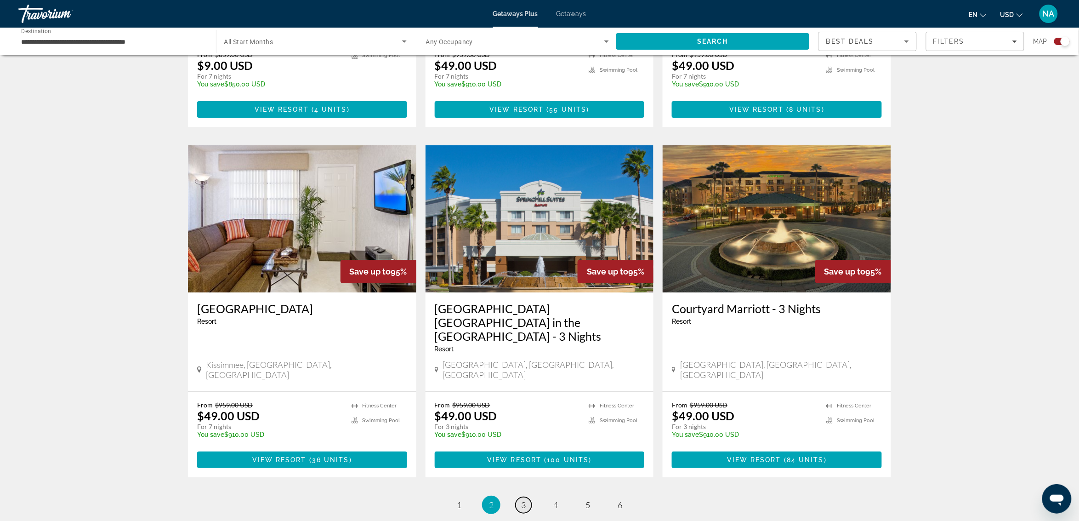
click at [518, 497] on link "page 3" at bounding box center [524, 505] width 16 height 16
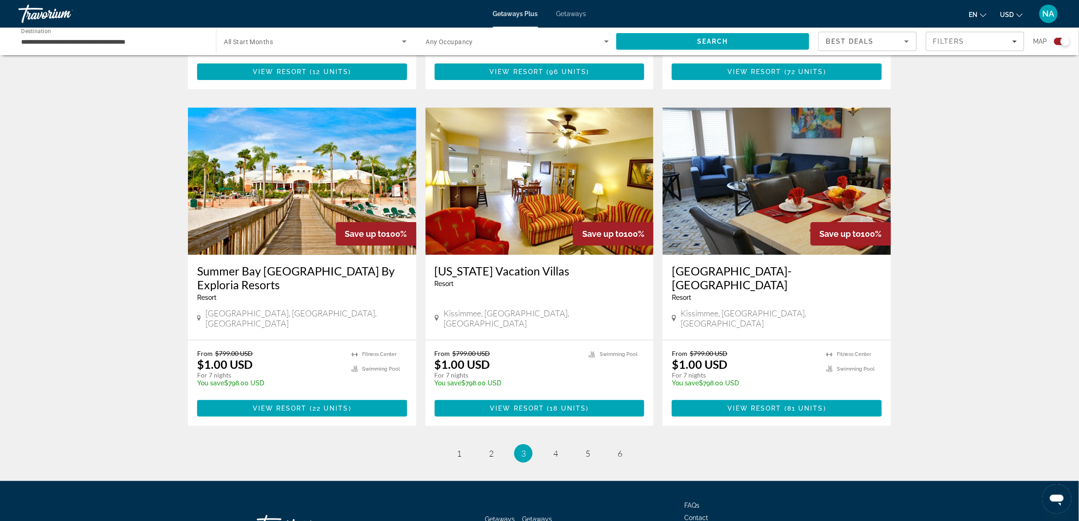
scroll to position [1278, 0]
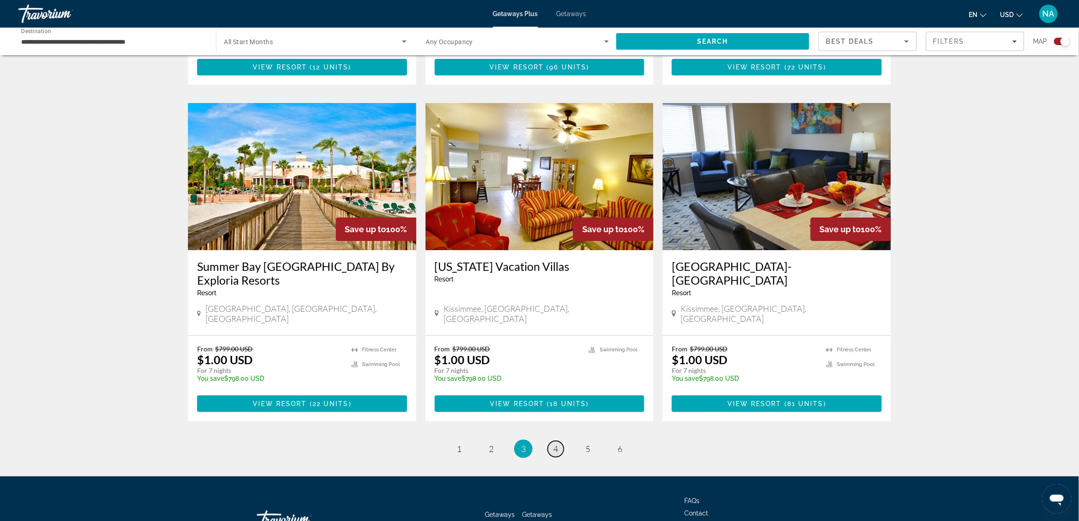
click at [559, 441] on link "page 4" at bounding box center [556, 449] width 16 height 16
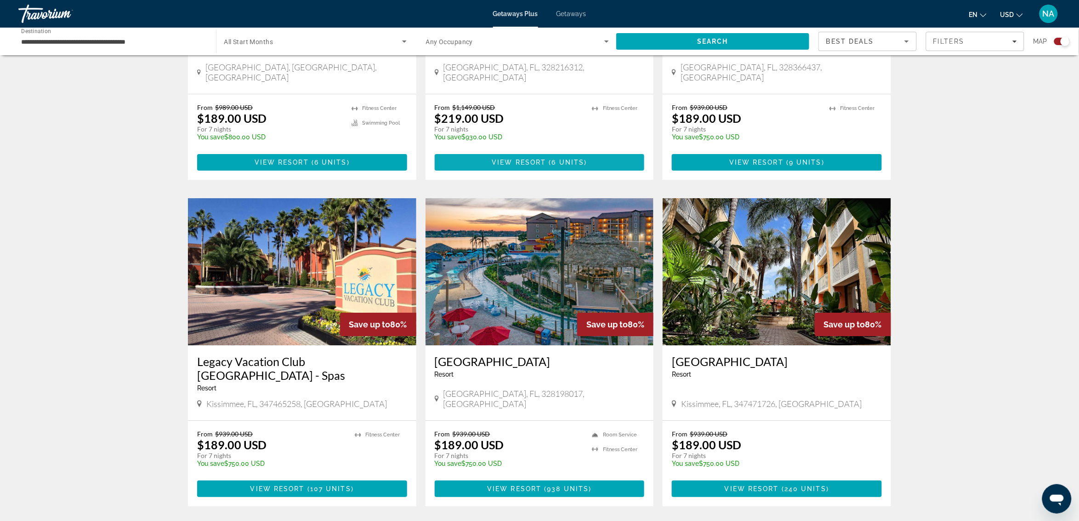
scroll to position [1206, 0]
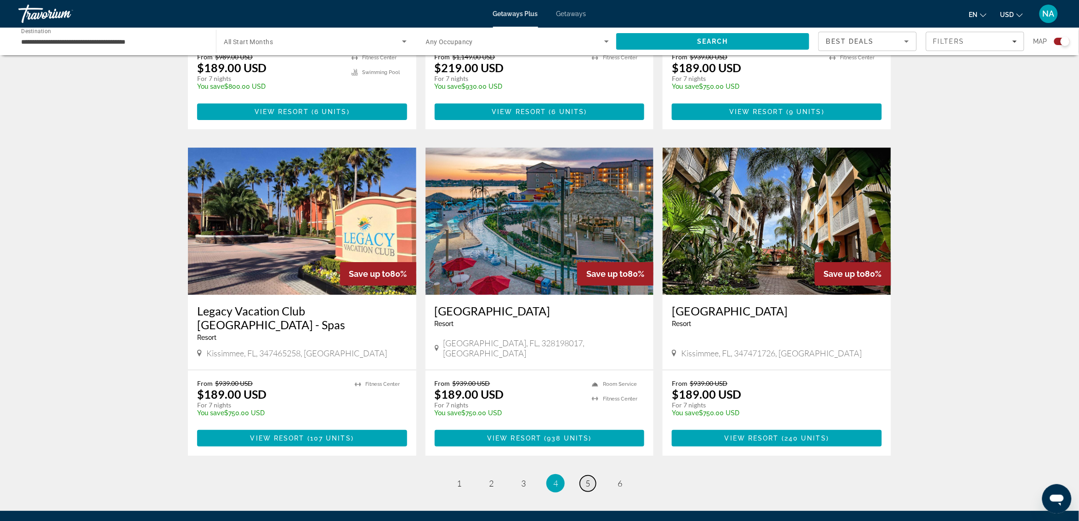
click at [589, 478] on span "5" at bounding box center [587, 483] width 5 height 10
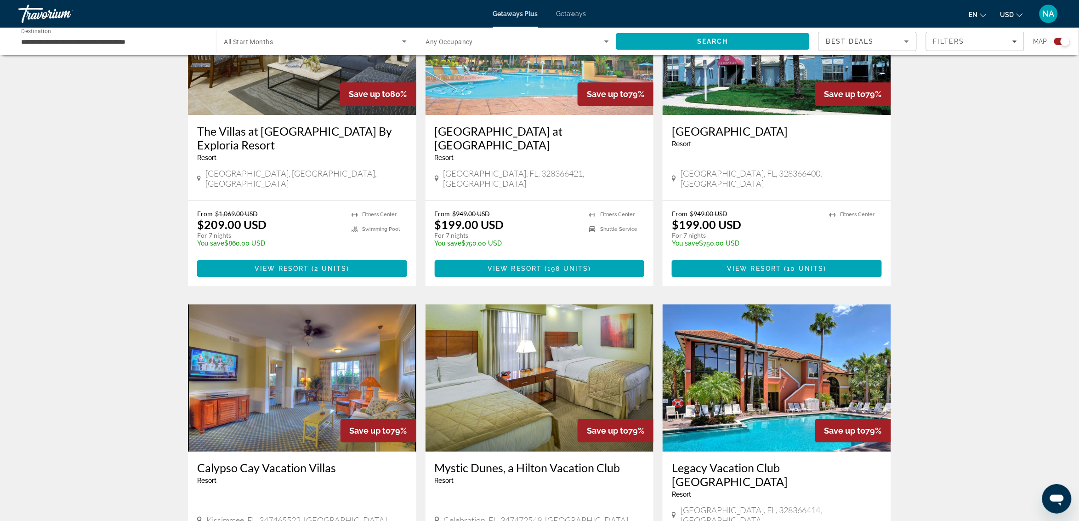
scroll to position [1206, 0]
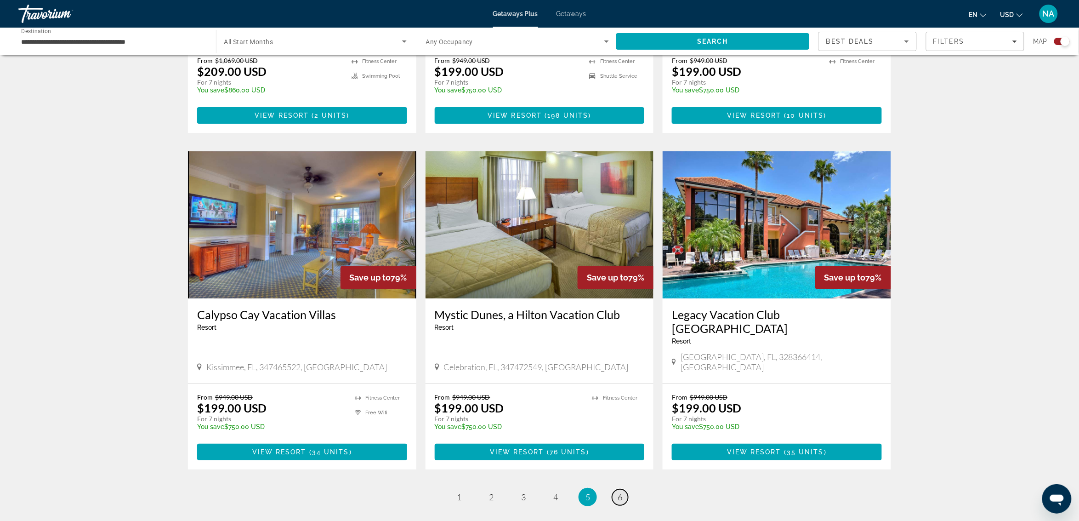
click at [623, 489] on link "page 6" at bounding box center [620, 497] width 16 height 16
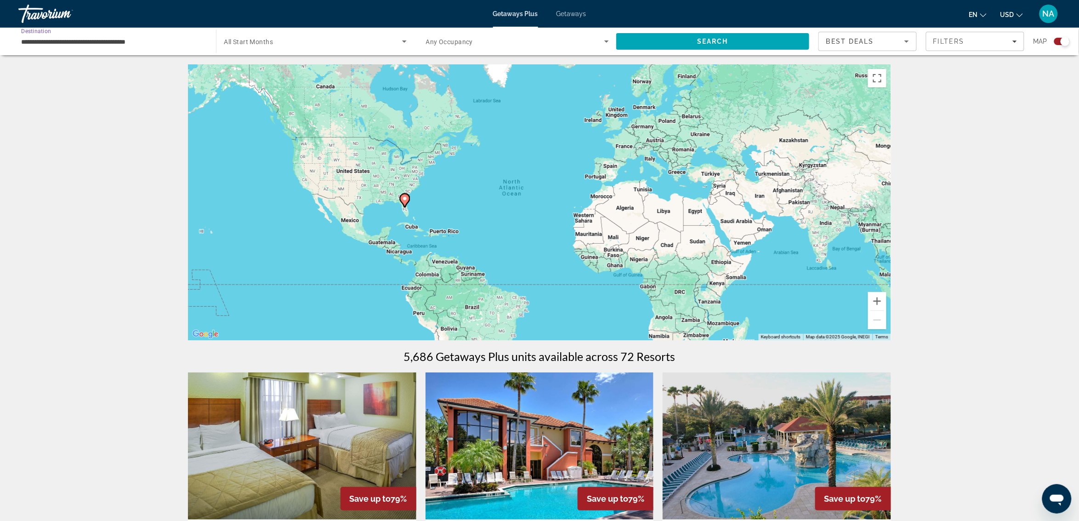
click at [51, 41] on input "**********" at bounding box center [112, 41] width 183 height 11
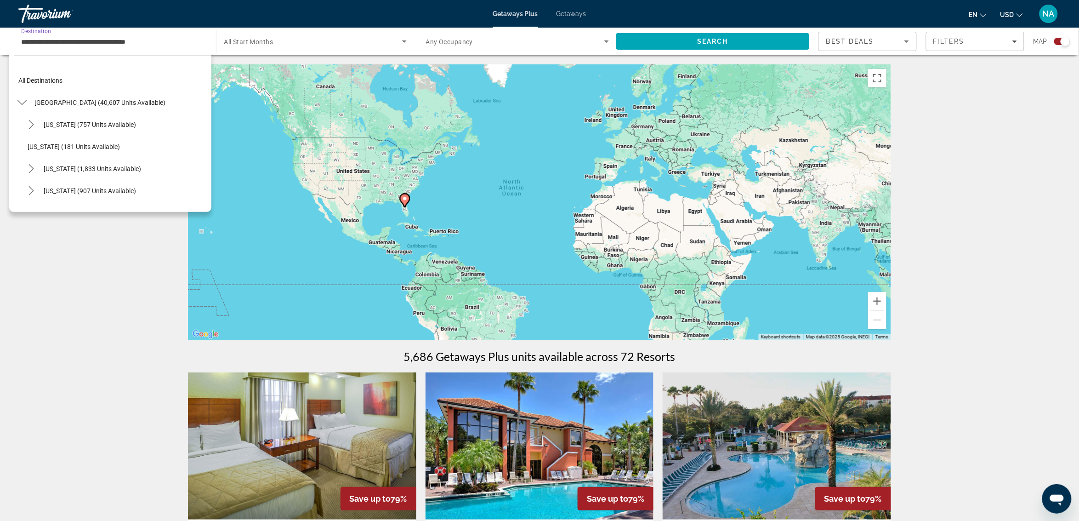
scroll to position [120, 0]
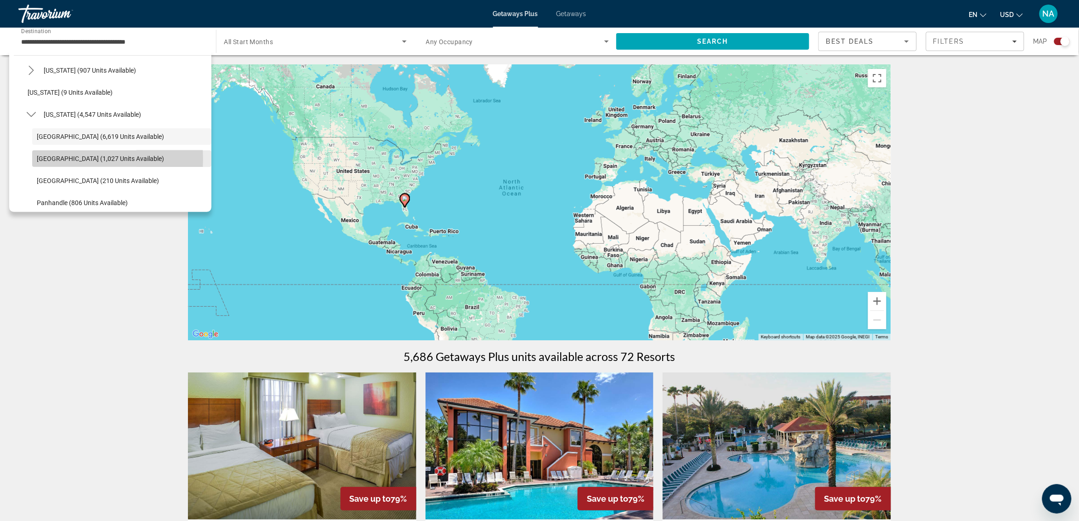
click at [53, 159] on span "[GEOGRAPHIC_DATA] (1,027 units available)" at bounding box center [100, 158] width 127 height 7
type input "**********"
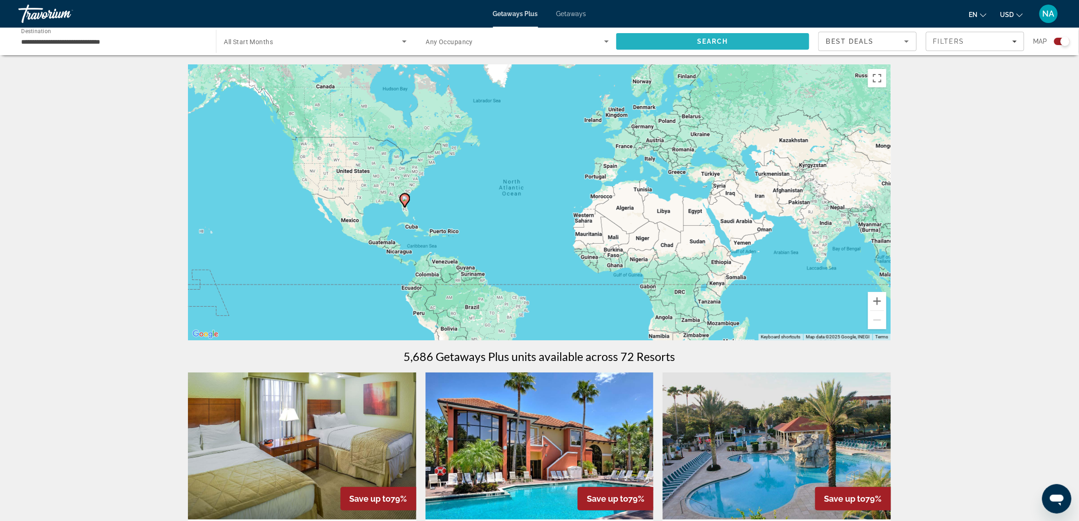
click at [690, 40] on span "Search" at bounding box center [712, 41] width 193 height 22
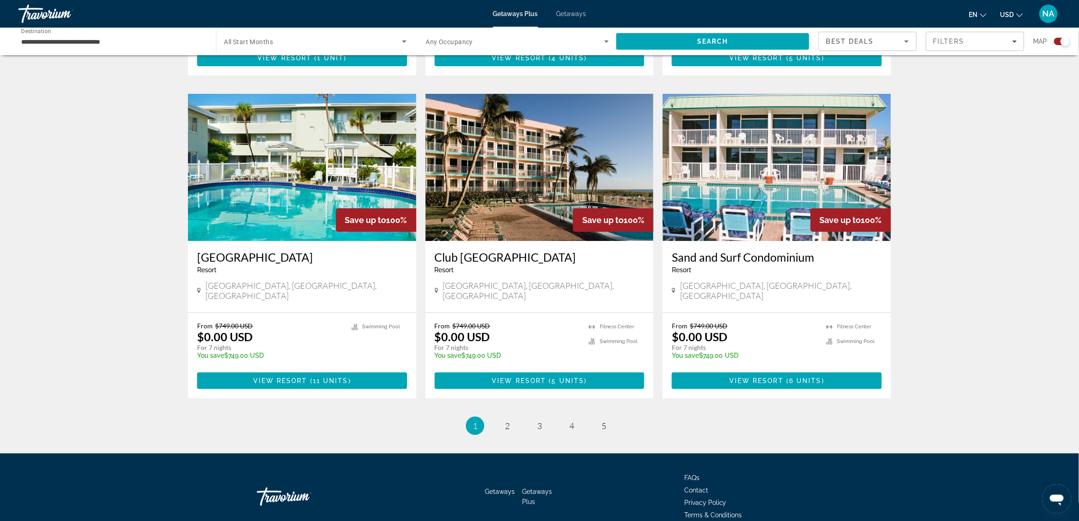
scroll to position [1251, 0]
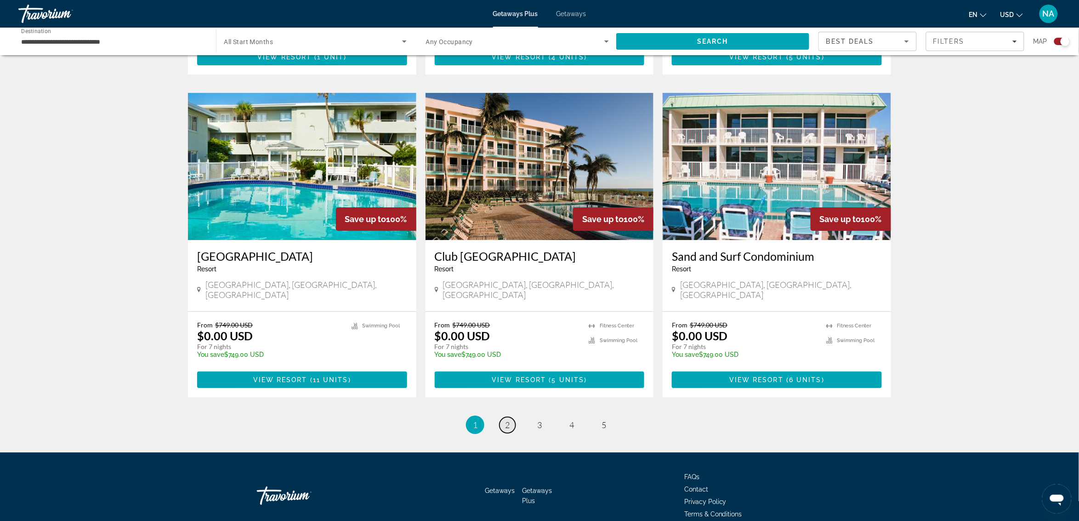
click at [505, 420] on span "2" at bounding box center [507, 425] width 5 height 10
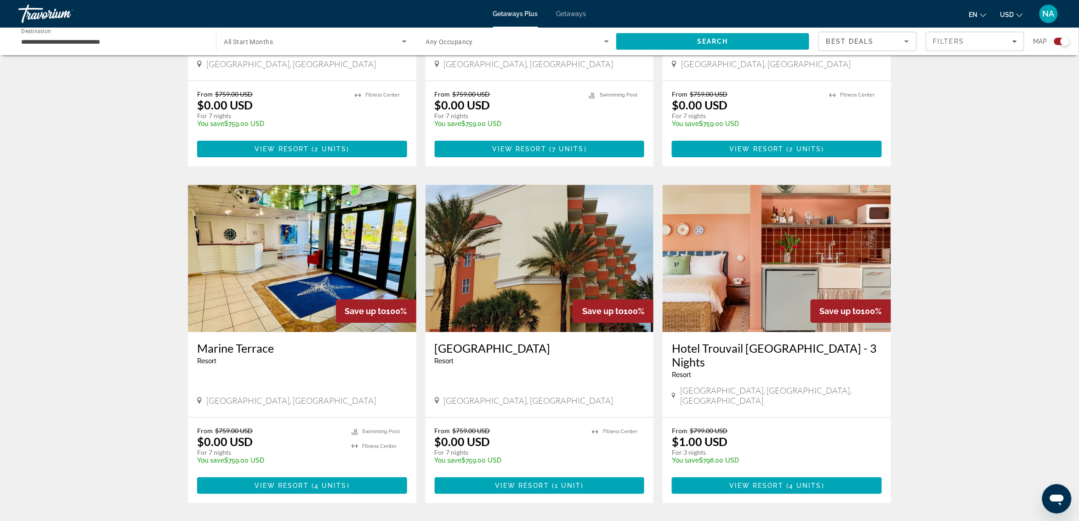
scroll to position [1206, 0]
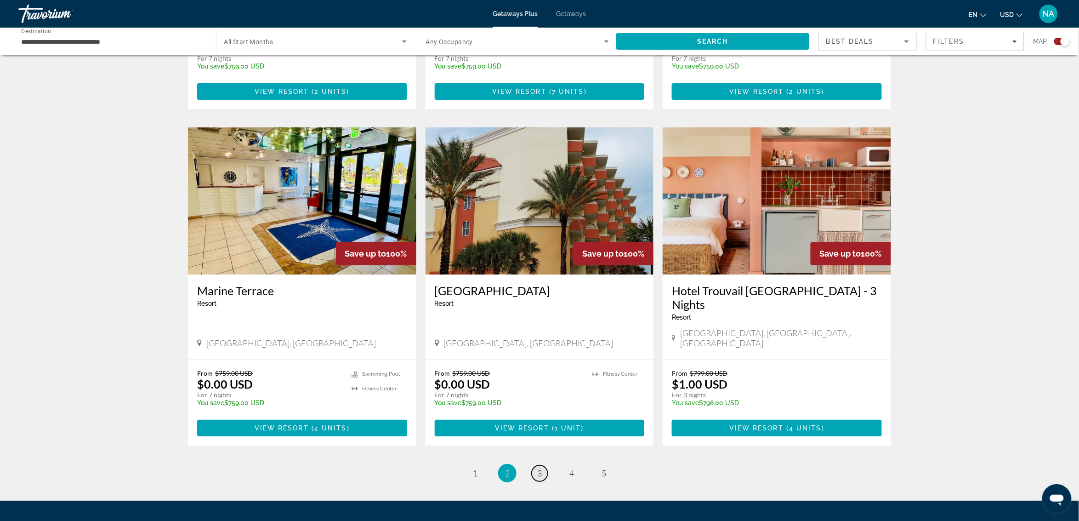
click at [541, 468] on span "3" at bounding box center [539, 473] width 5 height 10
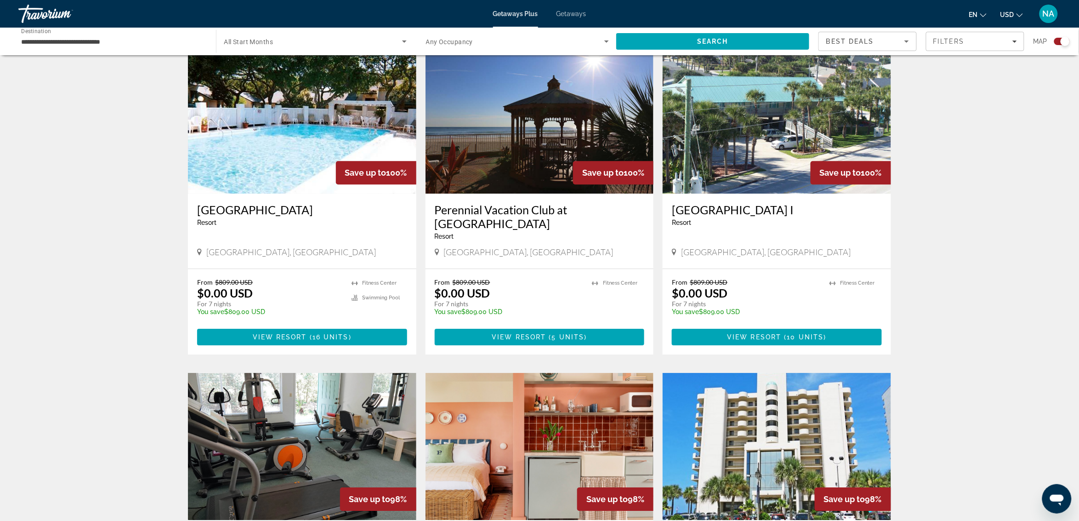
scroll to position [804, 0]
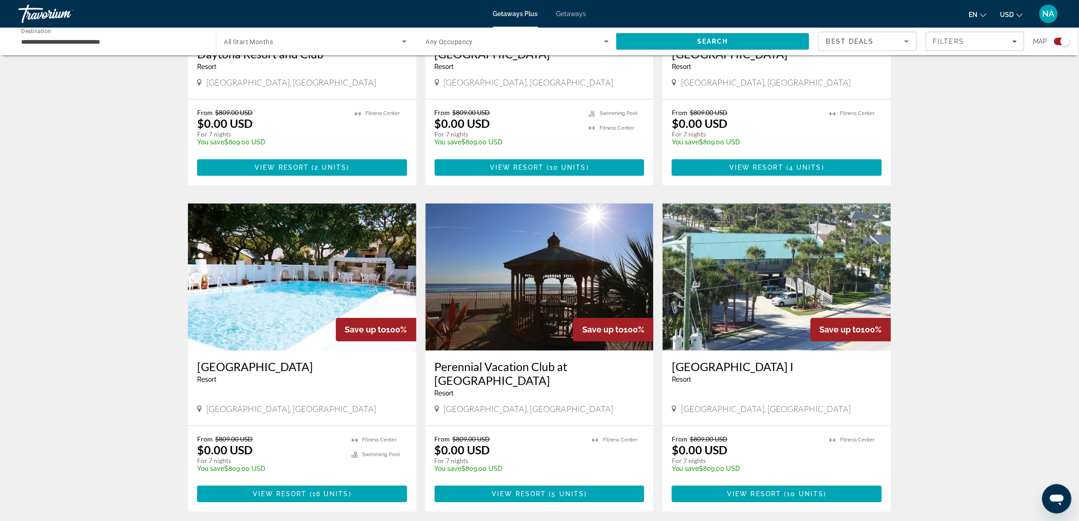
click at [294, 250] on img "Main content" at bounding box center [302, 276] width 228 height 147
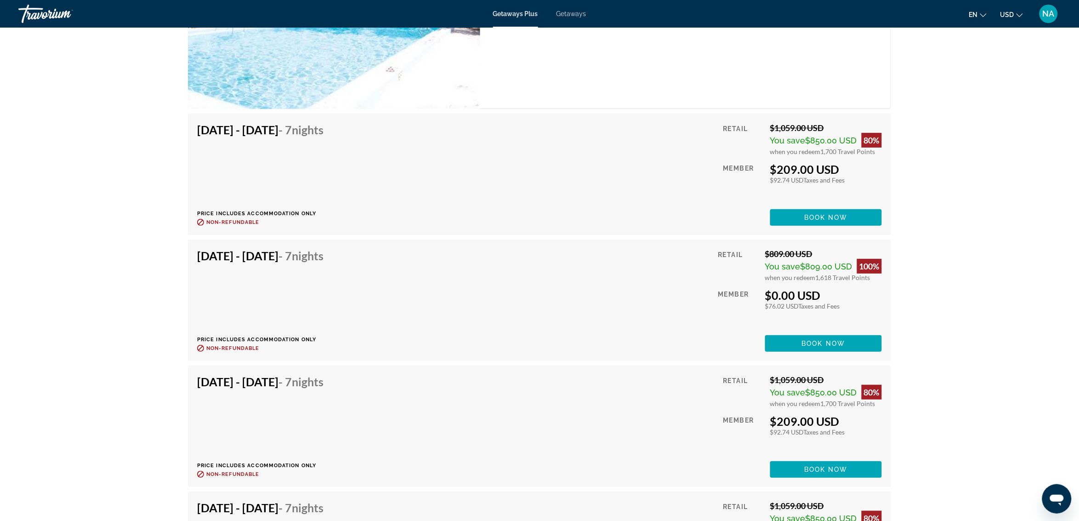
scroll to position [1720, 0]
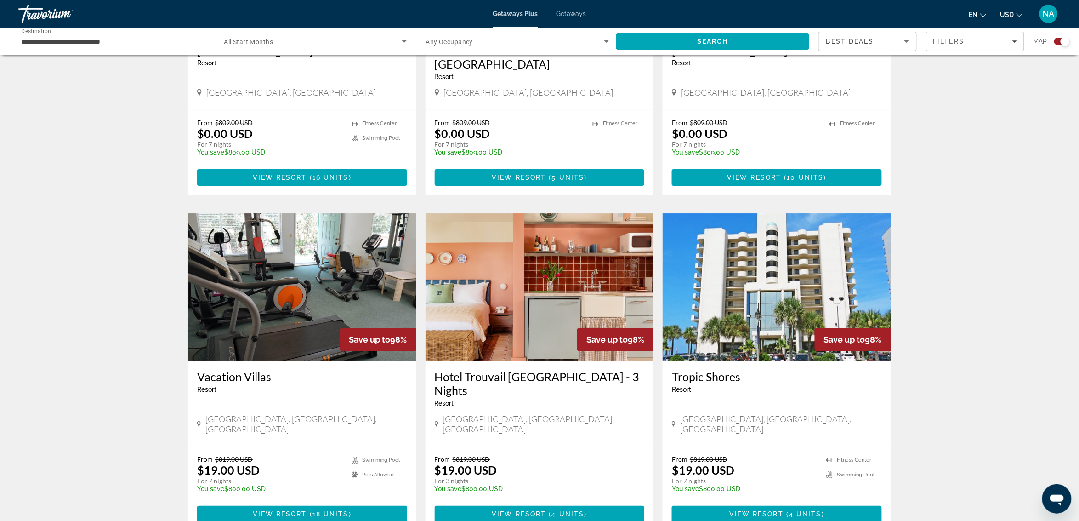
scroll to position [1265, 0]
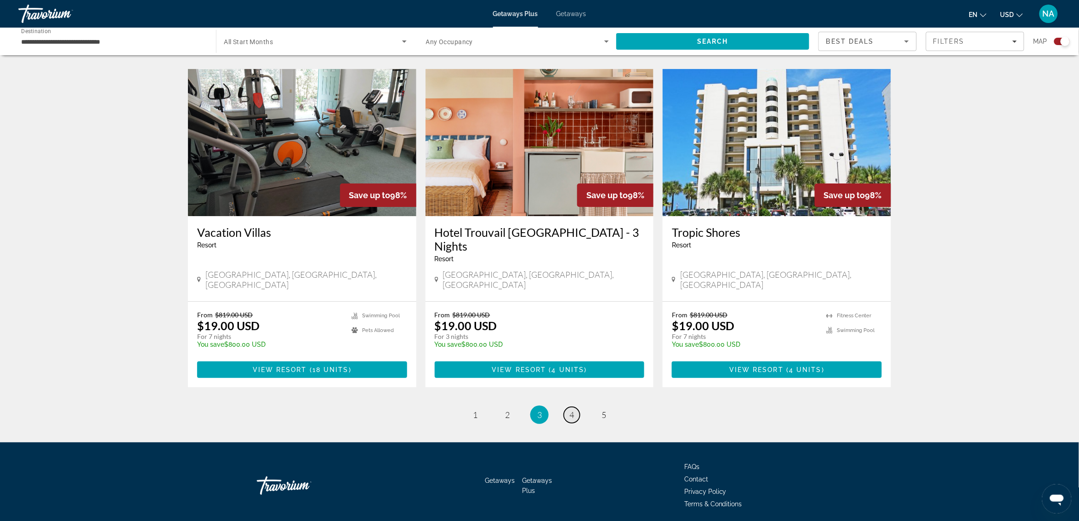
click at [568, 407] on link "page 4" at bounding box center [572, 415] width 16 height 16
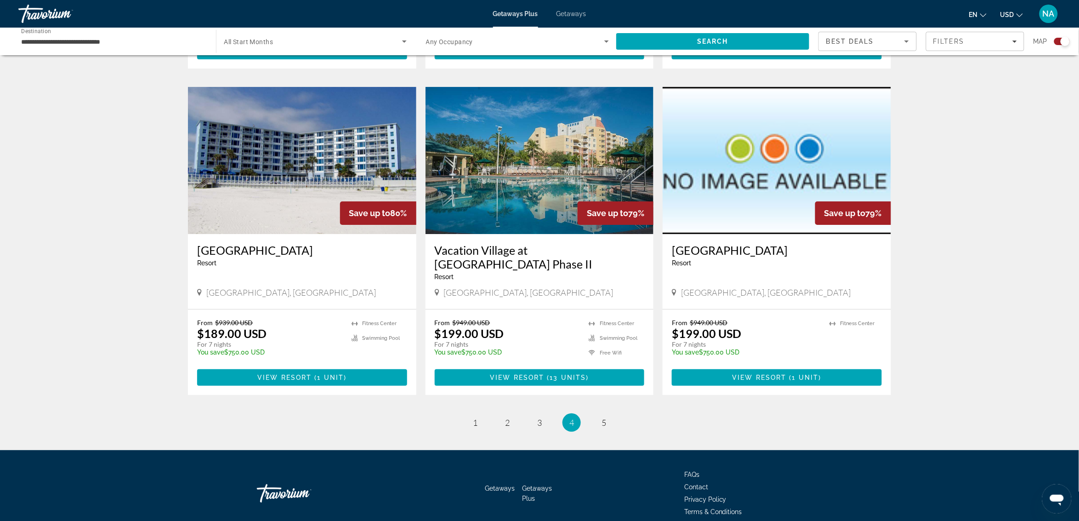
scroll to position [1264, 0]
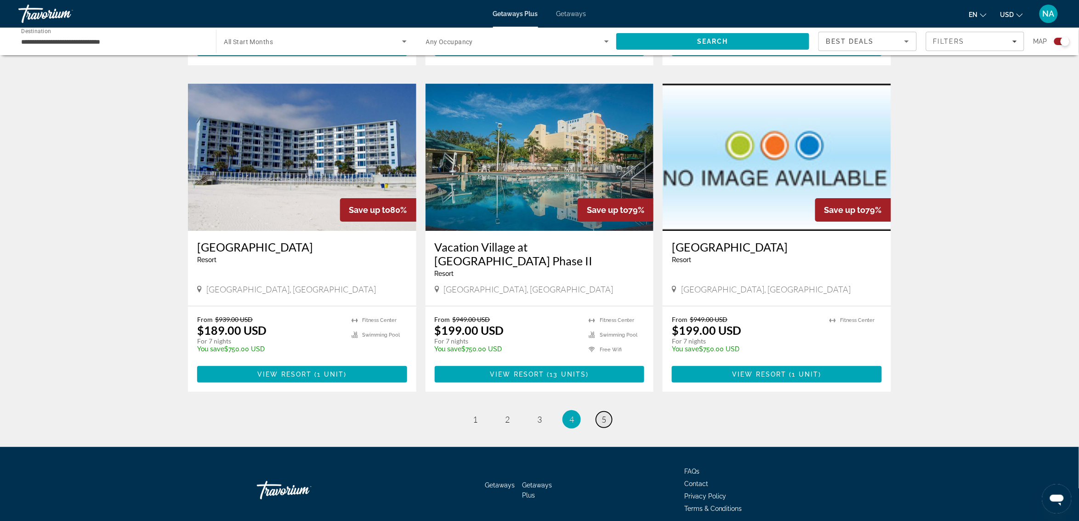
click at [607, 411] on link "page 5" at bounding box center [604, 419] width 16 height 16
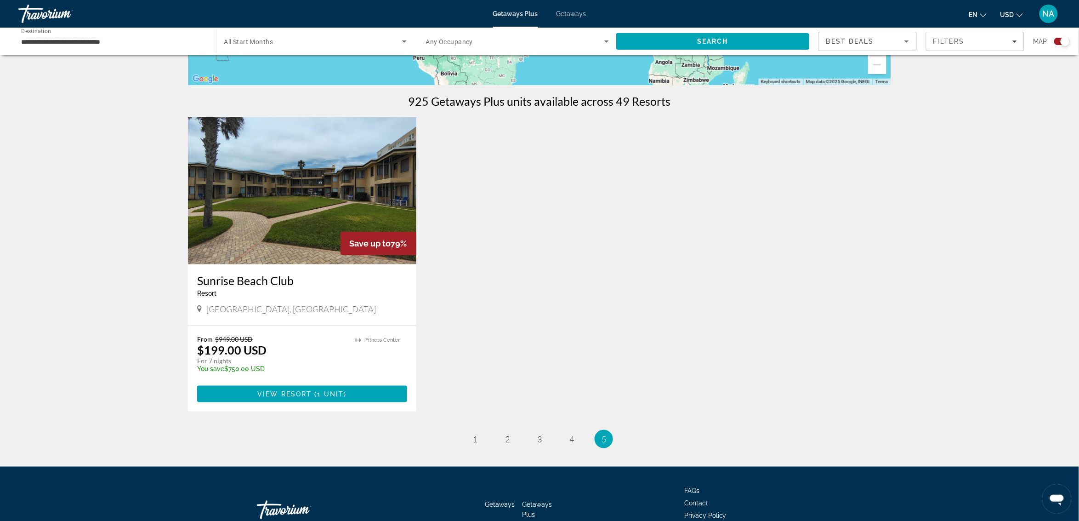
scroll to position [287, 0]
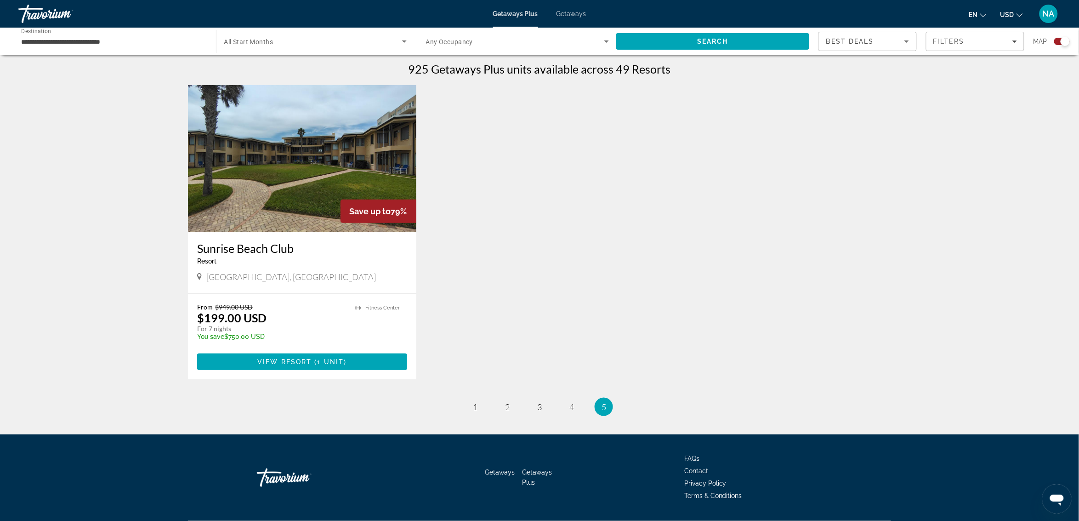
click at [26, 40] on input "**********" at bounding box center [112, 41] width 183 height 11
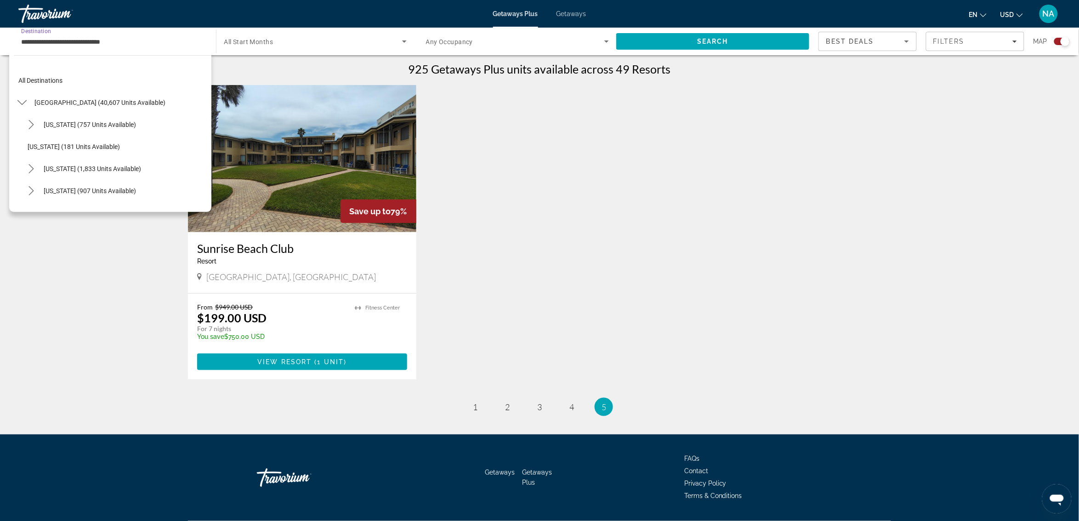
scroll to position [143, 0]
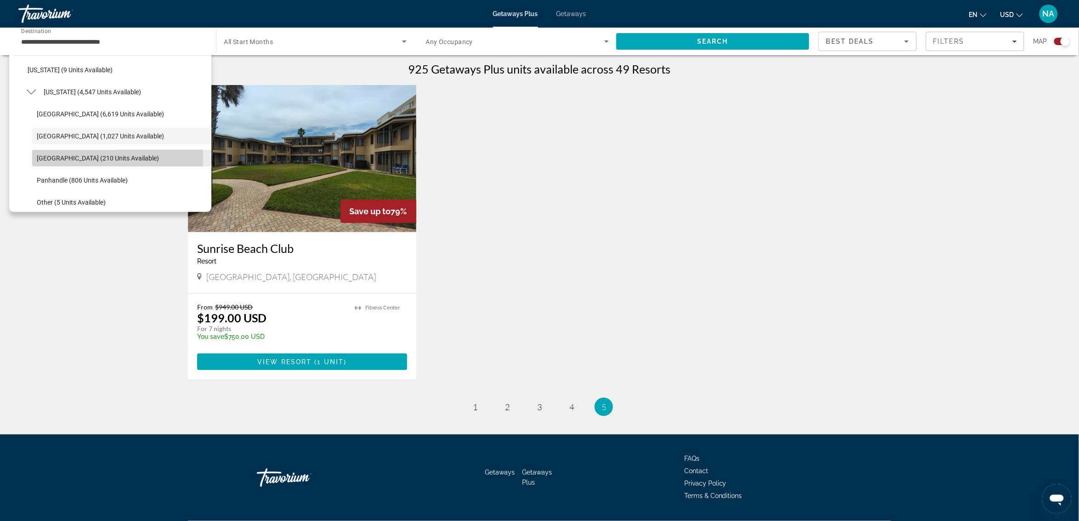
click at [44, 157] on span "[GEOGRAPHIC_DATA] (210 units available)" at bounding box center [98, 157] width 122 height 7
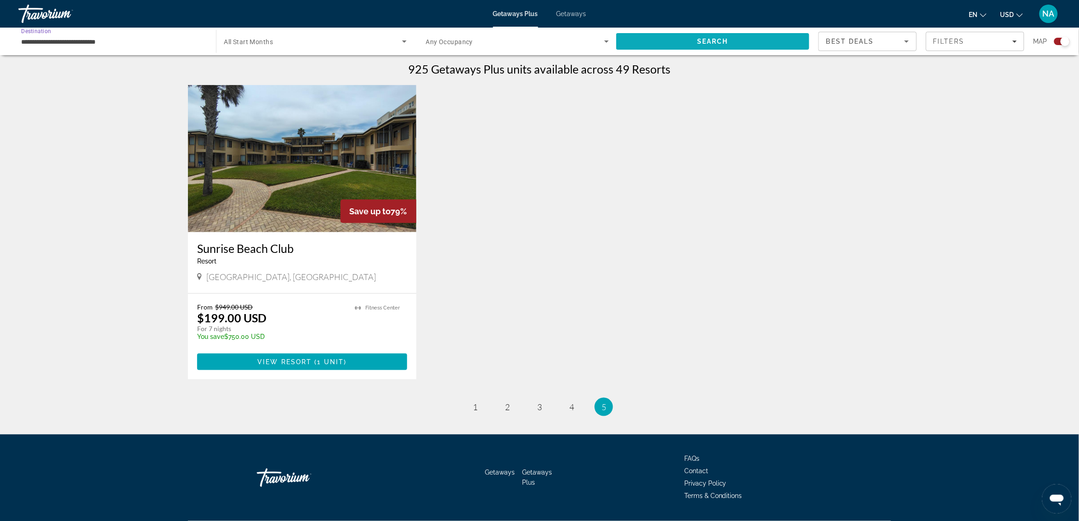
click at [642, 42] on span "Search" at bounding box center [712, 41] width 193 height 22
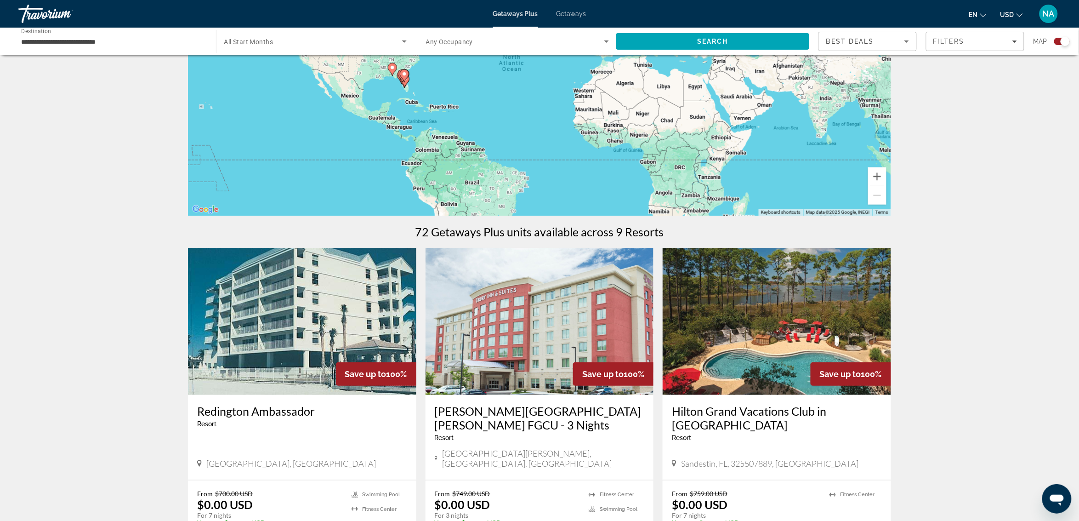
scroll to position [61, 0]
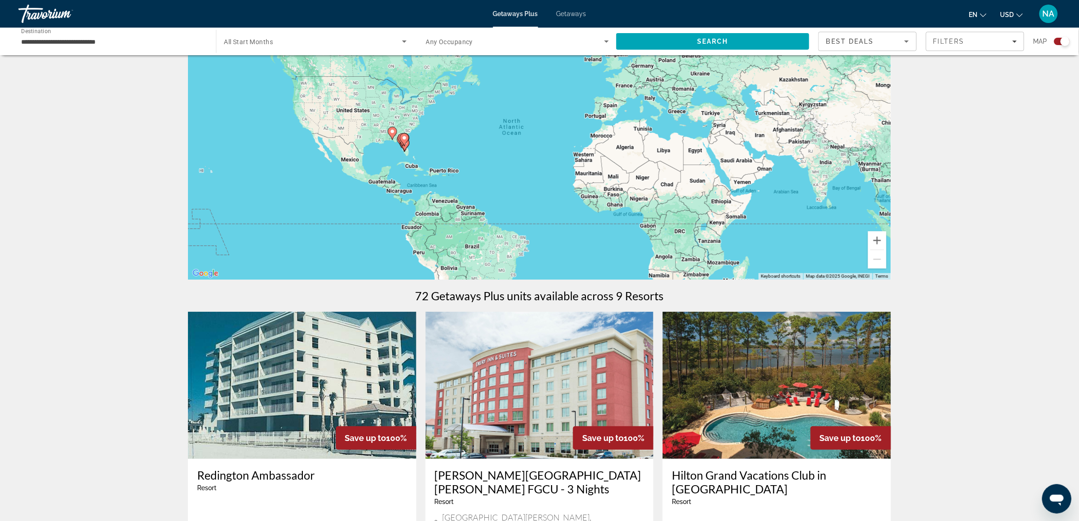
click at [89, 43] on input "**********" at bounding box center [112, 41] width 183 height 11
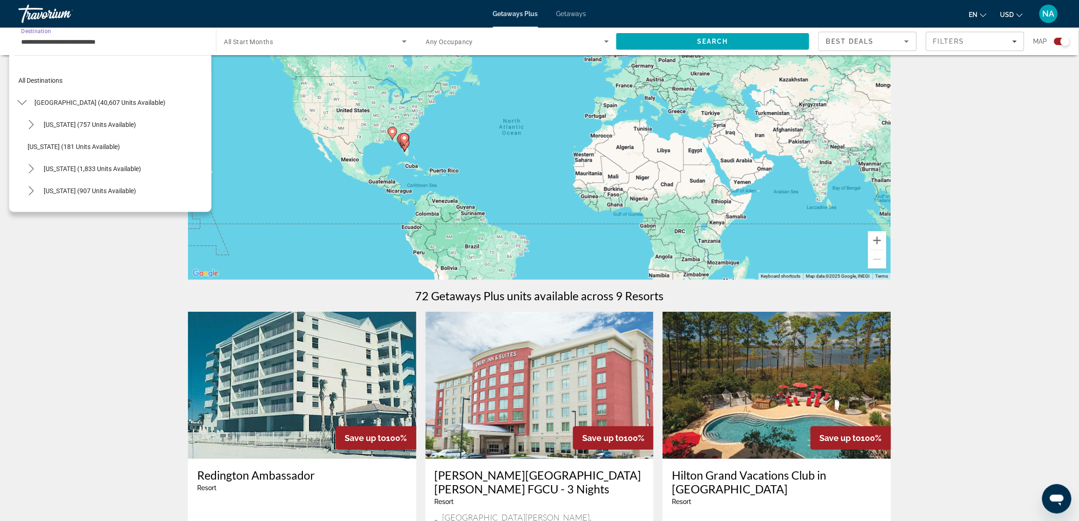
scroll to position [164, 0]
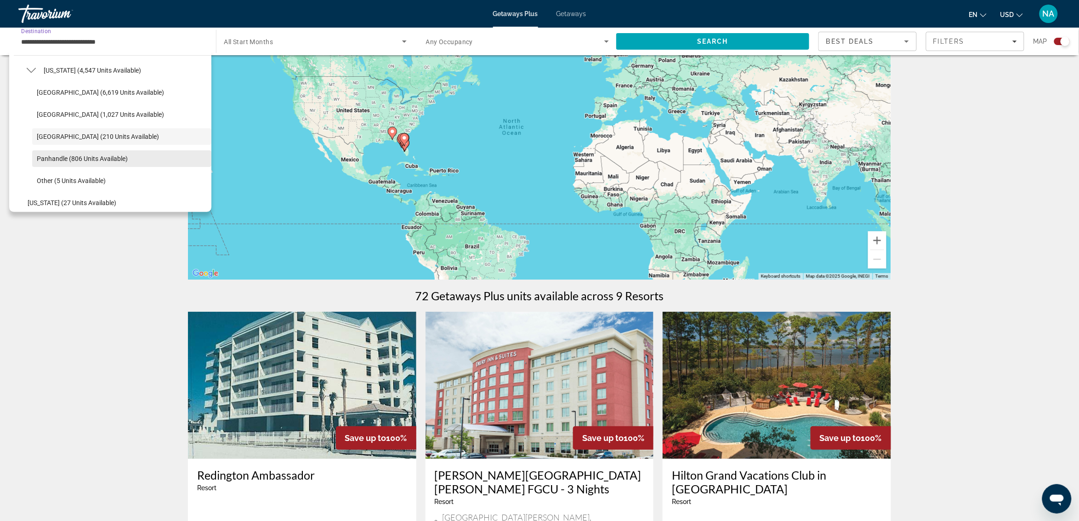
click at [68, 160] on span "Panhandle (806 units available)" at bounding box center [82, 158] width 91 height 7
type input "**********"
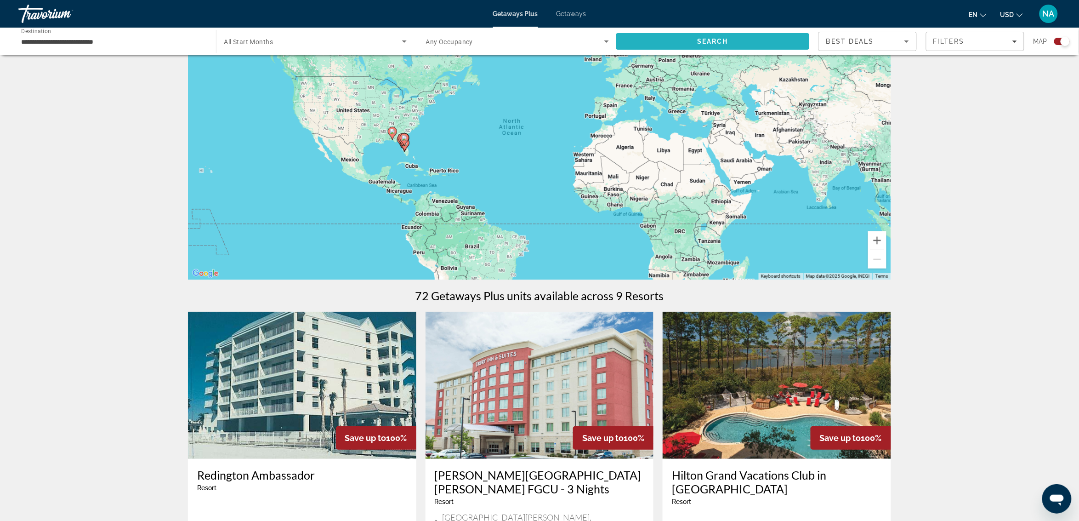
click at [701, 38] on span "Search" at bounding box center [712, 41] width 31 height 7
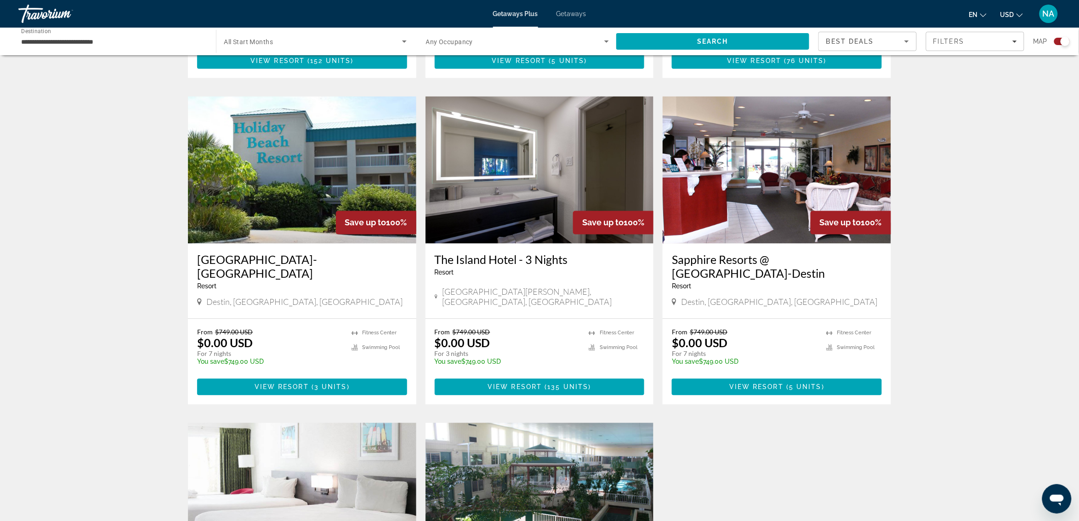
scroll to position [621, 0]
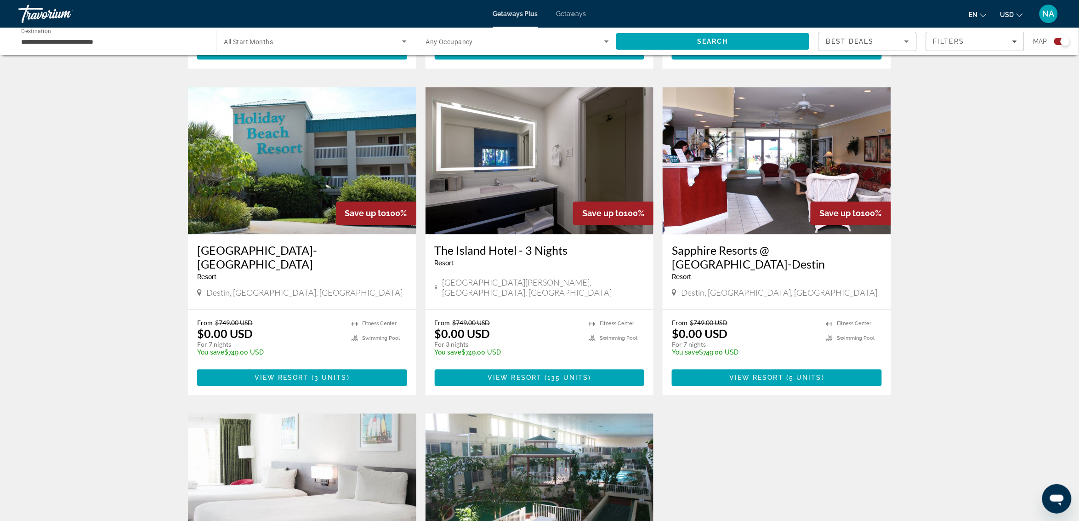
click at [571, 172] on img "Main content" at bounding box center [539, 160] width 228 height 147
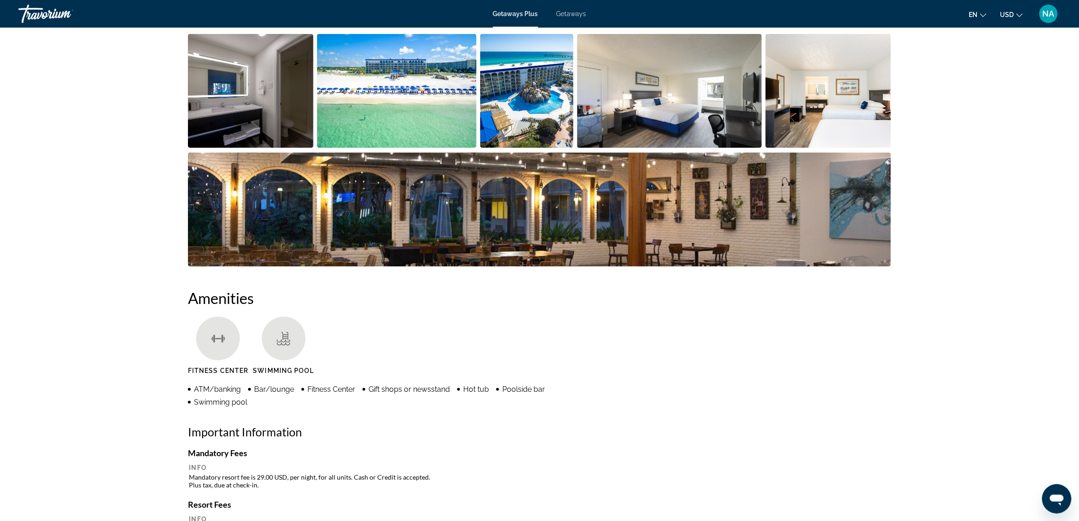
scroll to position [287, 0]
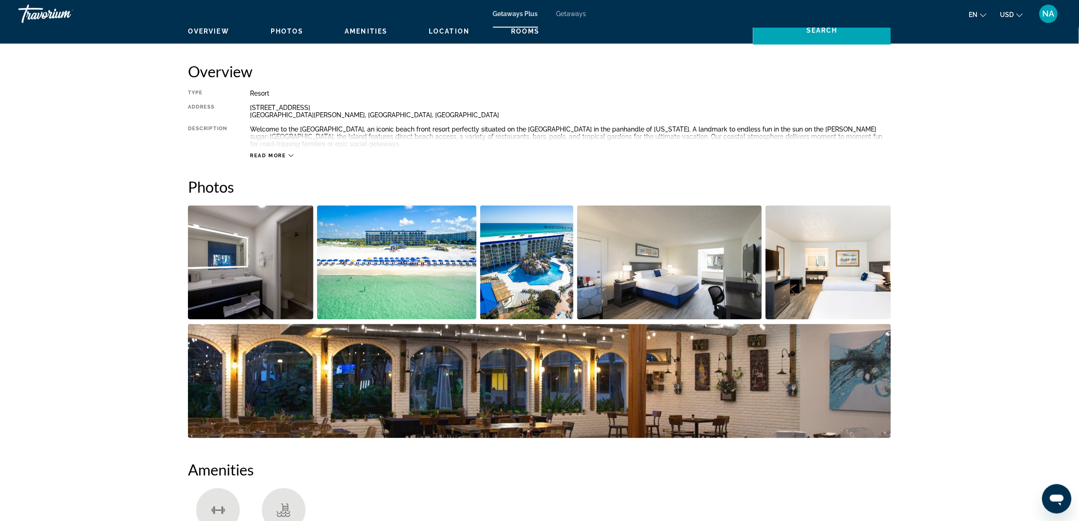
click at [385, 245] on img "Open full-screen image slider" at bounding box center [397, 262] width 160 height 114
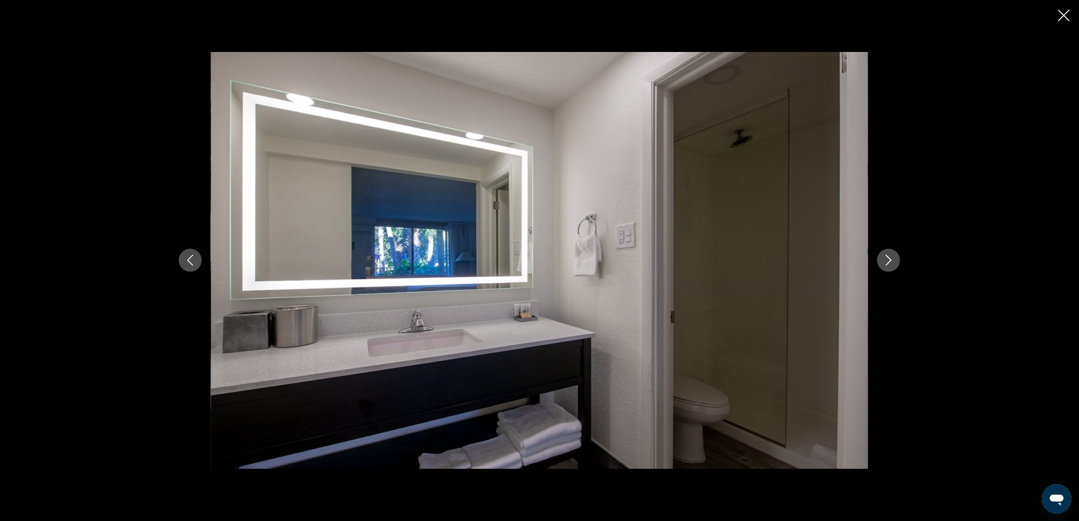
click at [885, 262] on icon "Next image" at bounding box center [888, 260] width 11 height 11
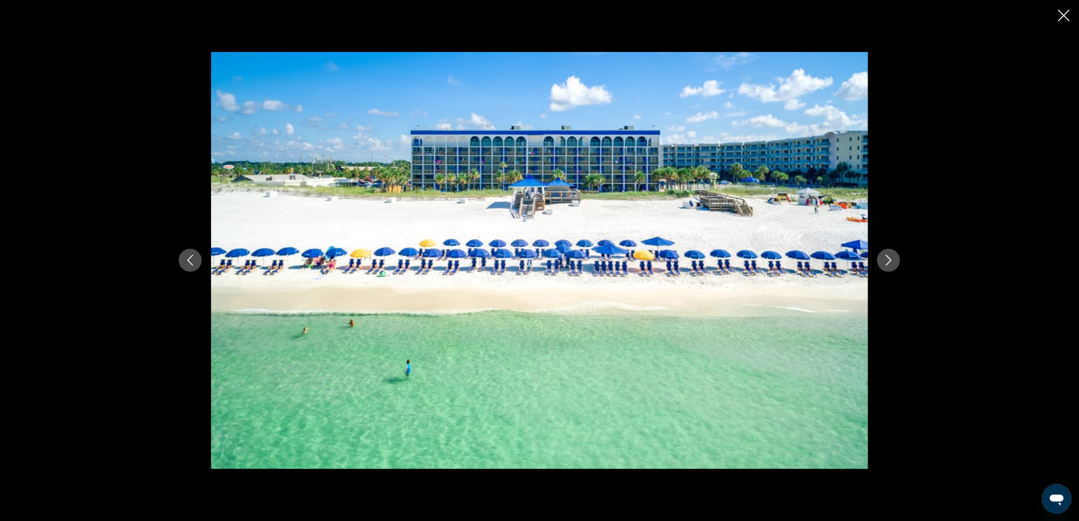
click at [885, 262] on icon "Next image" at bounding box center [888, 260] width 11 height 11
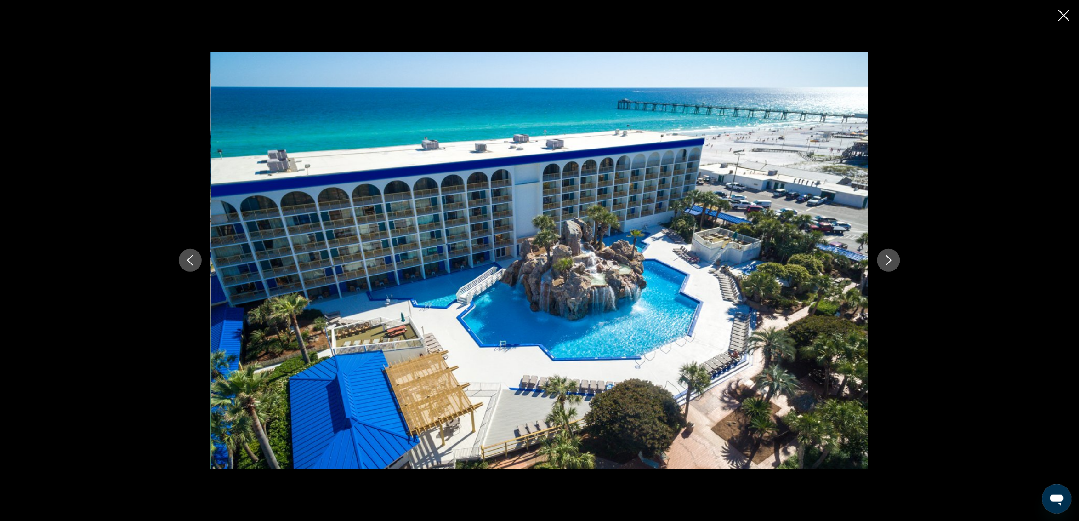
click at [887, 262] on icon "Next image" at bounding box center [888, 260] width 11 height 11
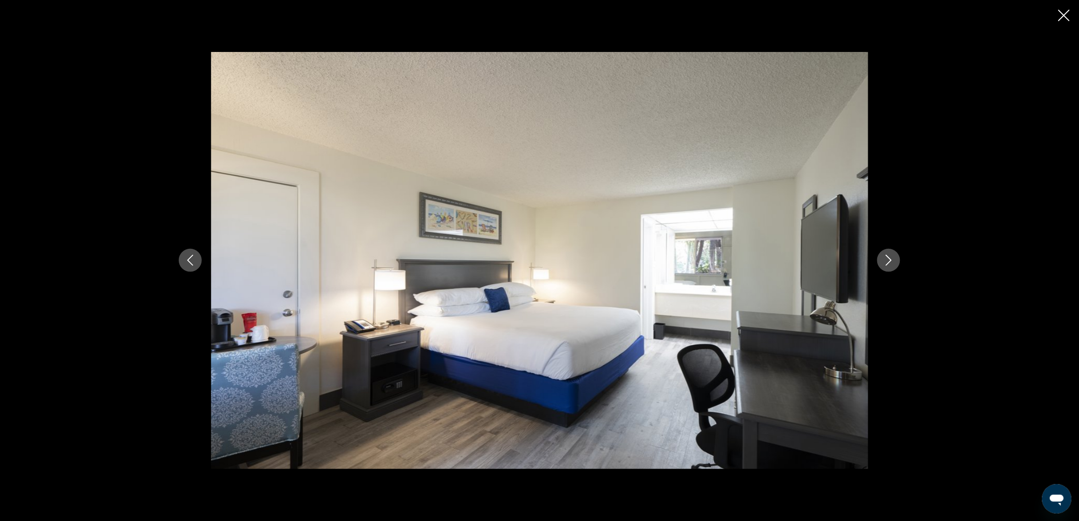
click at [887, 262] on icon "Next image" at bounding box center [888, 260] width 11 height 11
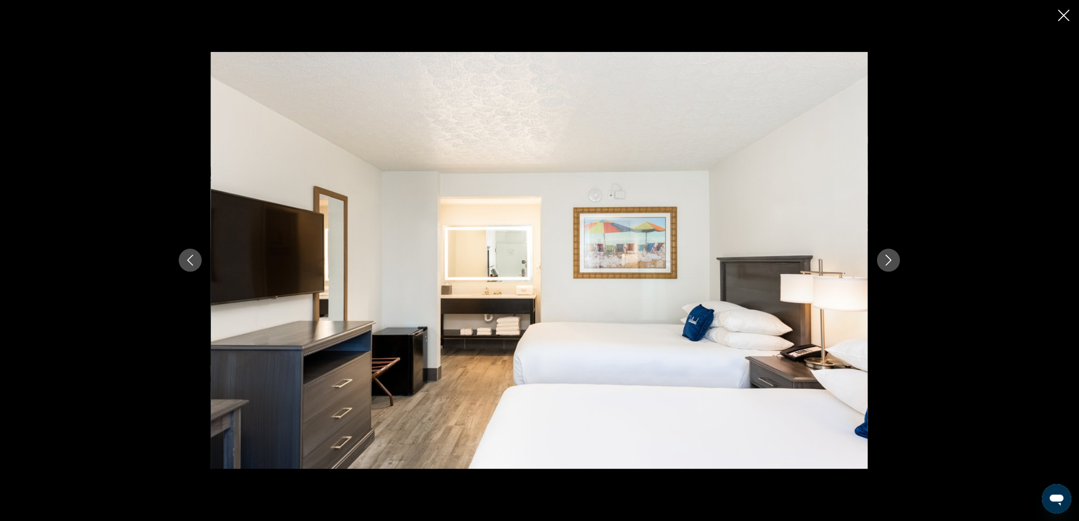
click at [887, 262] on icon "Next image" at bounding box center [888, 260] width 11 height 11
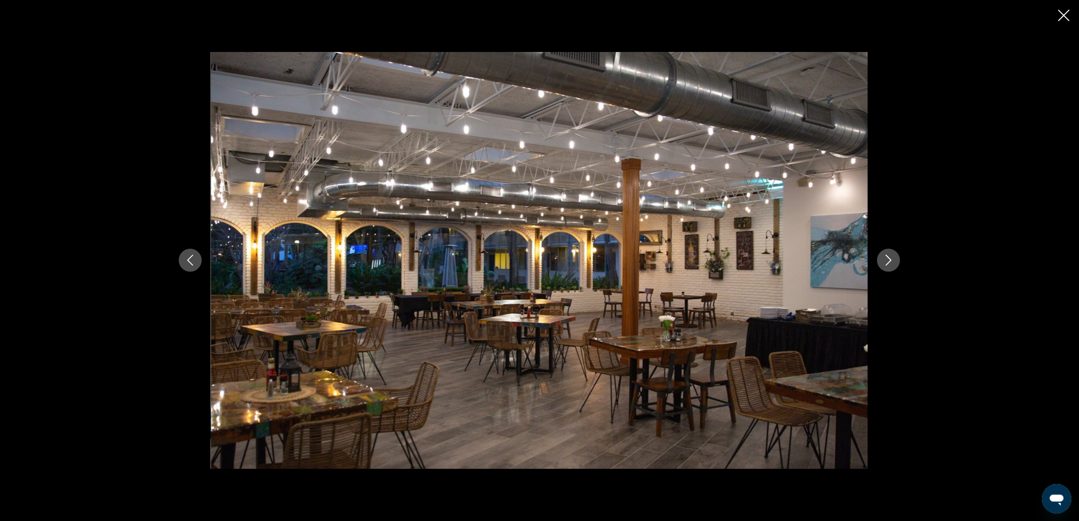
click at [887, 262] on icon "Next image" at bounding box center [888, 260] width 11 height 11
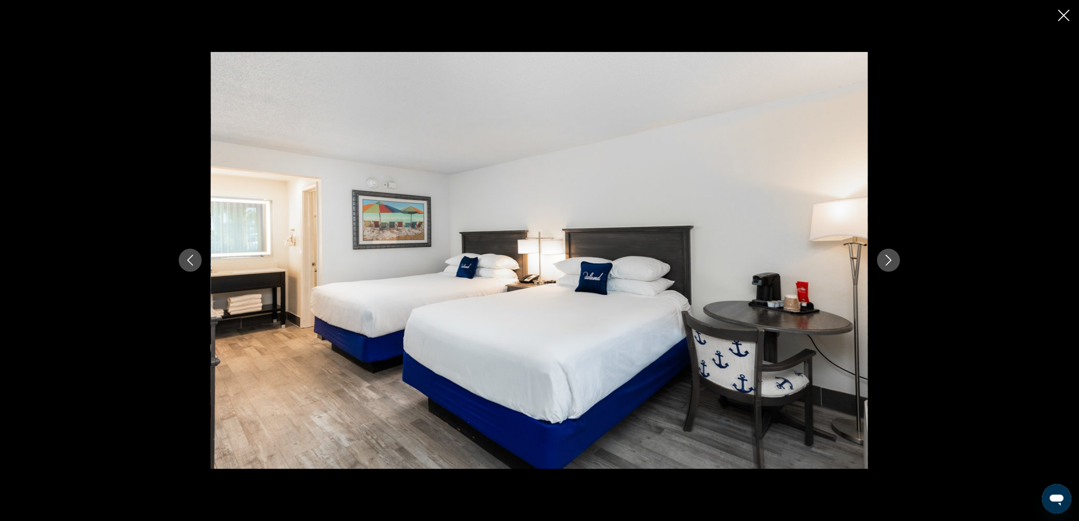
click at [887, 262] on icon "Next image" at bounding box center [888, 260] width 11 height 11
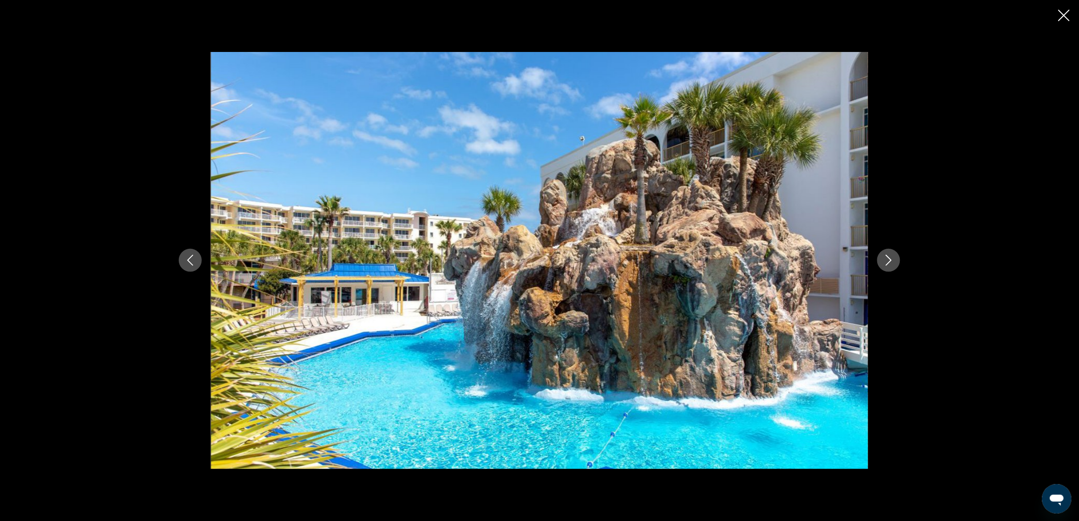
click at [887, 262] on icon "Next image" at bounding box center [888, 260] width 11 height 11
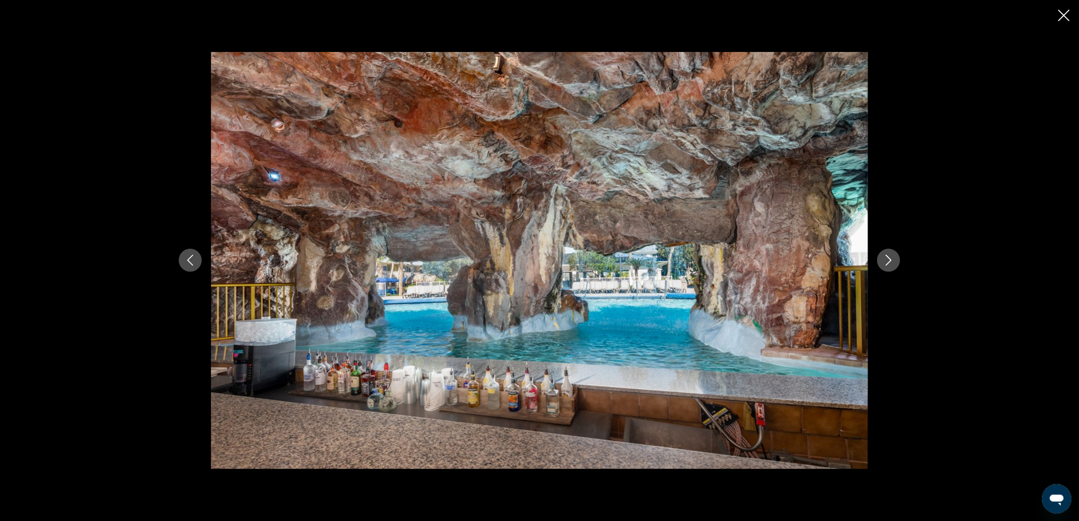
click at [887, 262] on icon "Next image" at bounding box center [888, 260] width 11 height 11
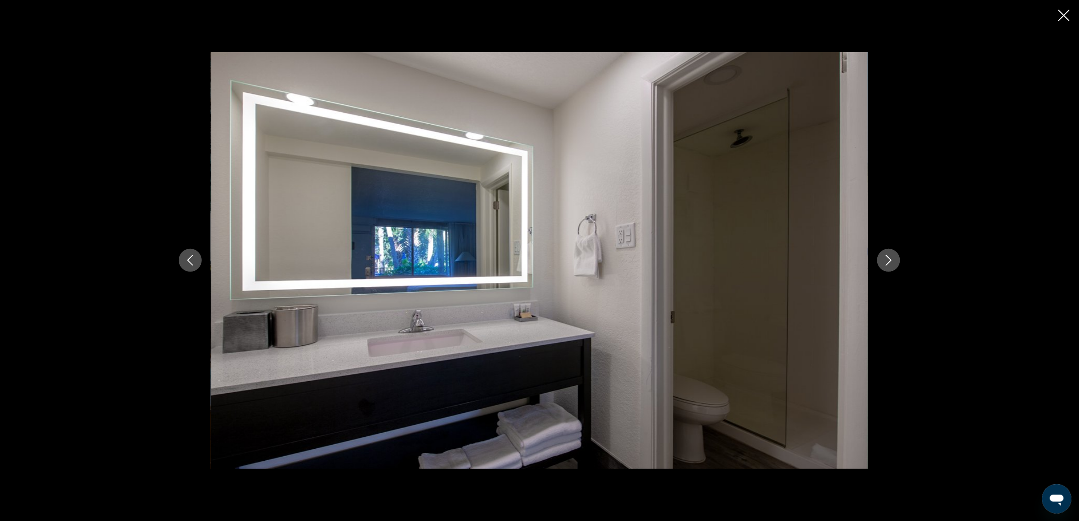
click at [887, 262] on icon "Next image" at bounding box center [888, 260] width 11 height 11
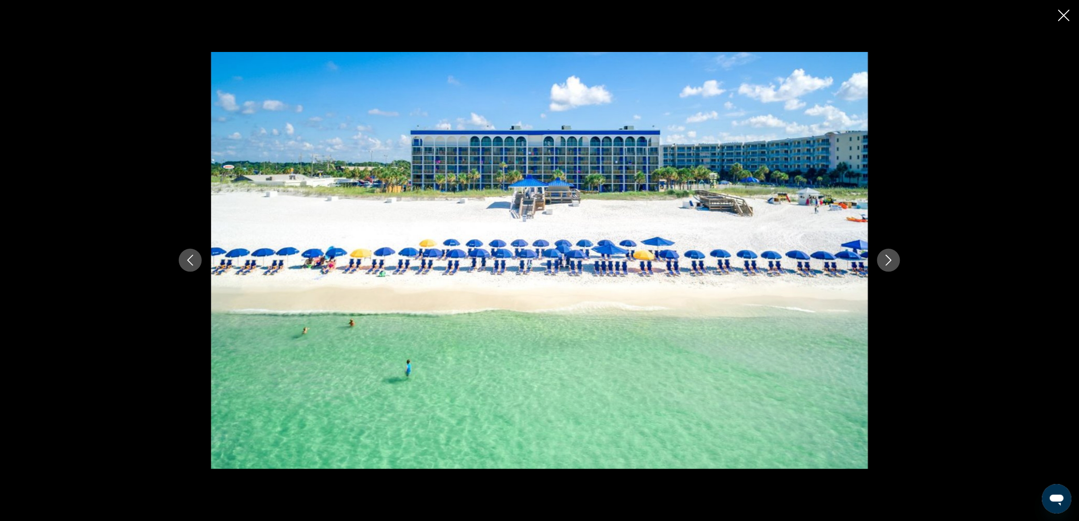
click at [887, 262] on icon "Next image" at bounding box center [888, 260] width 11 height 11
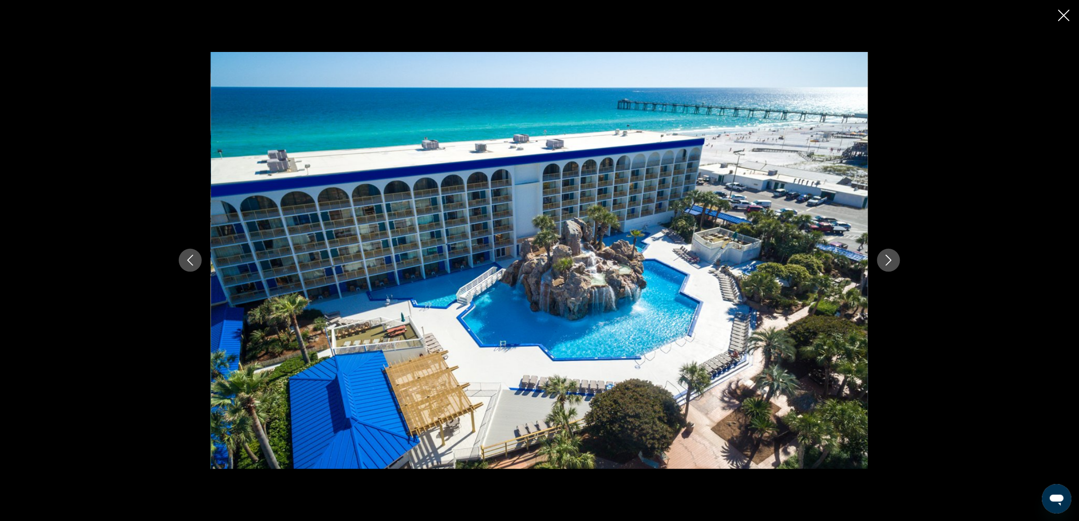
click at [887, 262] on icon "Next image" at bounding box center [888, 260] width 11 height 11
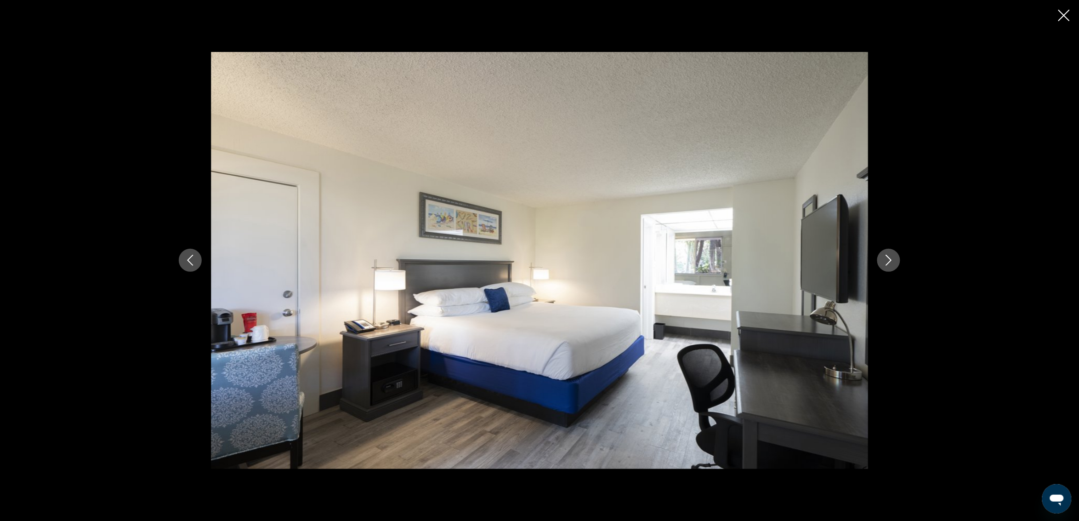
click at [887, 262] on icon "Next image" at bounding box center [888, 260] width 11 height 11
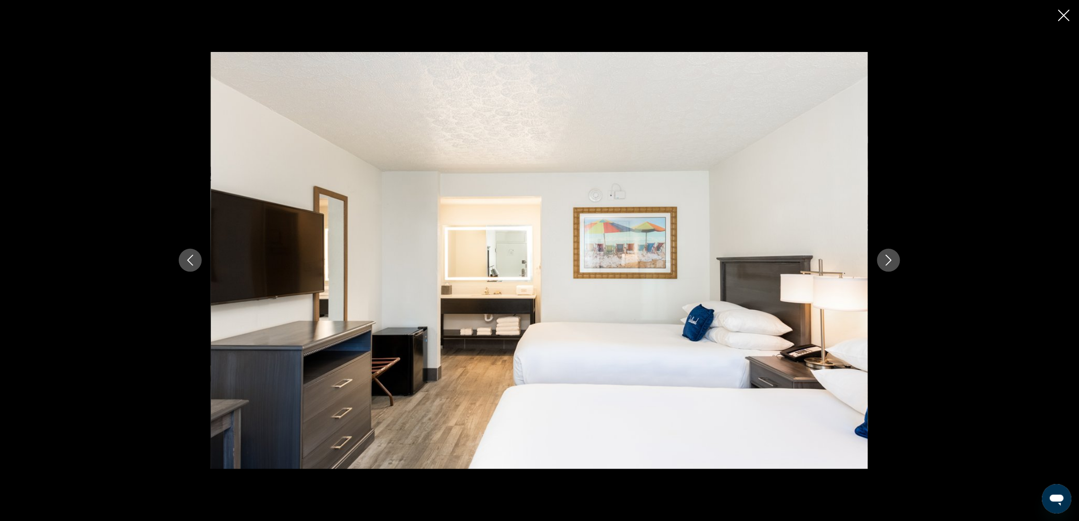
click at [887, 262] on icon "Next image" at bounding box center [888, 260] width 11 height 11
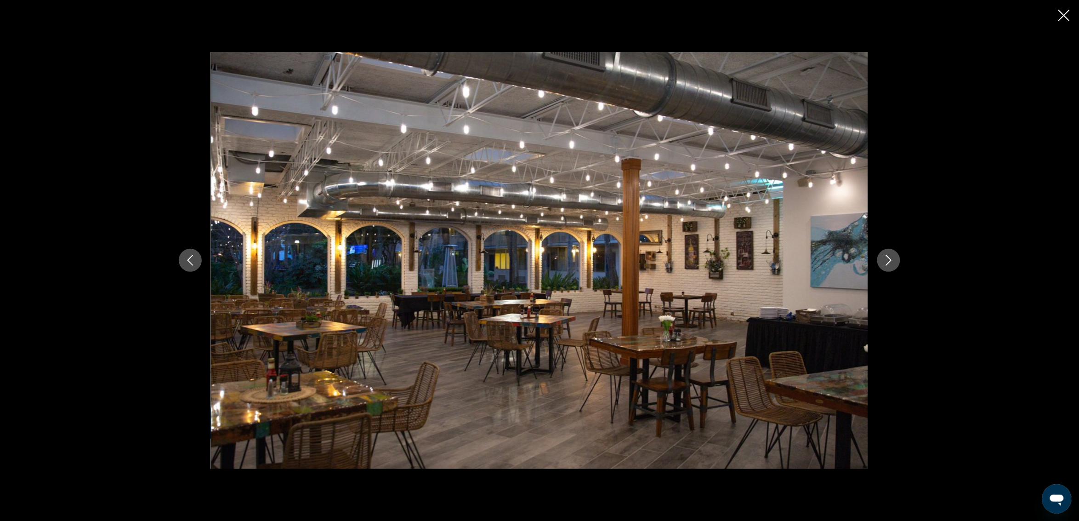
click at [887, 262] on icon "Next image" at bounding box center [888, 260] width 11 height 11
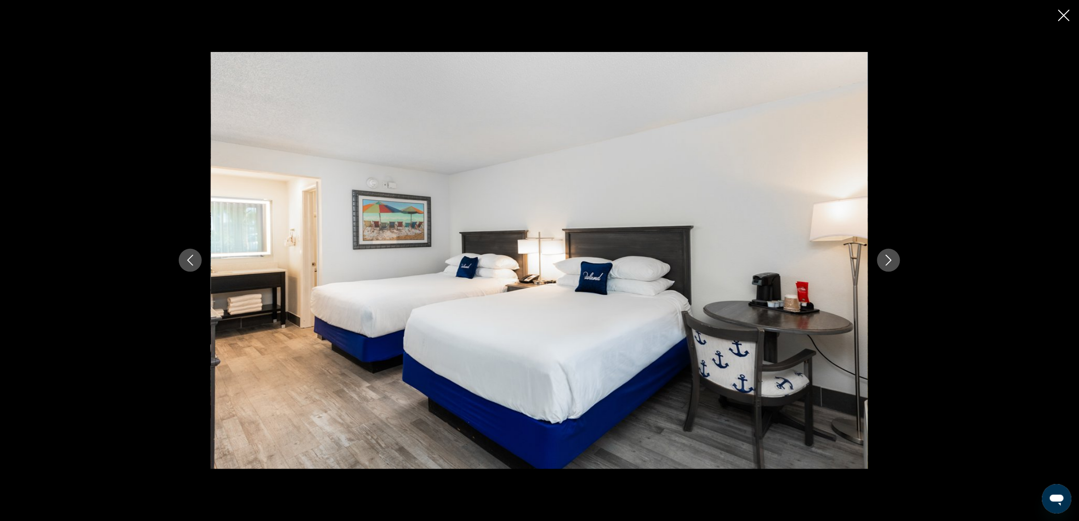
click at [887, 262] on icon "Next image" at bounding box center [888, 260] width 11 height 11
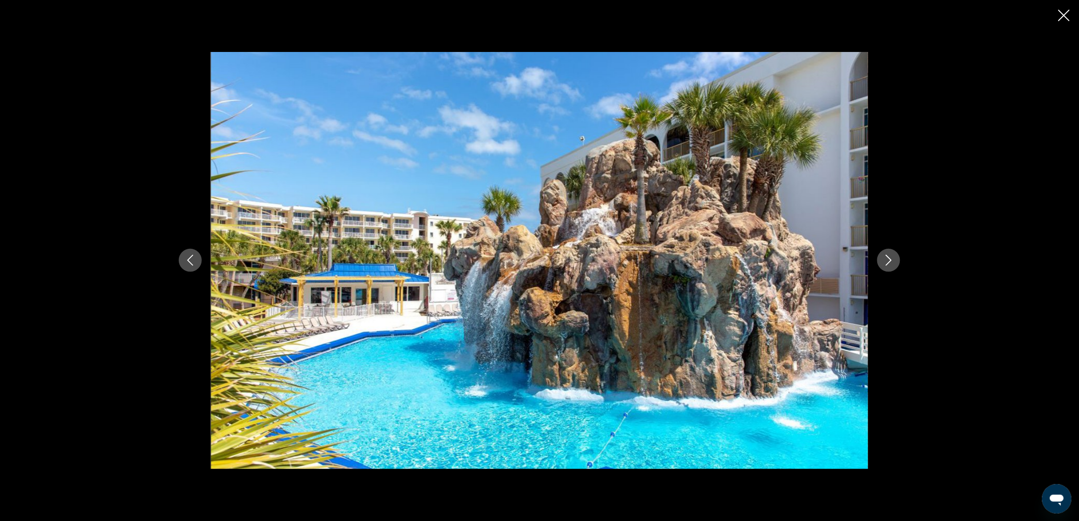
click at [887, 262] on icon "Next image" at bounding box center [888, 260] width 11 height 11
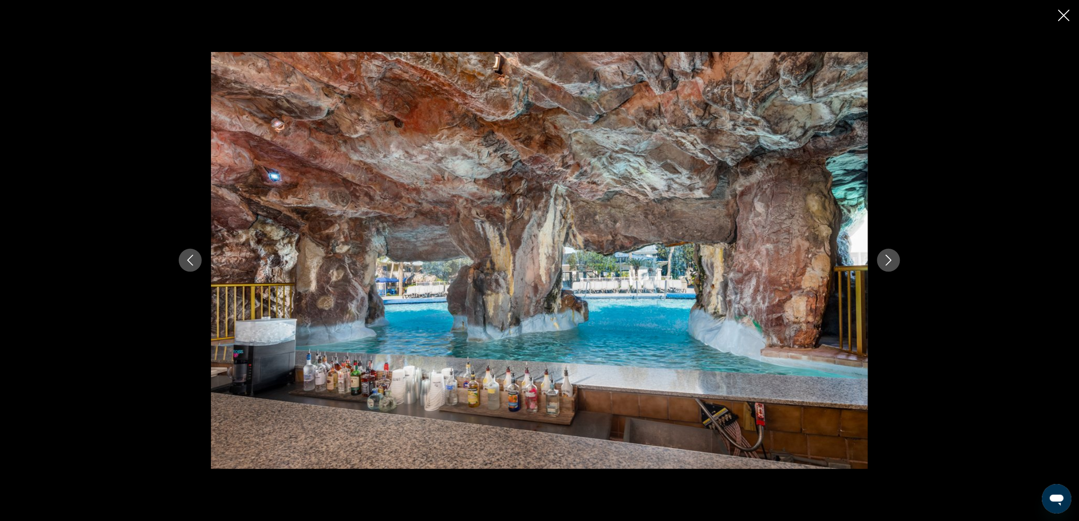
click at [887, 262] on icon "Next image" at bounding box center [888, 260] width 11 height 11
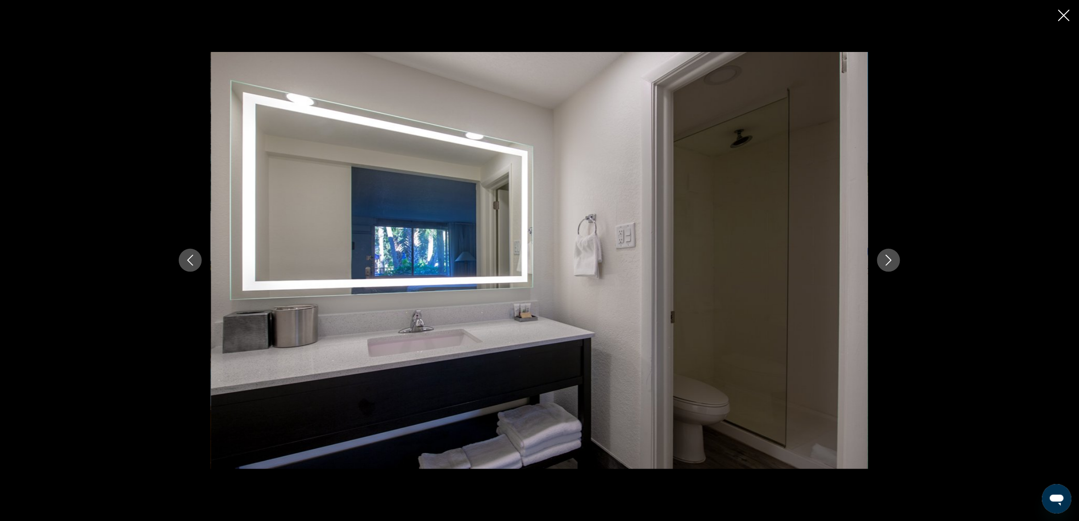
click at [887, 262] on icon "Next image" at bounding box center [888, 260] width 11 height 11
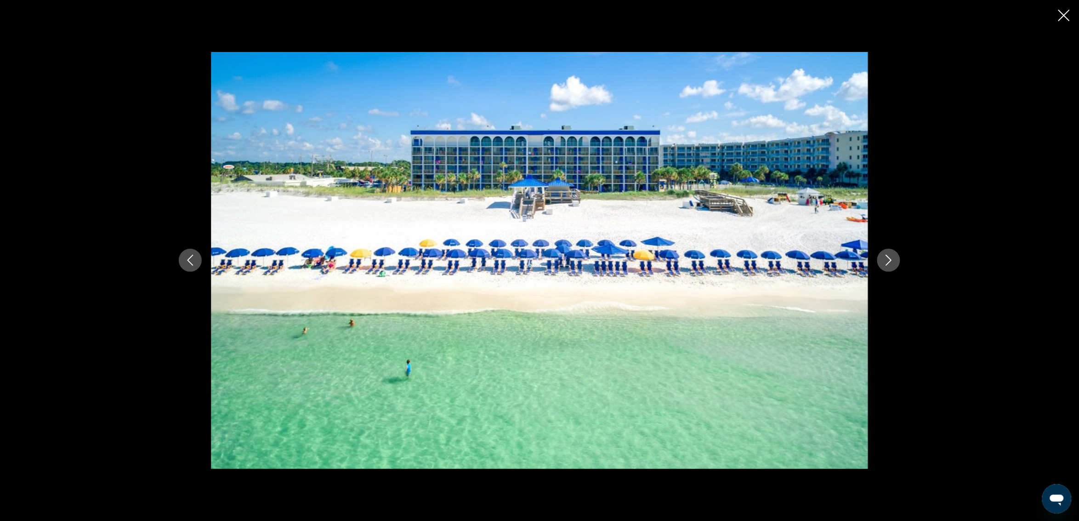
click at [887, 262] on icon "Next image" at bounding box center [888, 260] width 11 height 11
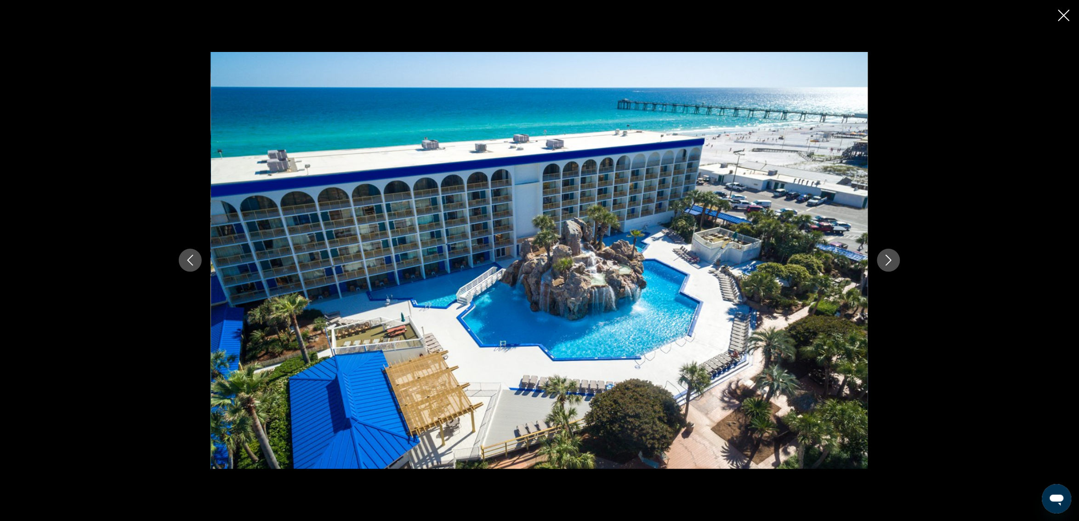
click at [887, 262] on icon "Next image" at bounding box center [888, 260] width 11 height 11
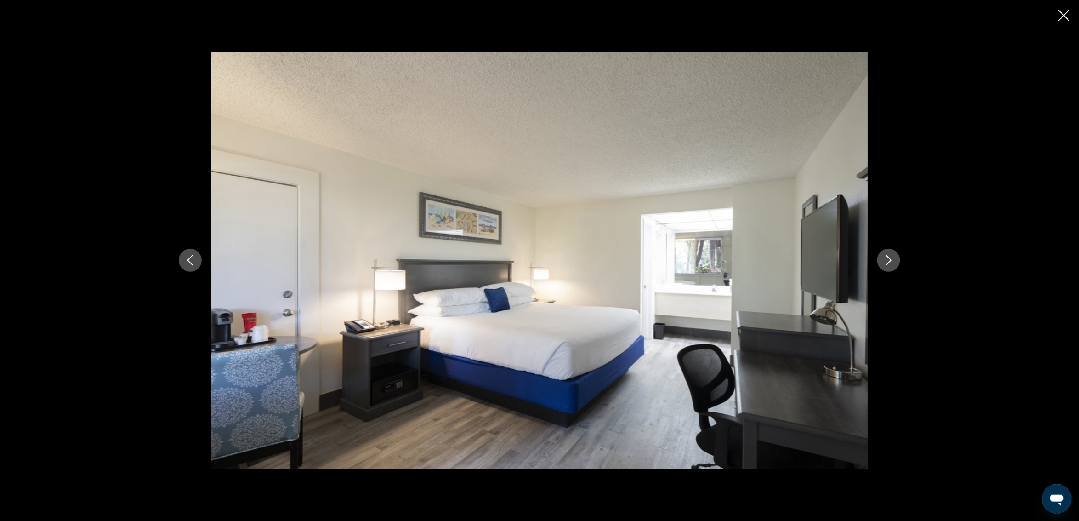
click at [887, 262] on icon "Next image" at bounding box center [888, 260] width 11 height 11
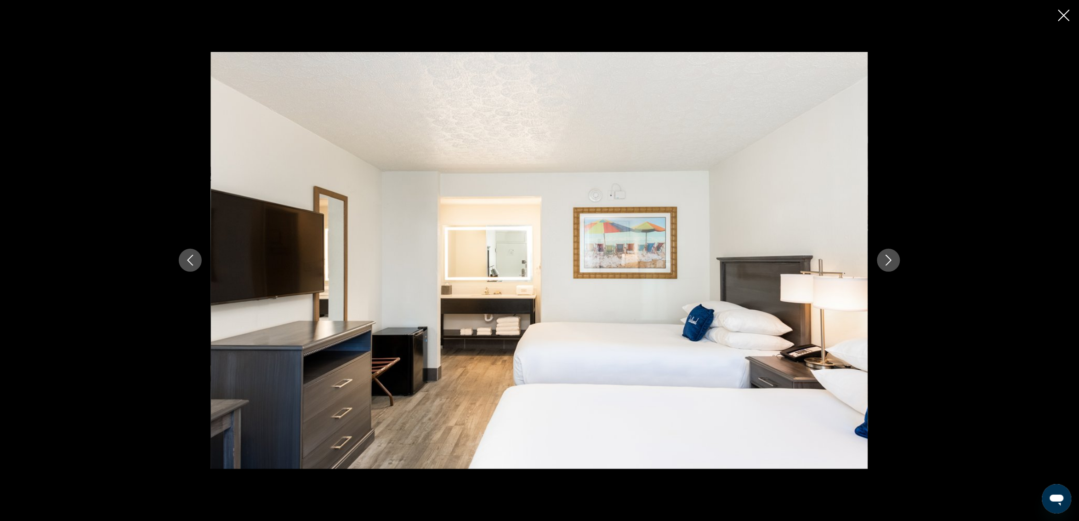
click at [1065, 17] on icon "Close slideshow" at bounding box center [1063, 15] width 11 height 11
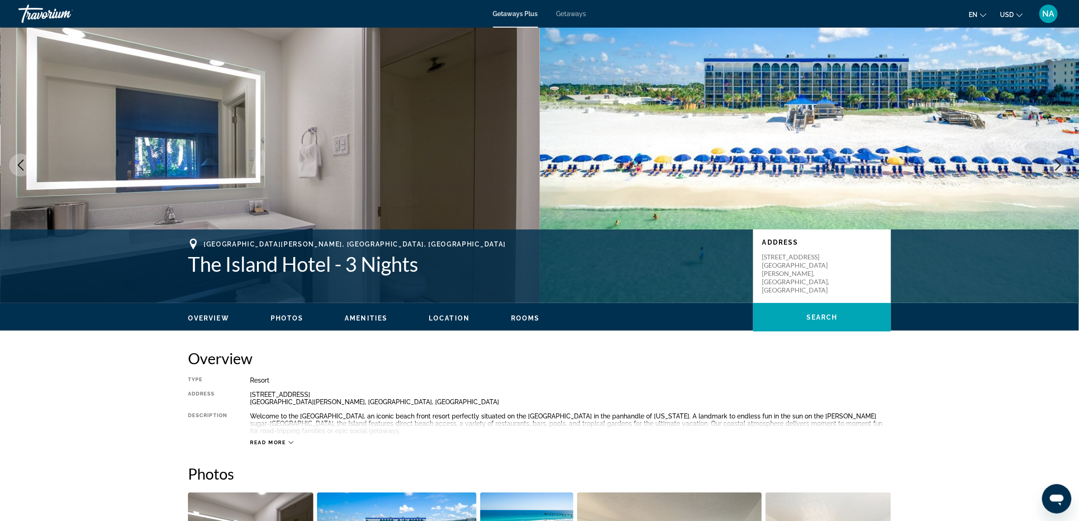
scroll to position [0, 0]
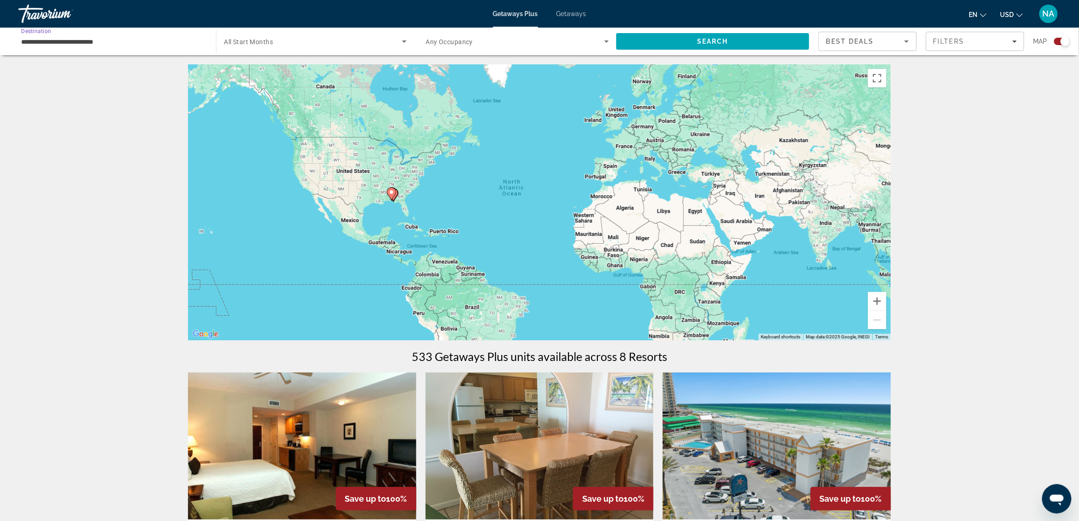
click at [24, 42] on input "**********" at bounding box center [112, 41] width 183 height 11
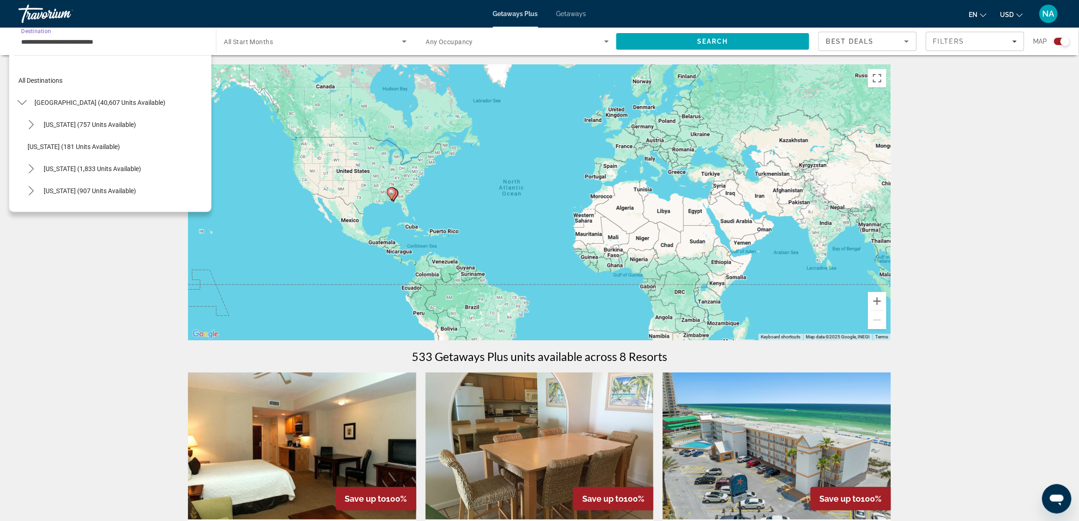
scroll to position [187, 0]
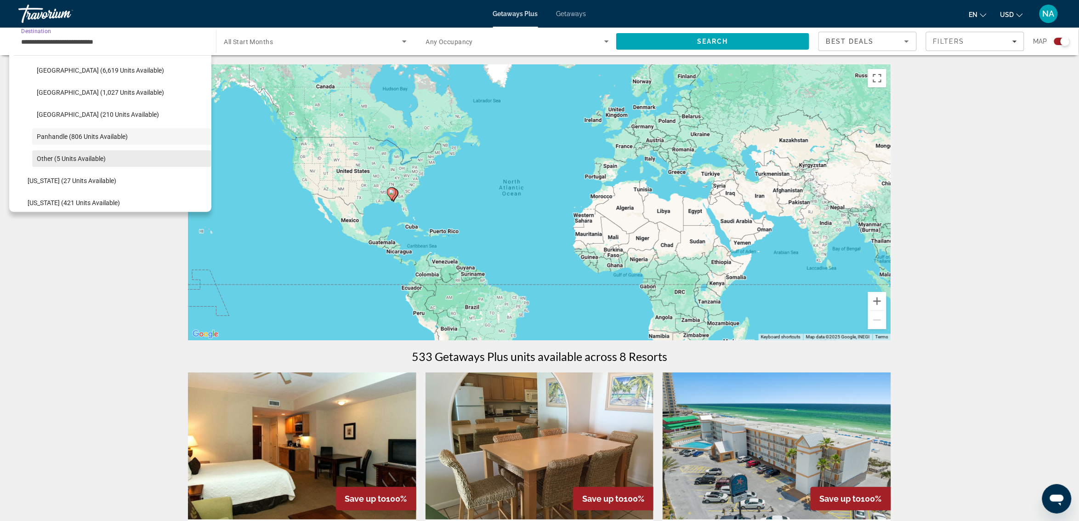
click at [68, 153] on span "Select destination: Other (5 units available)" at bounding box center [121, 158] width 179 height 22
type input "**********"
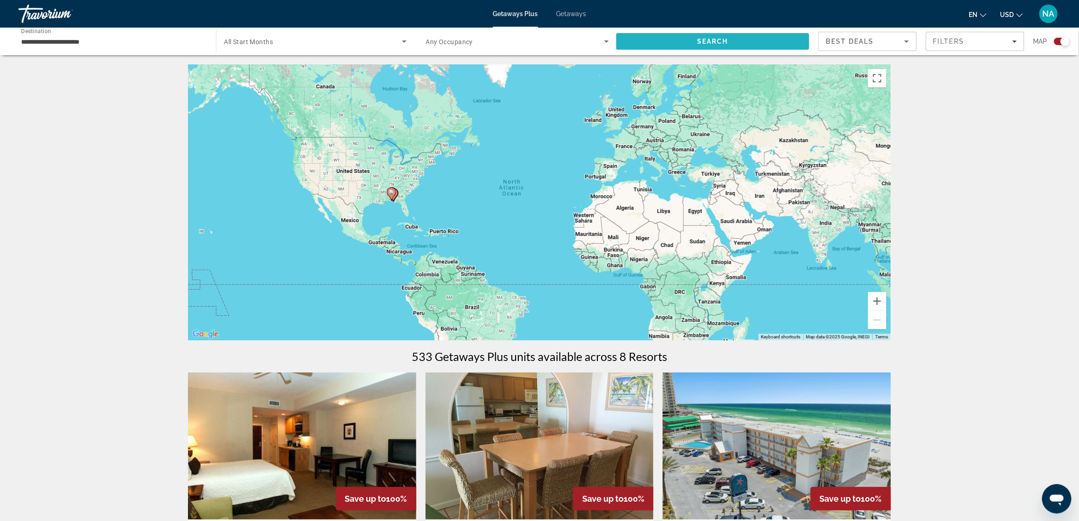
click at [725, 35] on span "Search" at bounding box center [712, 41] width 193 height 22
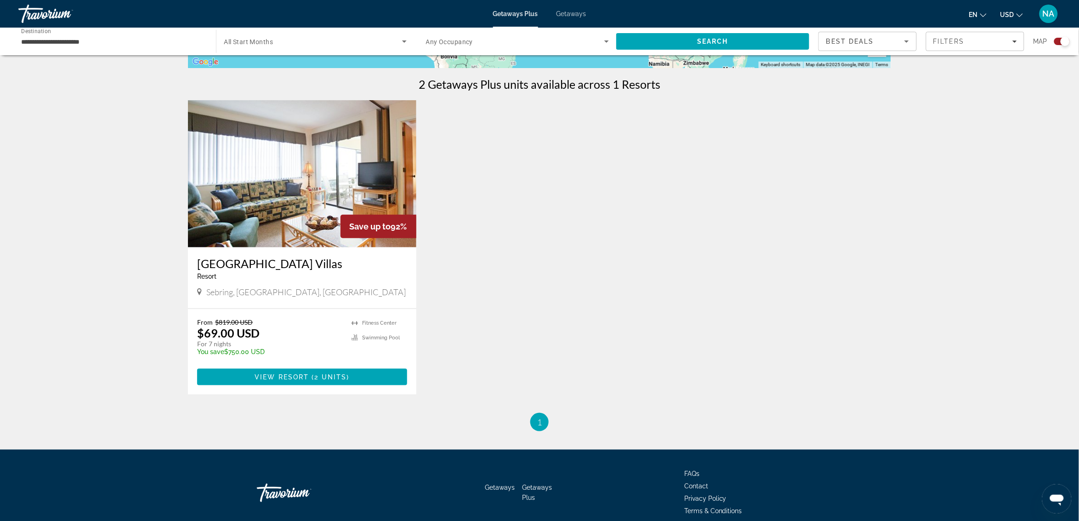
scroll to position [287, 0]
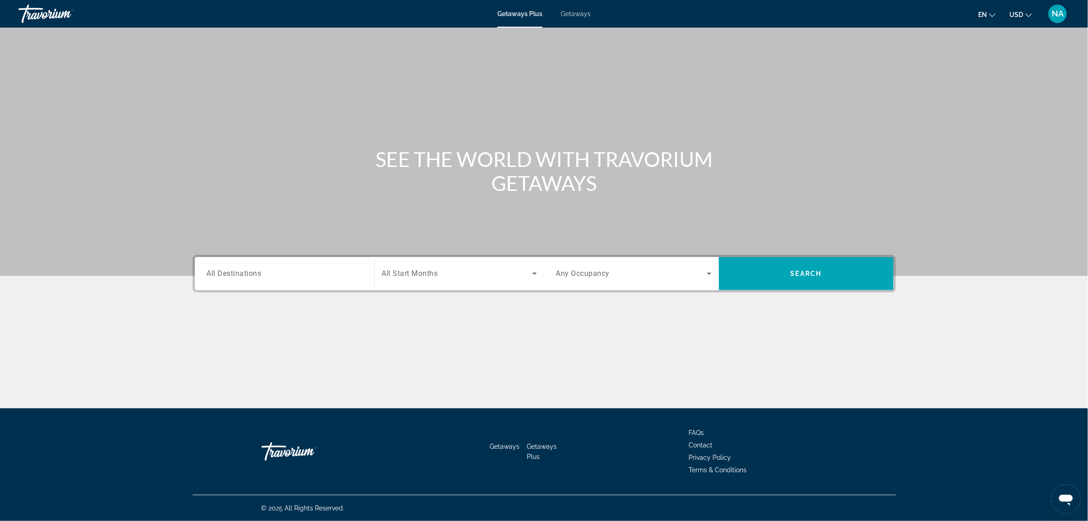
click at [210, 284] on div "Search widget" at bounding box center [284, 274] width 155 height 26
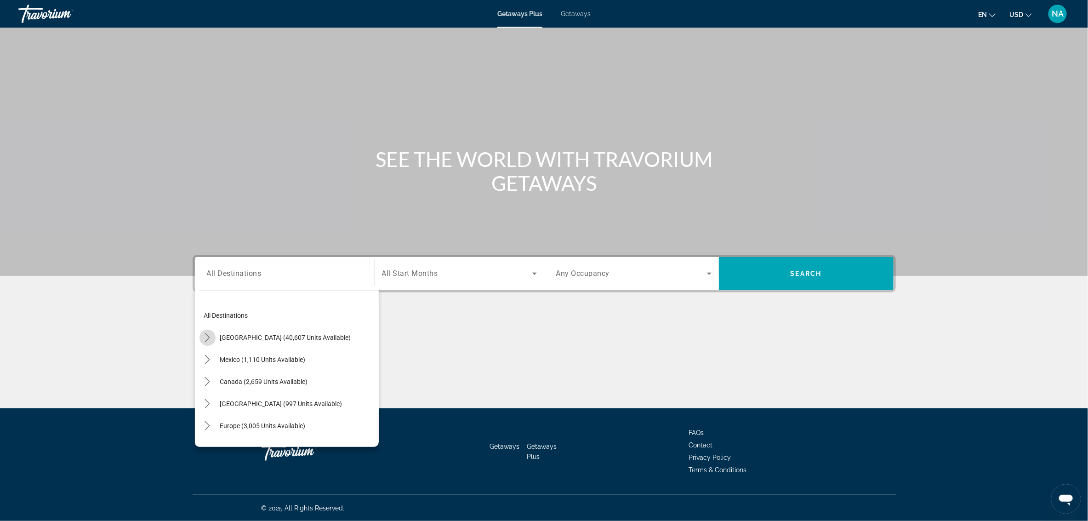
click at [208, 336] on icon "Toggle United States (40,607 units available) submenu" at bounding box center [207, 337] width 9 height 9
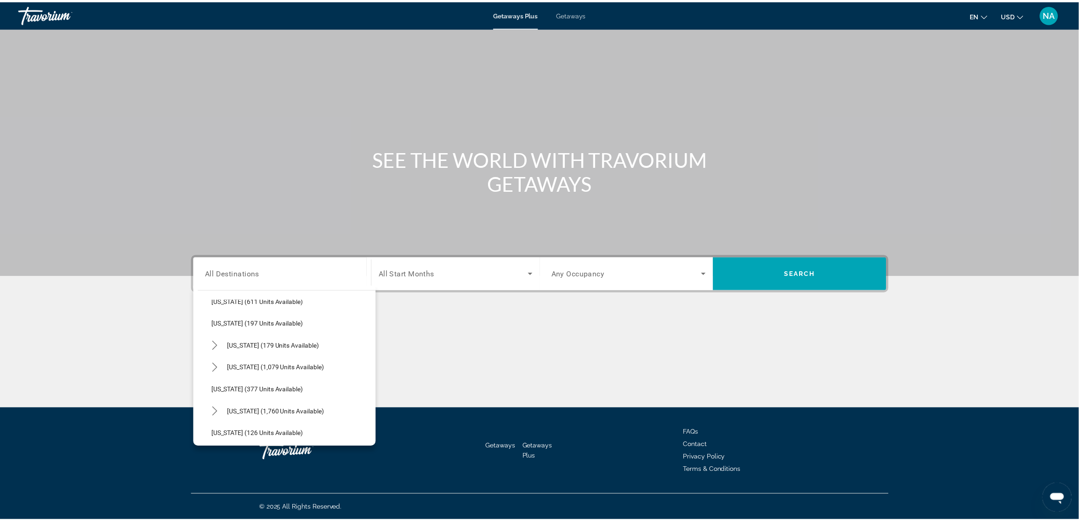
scroll to position [601, 0]
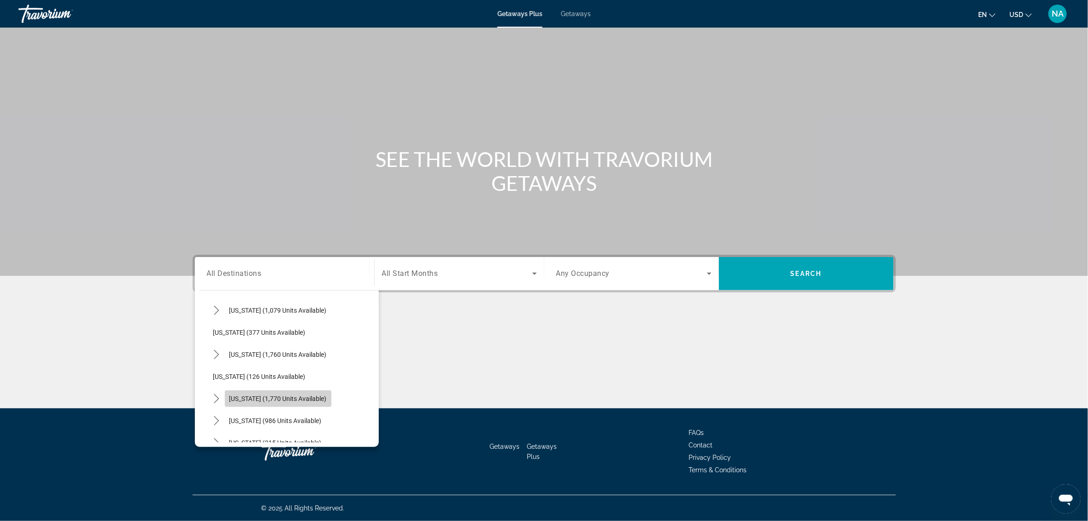
click at [244, 402] on span "Select destination: South Carolina (1,770 units available)" at bounding box center [278, 398] width 107 height 22
type input "**********"
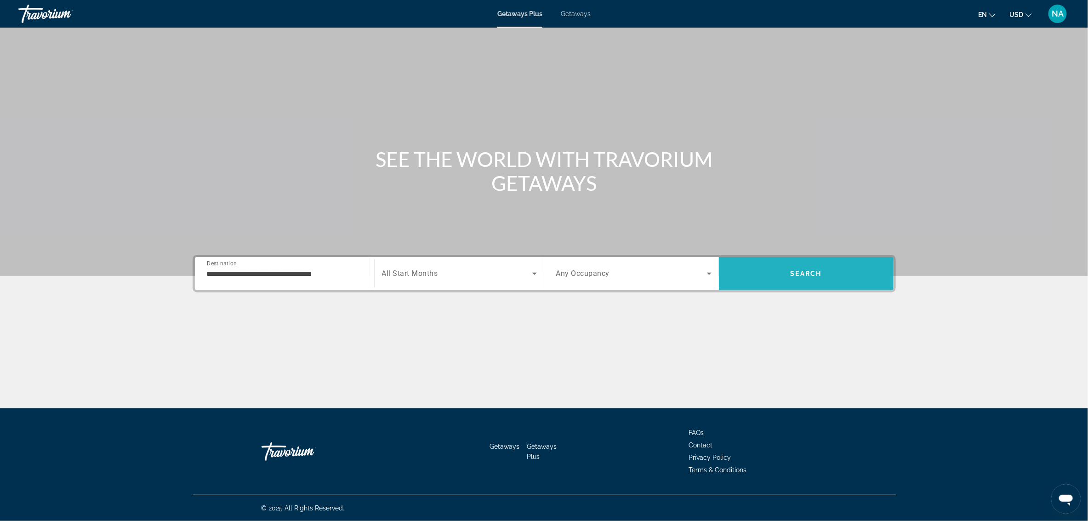
click at [810, 272] on span "Search" at bounding box center [805, 273] width 31 height 7
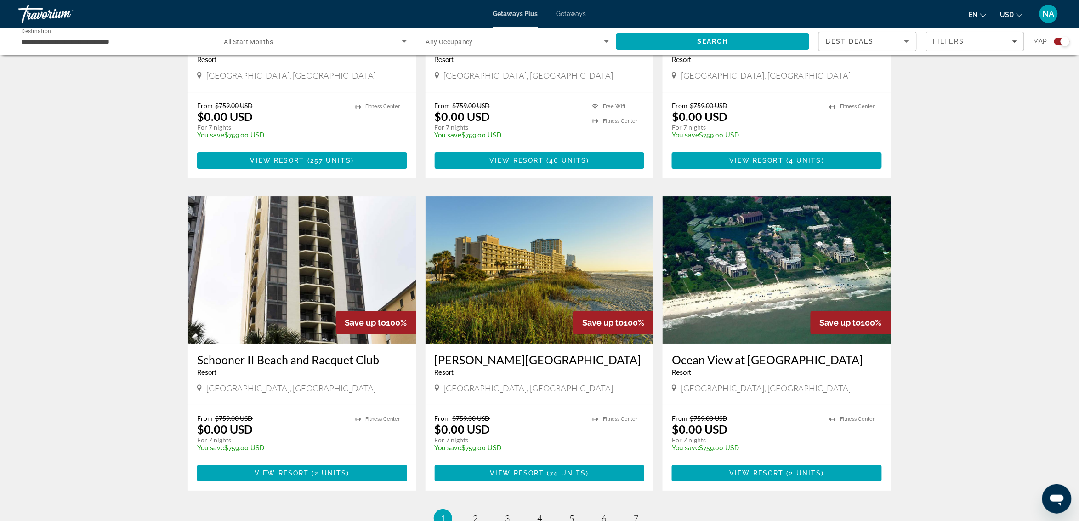
scroll to position [1149, 0]
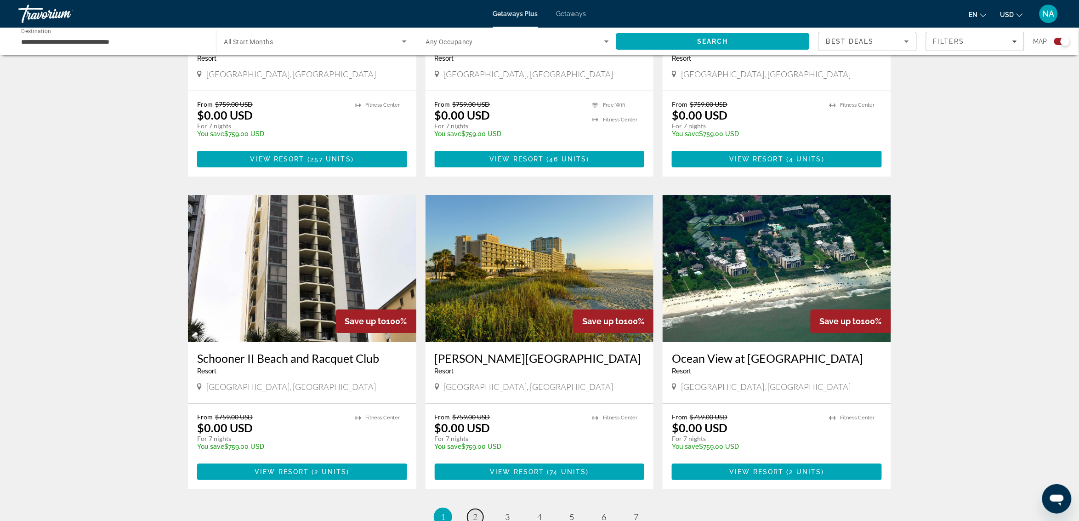
click at [475, 511] on span "2" at bounding box center [475, 516] width 5 height 10
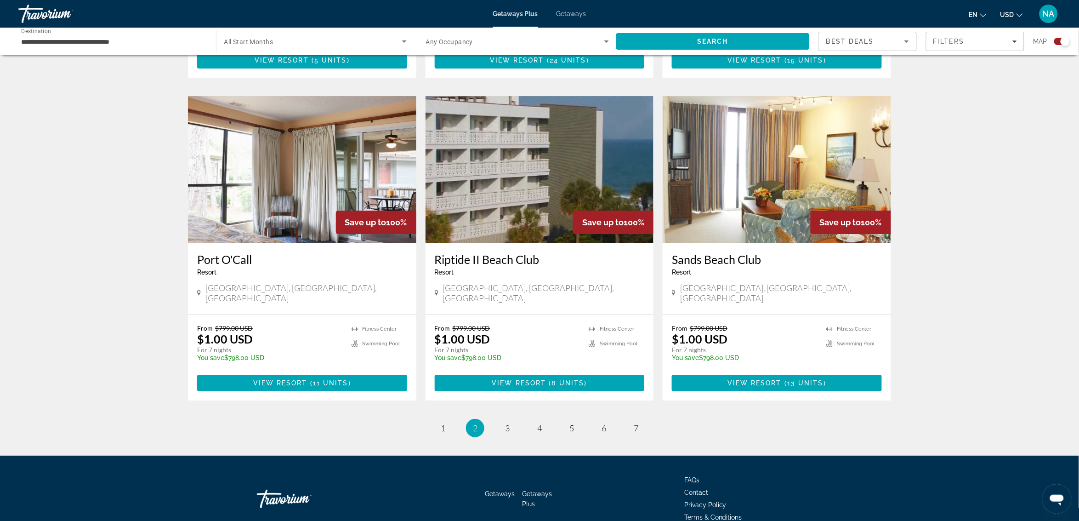
scroll to position [1251, 0]
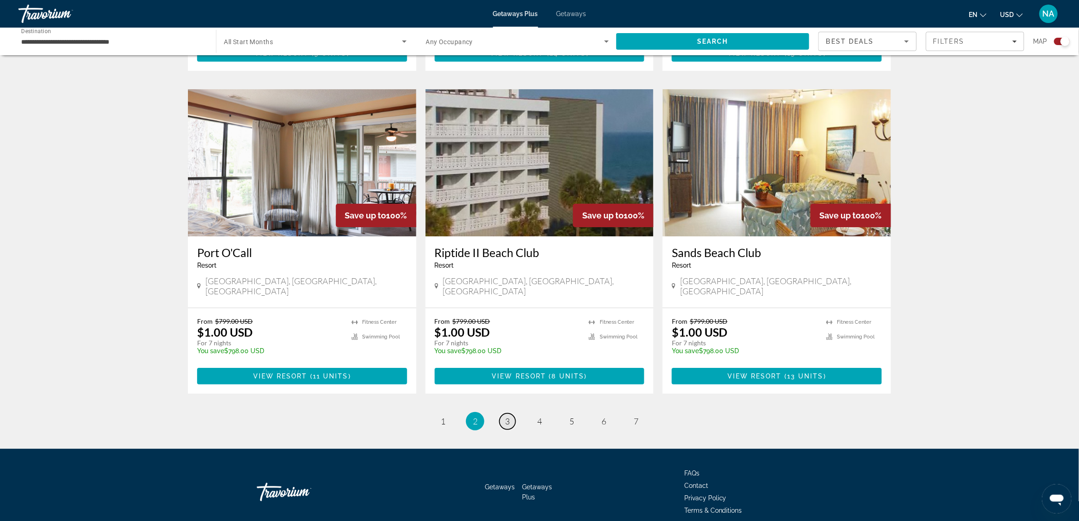
click at [506, 416] on span "3" at bounding box center [507, 421] width 5 height 10
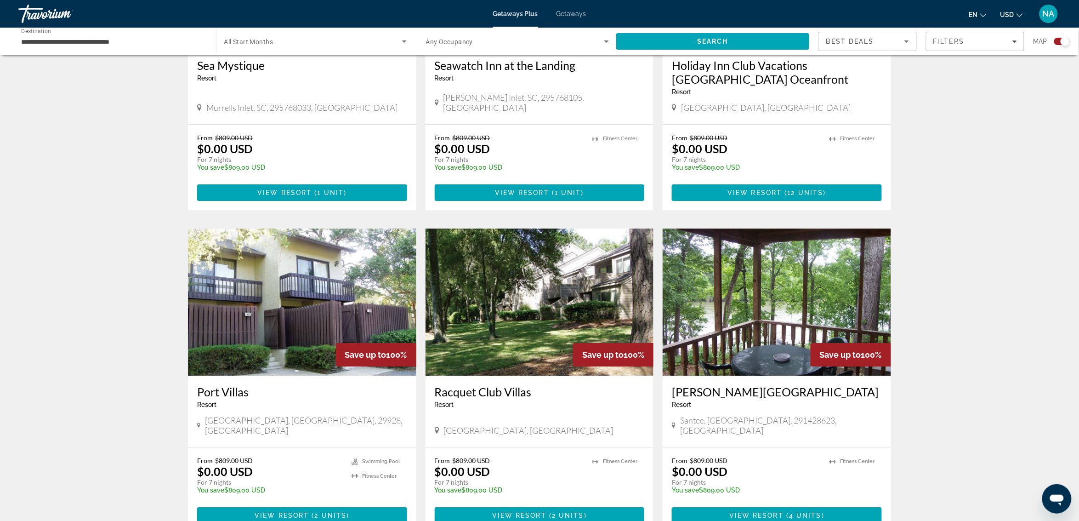
scroll to position [1264, 0]
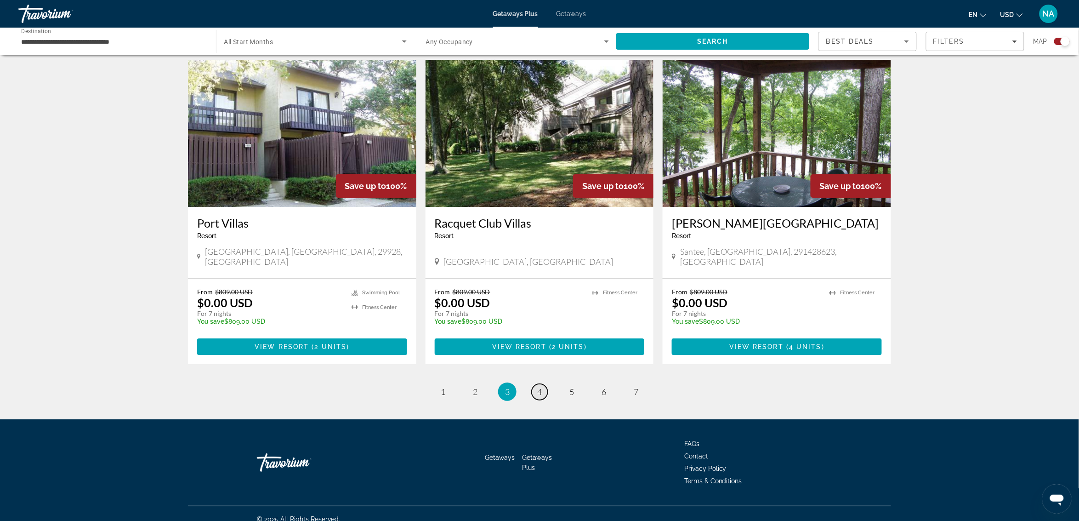
click at [543, 384] on link "page 4" at bounding box center [540, 392] width 16 height 16
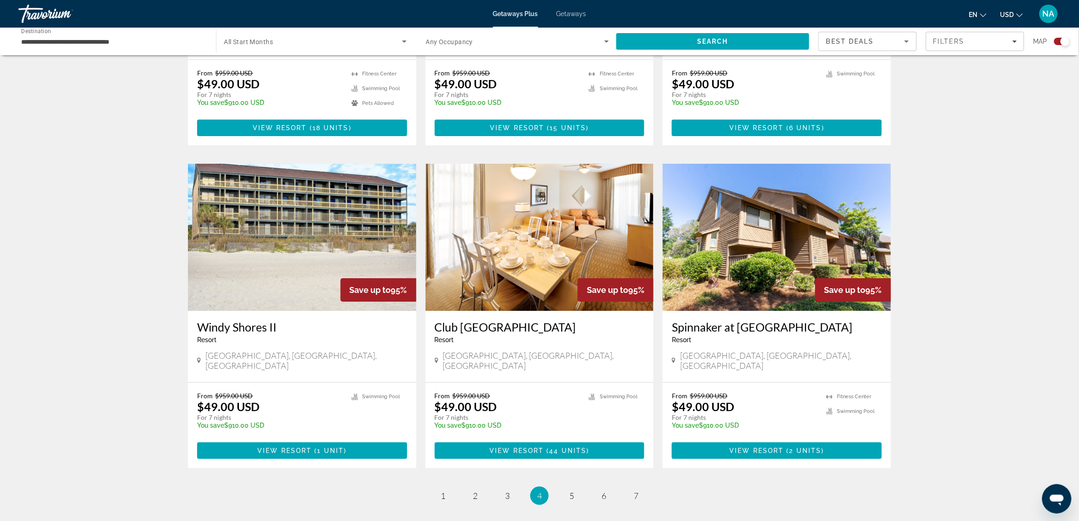
scroll to position [1206, 0]
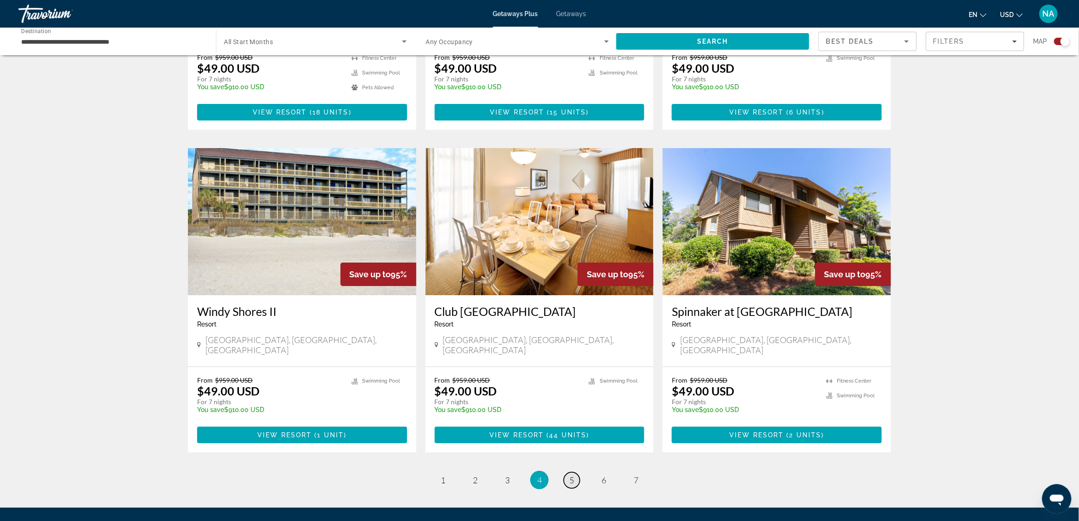
click at [568, 472] on link "page 5" at bounding box center [572, 480] width 16 height 16
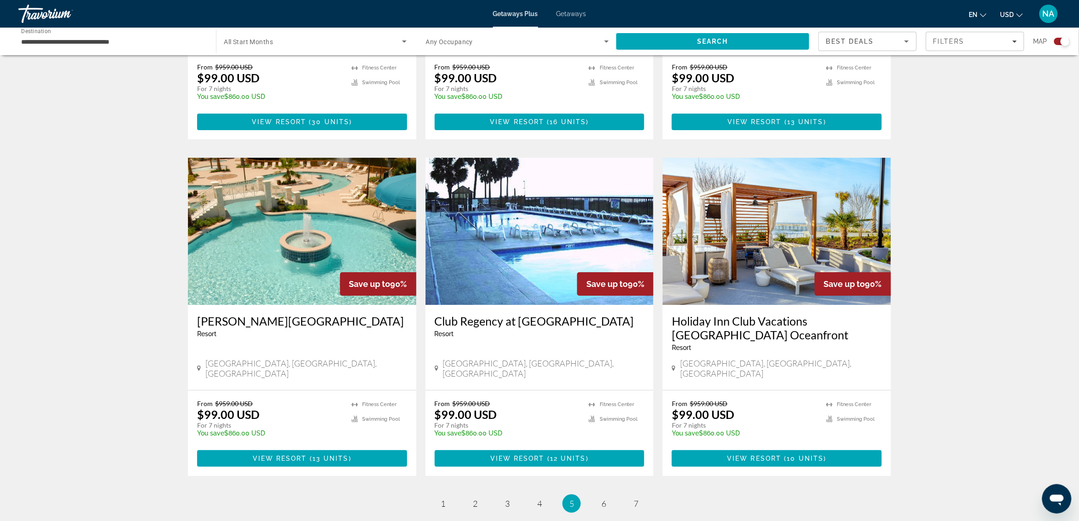
scroll to position [1206, 0]
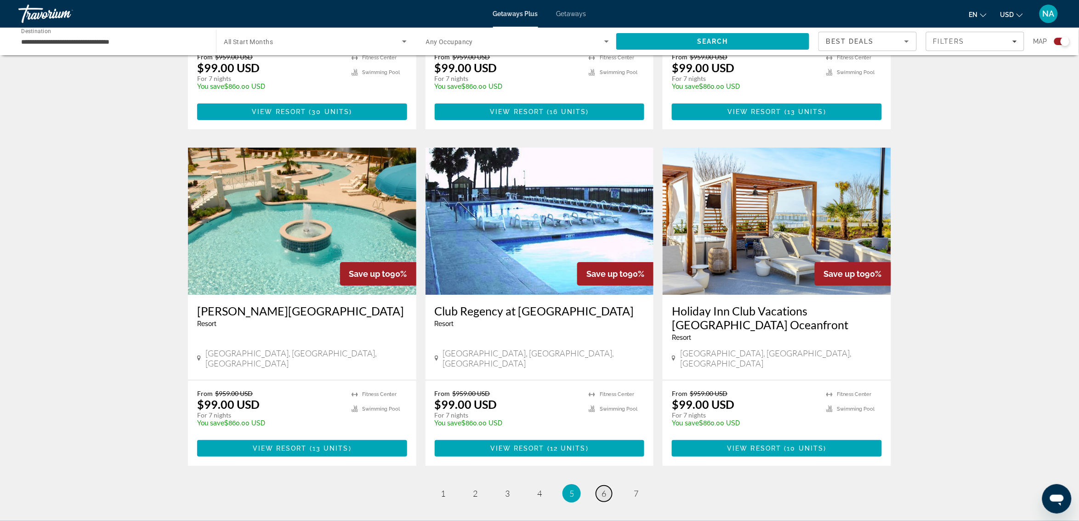
click at [601, 488] on span "6" at bounding box center [603, 493] width 5 height 10
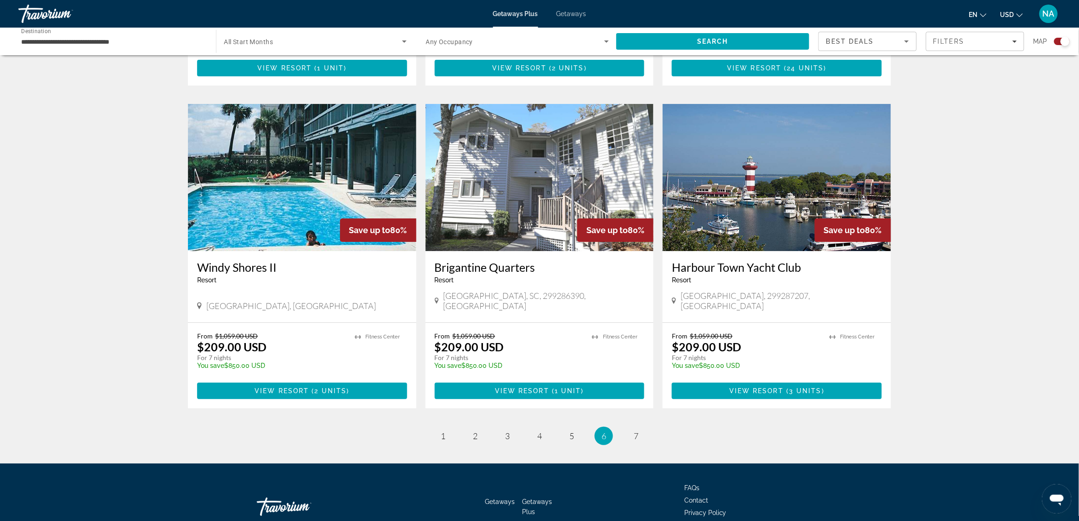
scroll to position [1251, 0]
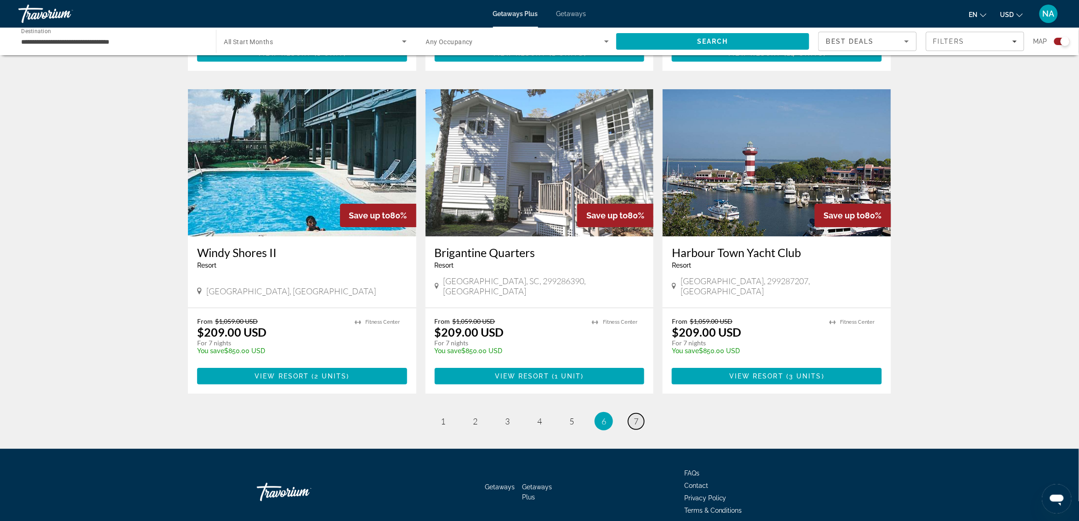
click at [635, 416] on span "7" at bounding box center [636, 421] width 5 height 10
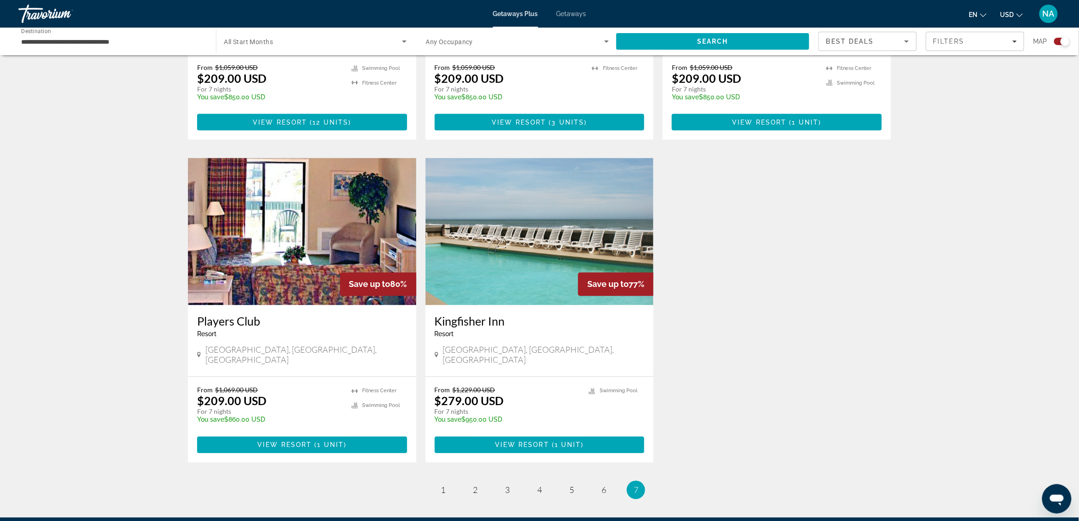
scroll to position [574, 0]
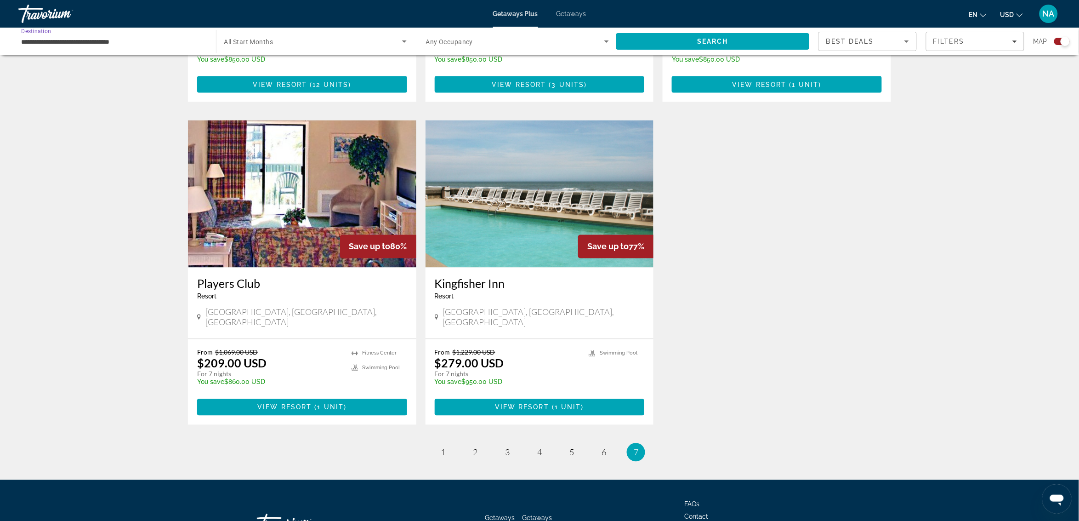
click at [41, 42] on input "**********" at bounding box center [112, 41] width 183 height 11
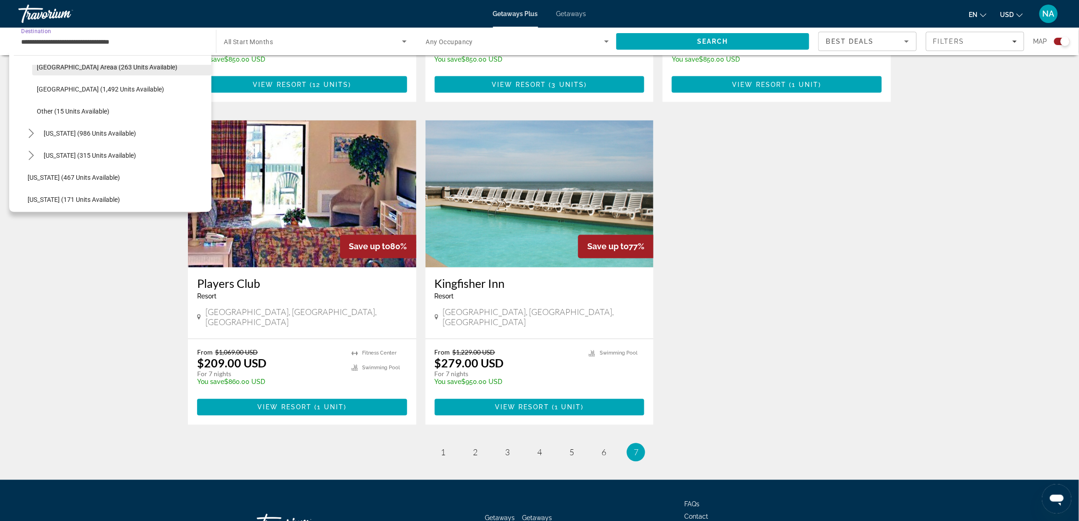
scroll to position [743, 0]
click at [67, 108] on span "[US_STATE] (986 units available)" at bounding box center [90, 109] width 92 height 7
type input "**********"
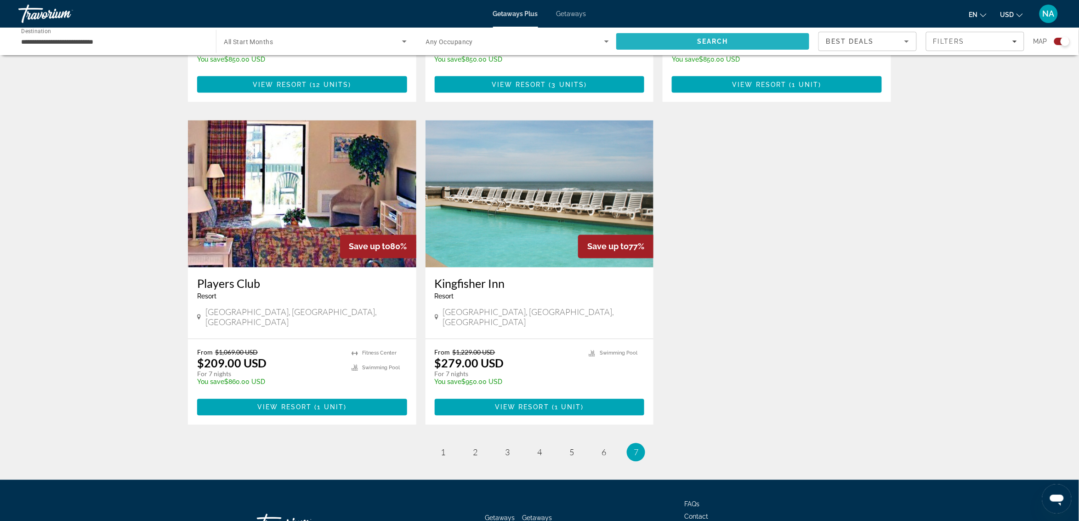
click at [684, 42] on span "Search" at bounding box center [712, 41] width 193 height 22
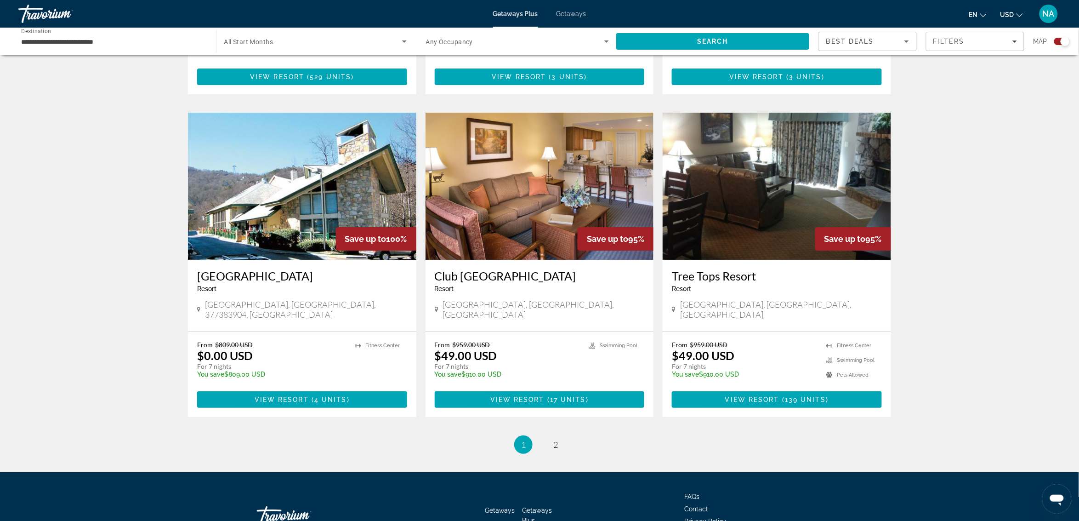
scroll to position [1265, 0]
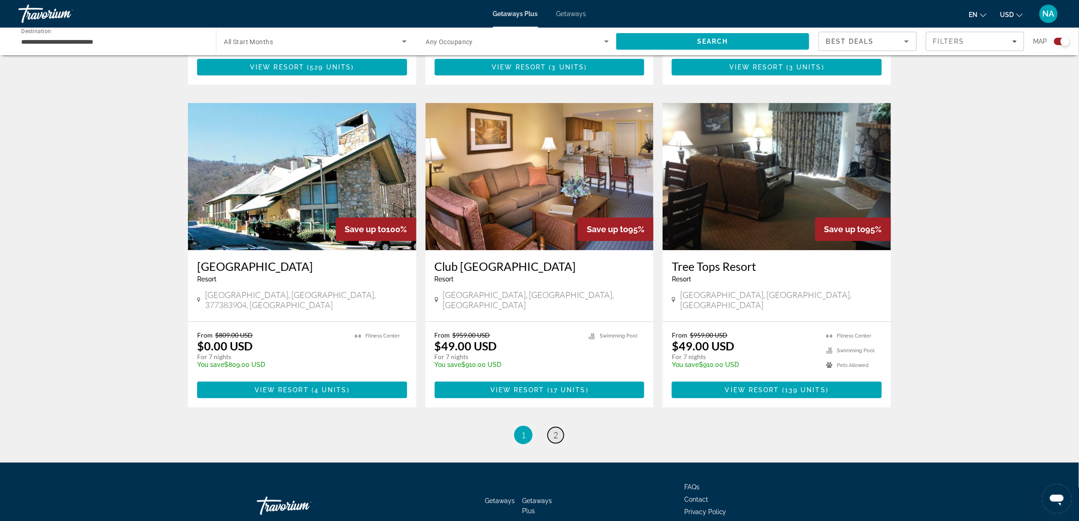
click at [557, 430] on span "2" at bounding box center [555, 435] width 5 height 10
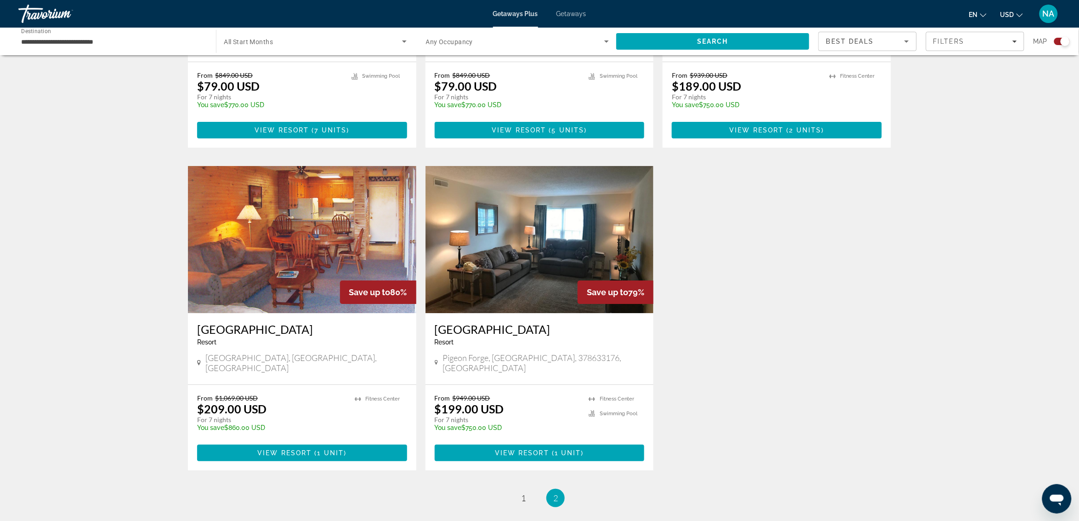
scroll to position [1206, 0]
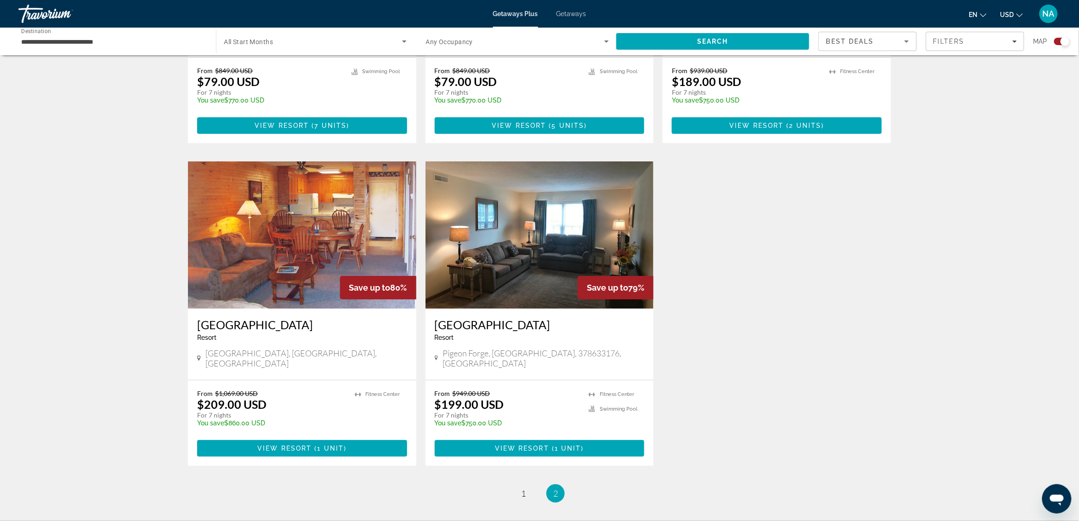
click at [120, 38] on input "**********" at bounding box center [112, 41] width 183 height 11
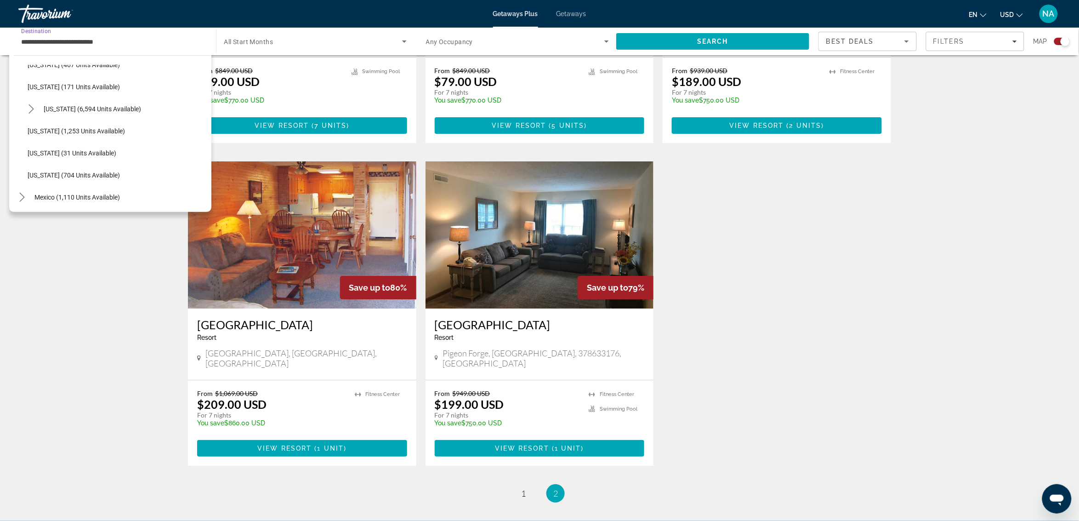
scroll to position [880, 0]
